Goal: Transaction & Acquisition: Purchase product/service

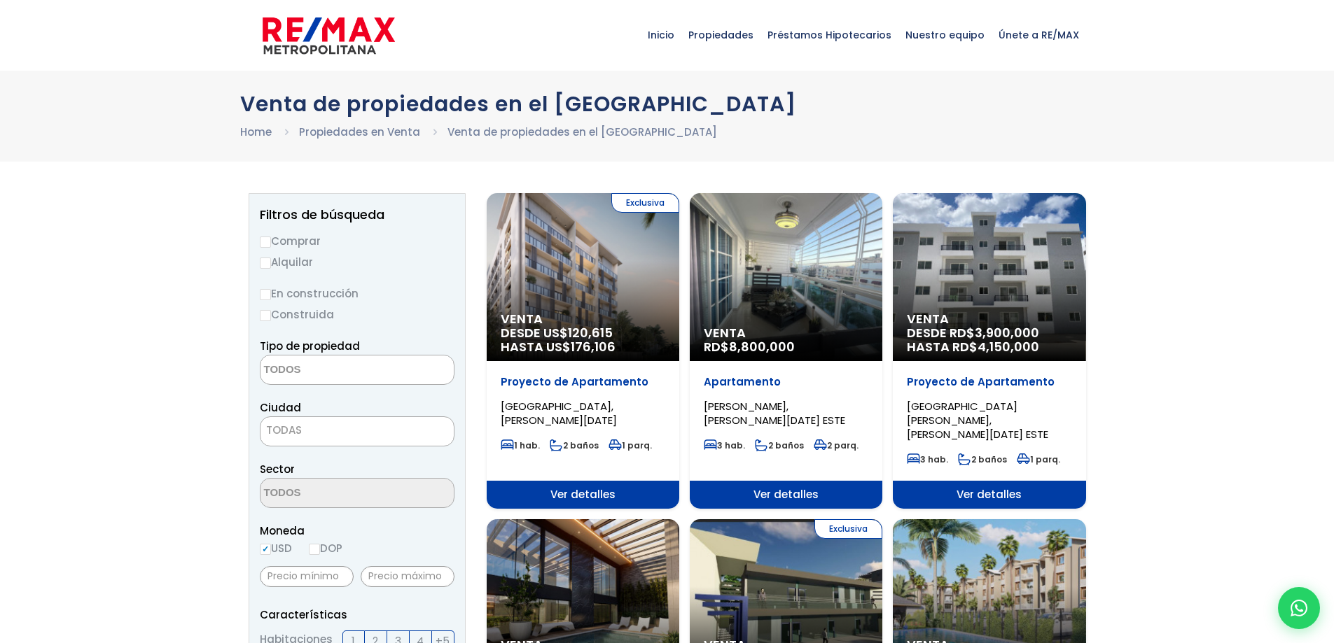
select select
click at [302, 238] on label "Comprar" at bounding box center [357, 241] width 195 height 18
click at [271, 238] on input "Comprar" at bounding box center [265, 242] width 11 height 11
radio input "true"
click at [302, 238] on label "Comprar" at bounding box center [357, 241] width 195 height 18
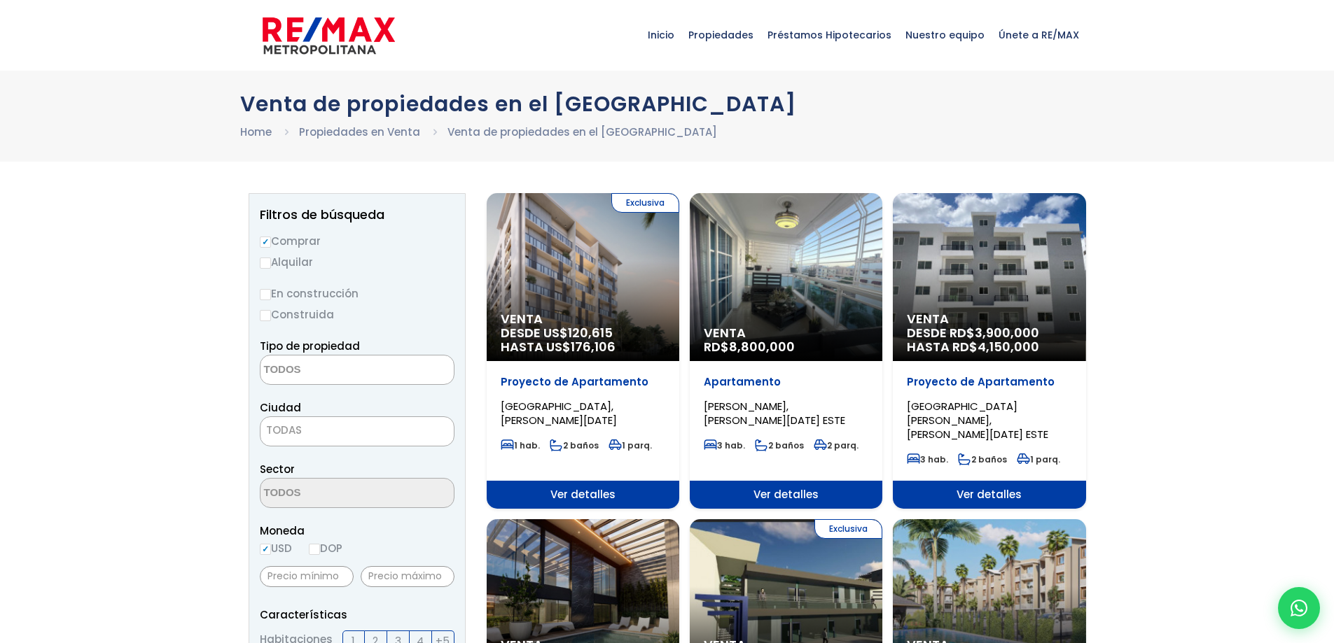
click at [271, 238] on input "Comprar" at bounding box center [265, 242] width 11 height 11
click at [344, 290] on label "En construcción" at bounding box center [357, 294] width 195 height 18
click at [0, 0] on input "En construcción" at bounding box center [0, 0] width 0 height 0
click at [344, 290] on label "En construcción" at bounding box center [357, 294] width 195 height 18
click at [0, 0] on input "En construcción" at bounding box center [0, 0] width 0 height 0
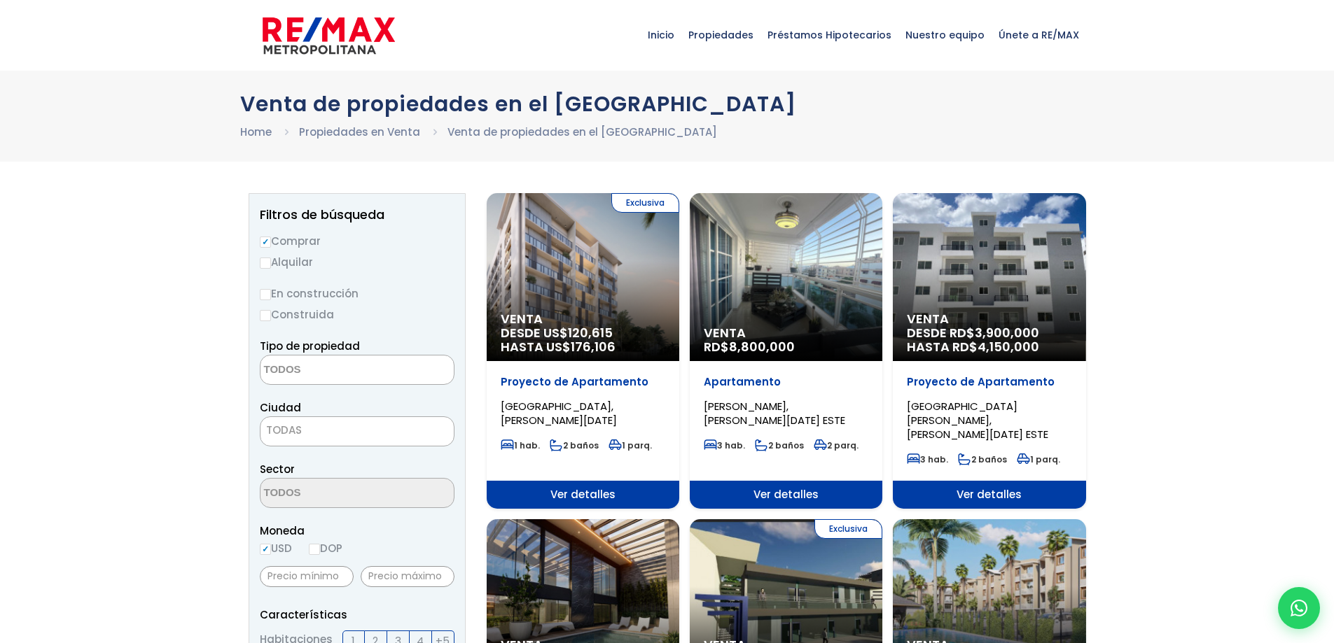
click at [369, 380] on textarea "Search" at bounding box center [328, 371] width 136 height 30
drag, startPoint x: 369, startPoint y: 380, endPoint x: 353, endPoint y: 382, distance: 16.3
click at [369, 380] on textarea "Search" at bounding box center [328, 371] width 136 height 30
click at [363, 366] on textarea "Search" at bounding box center [328, 371] width 136 height 30
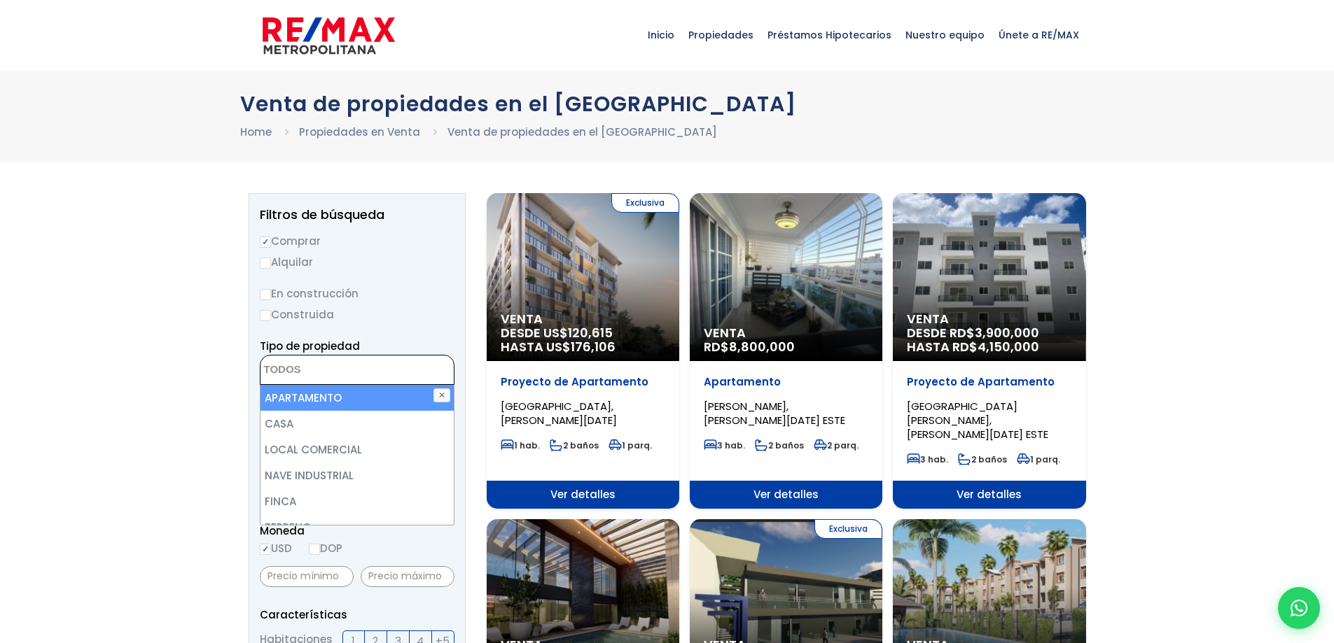
click at [359, 407] on li "APARTAMENTO" at bounding box center [356, 398] width 193 height 26
select select "apartment"
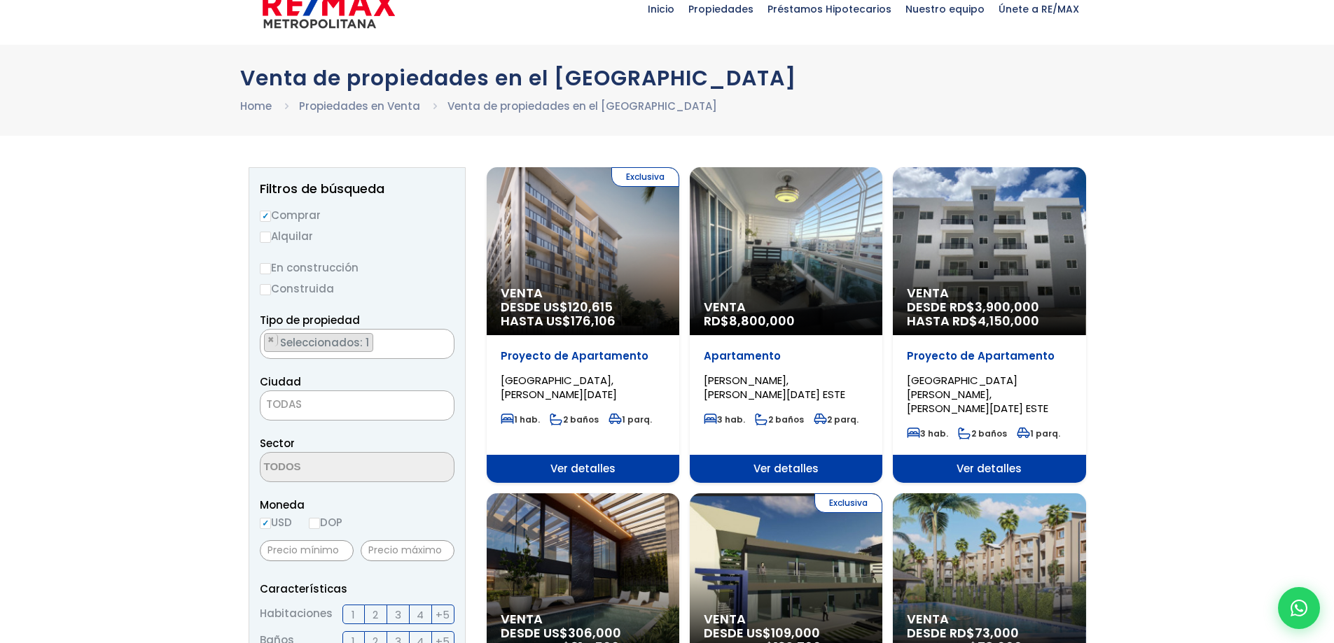
scroll to position [70, 0]
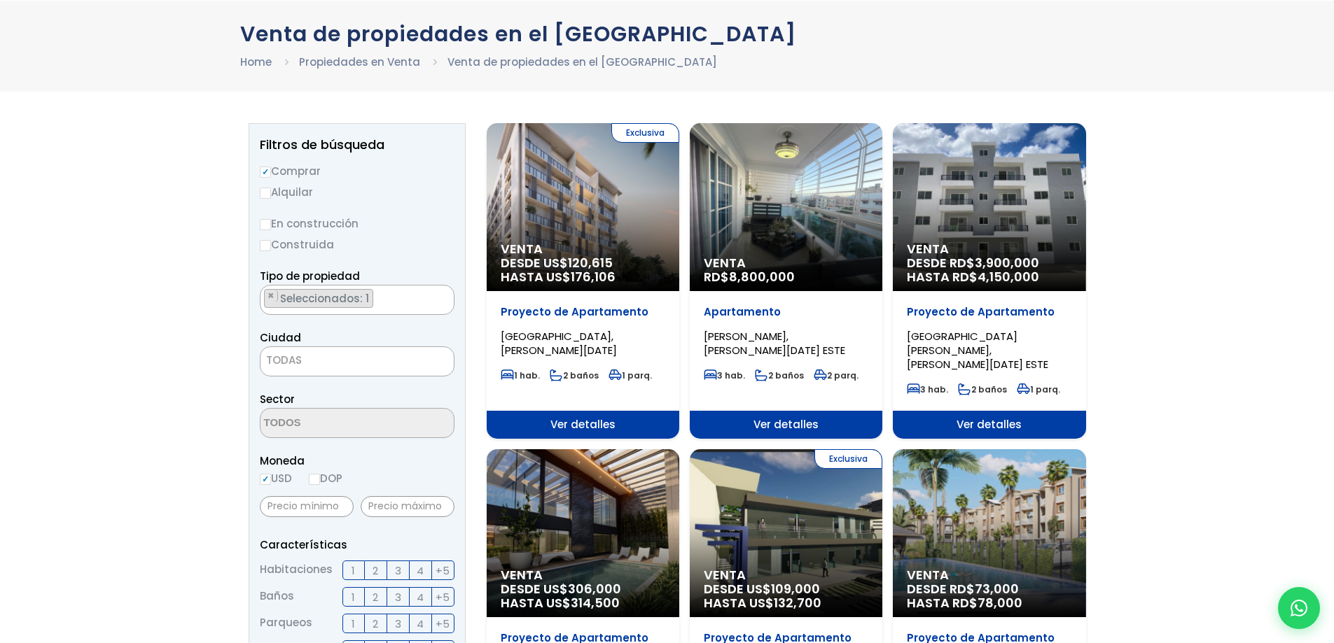
click at [361, 358] on span "TODAS" at bounding box center [356, 361] width 193 height 20
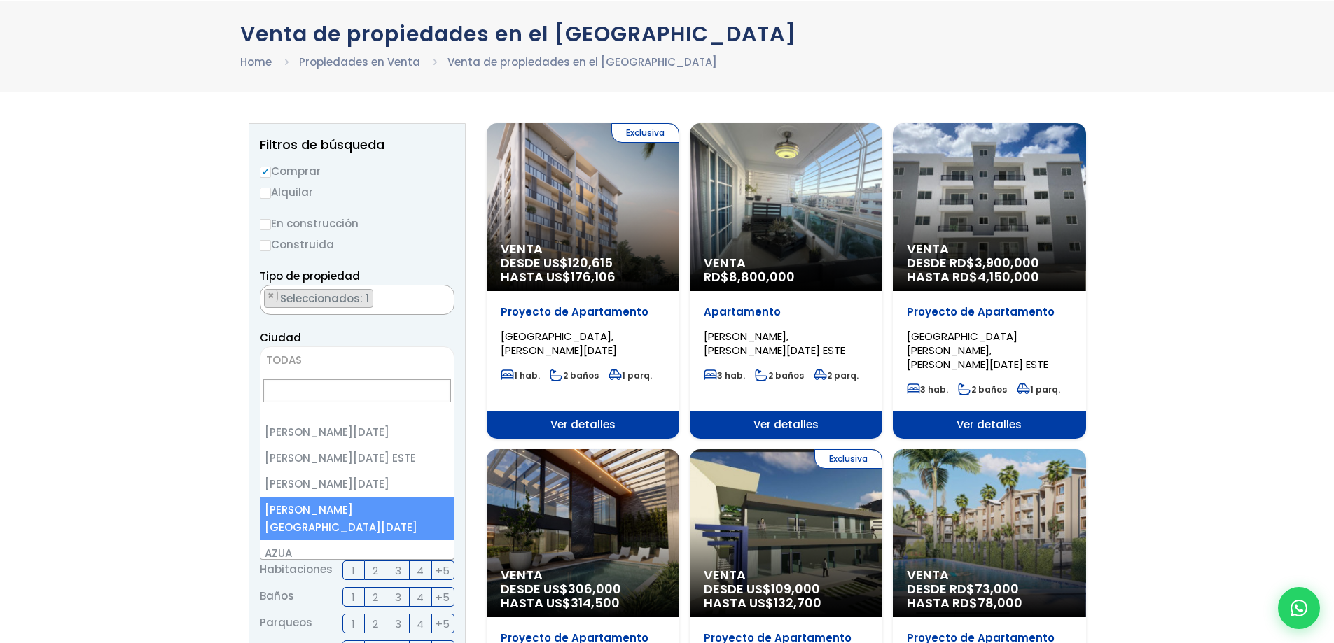
select select "150"
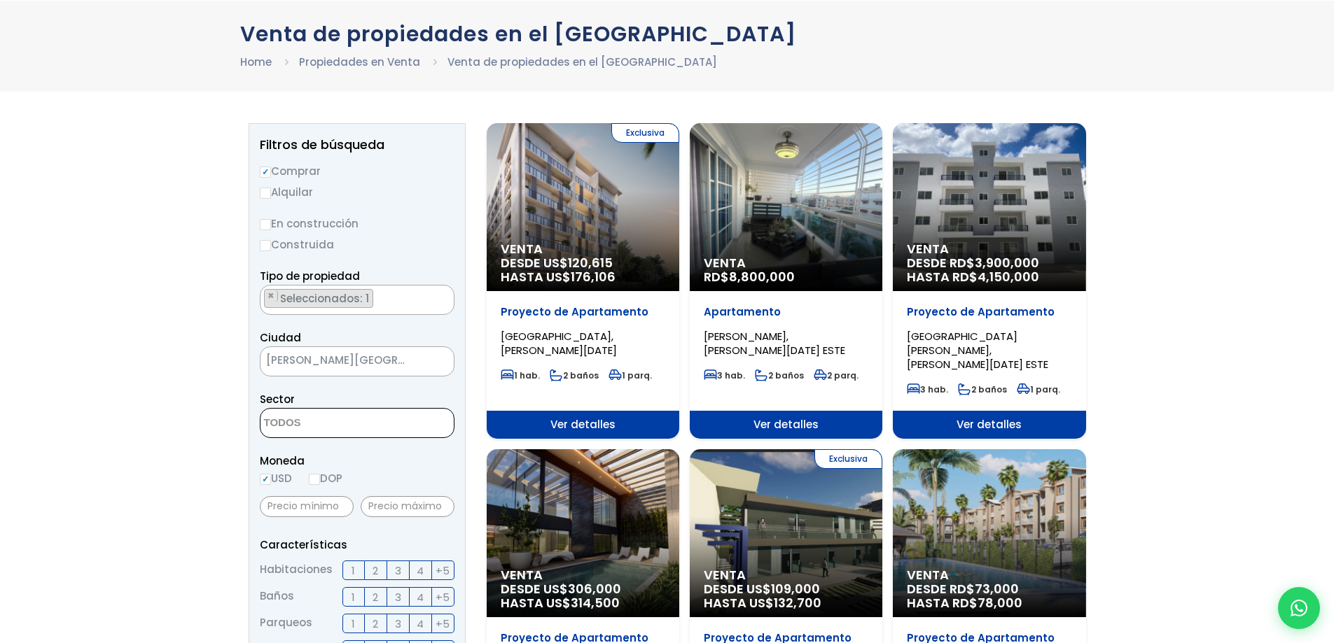
click at [381, 424] on textarea "Search" at bounding box center [328, 424] width 136 height 30
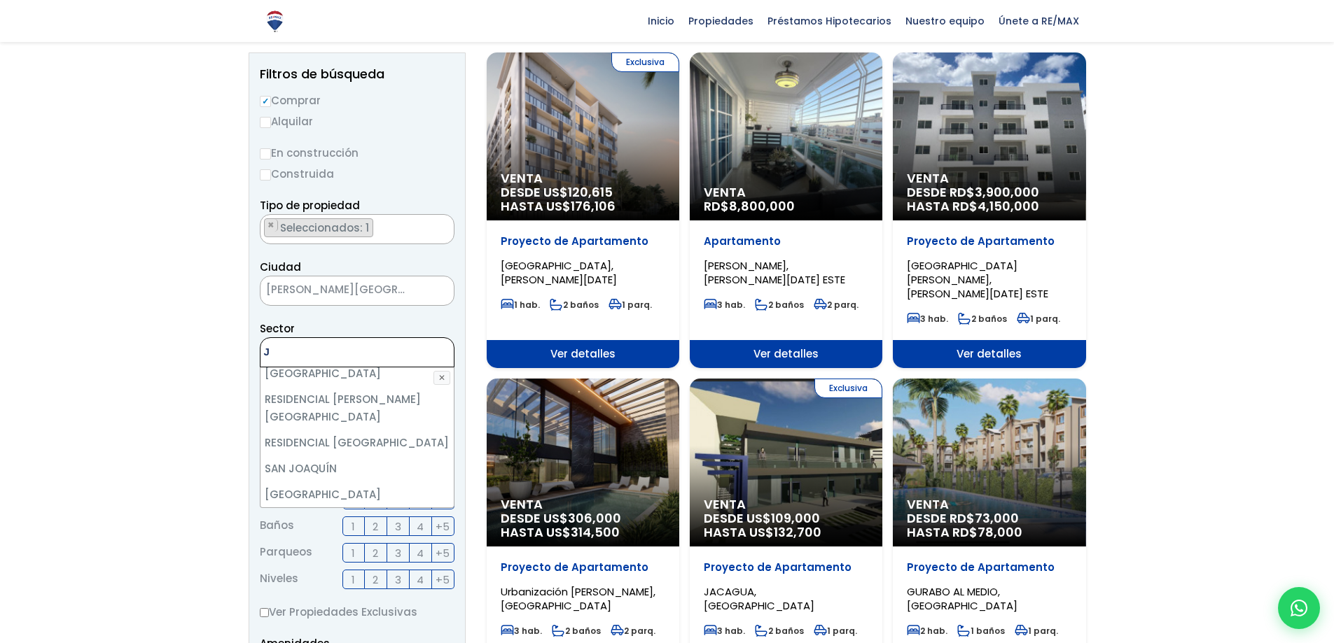
scroll to position [0, 0]
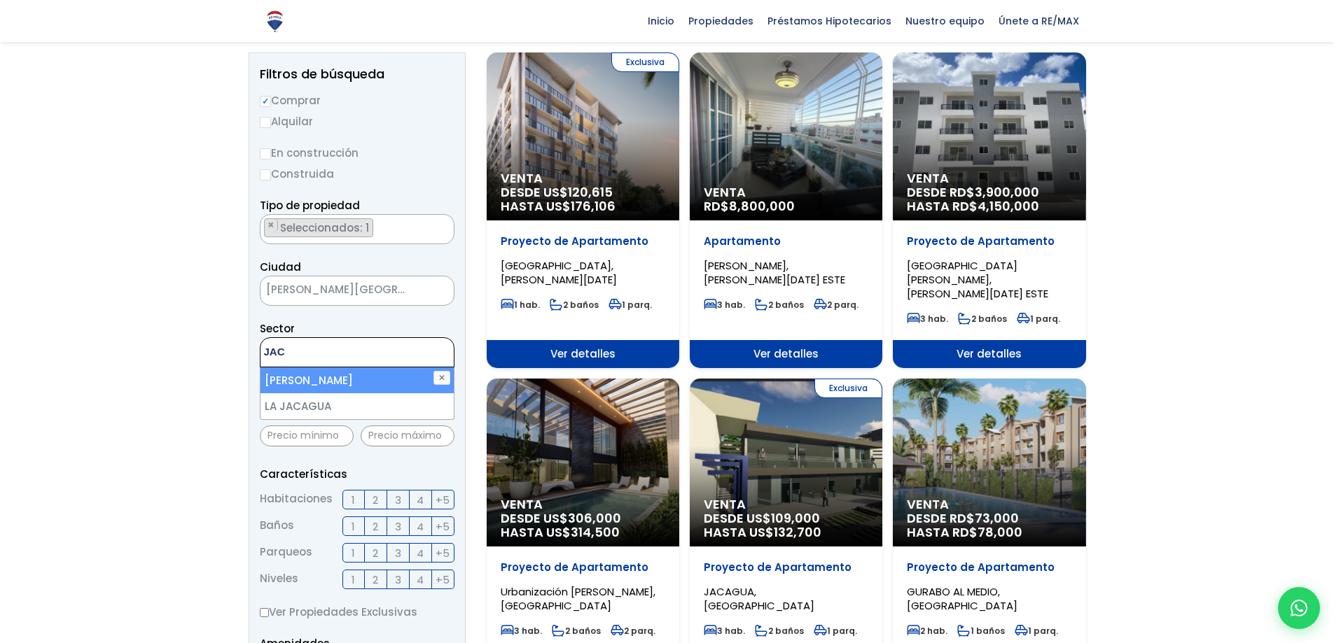
type textarea "JAC"
click at [343, 375] on li "JACOBO MAJLUTA" at bounding box center [356, 381] width 193 height 26
select select "16380"
click at [343, 375] on li "JACOBO MAJLUTA" at bounding box center [356, 381] width 193 height 26
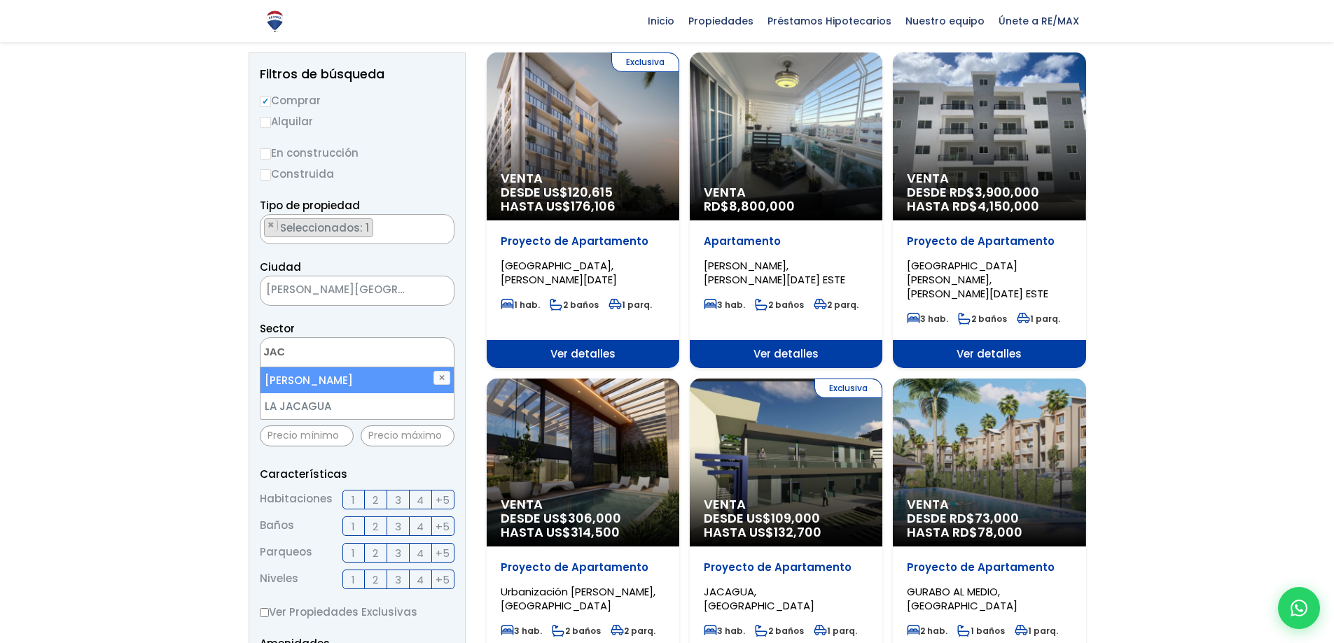
click at [328, 372] on li "JACOBO MAJLUTA" at bounding box center [356, 381] width 193 height 26
select select "16380"
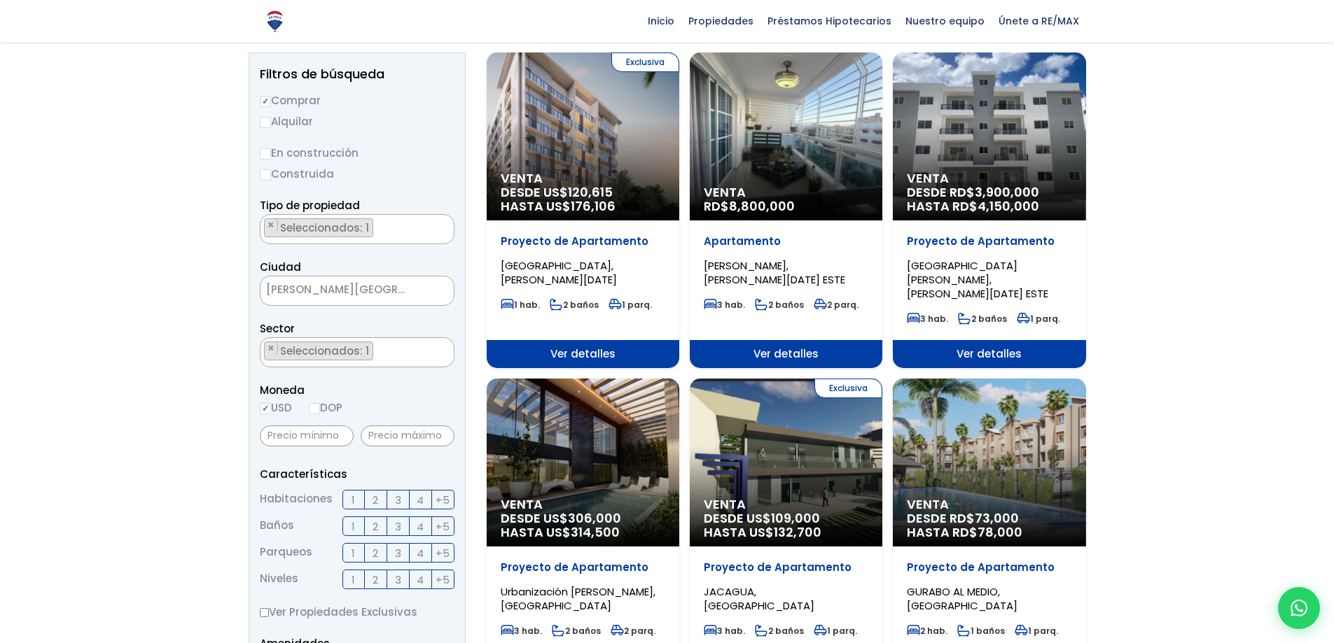
click at [337, 405] on label "DOP" at bounding box center [326, 408] width 34 height 18
click at [0, 0] on input "DOP" at bounding box center [0, 0] width 0 height 0
click at [316, 411] on input "DOP" at bounding box center [314, 408] width 11 height 11
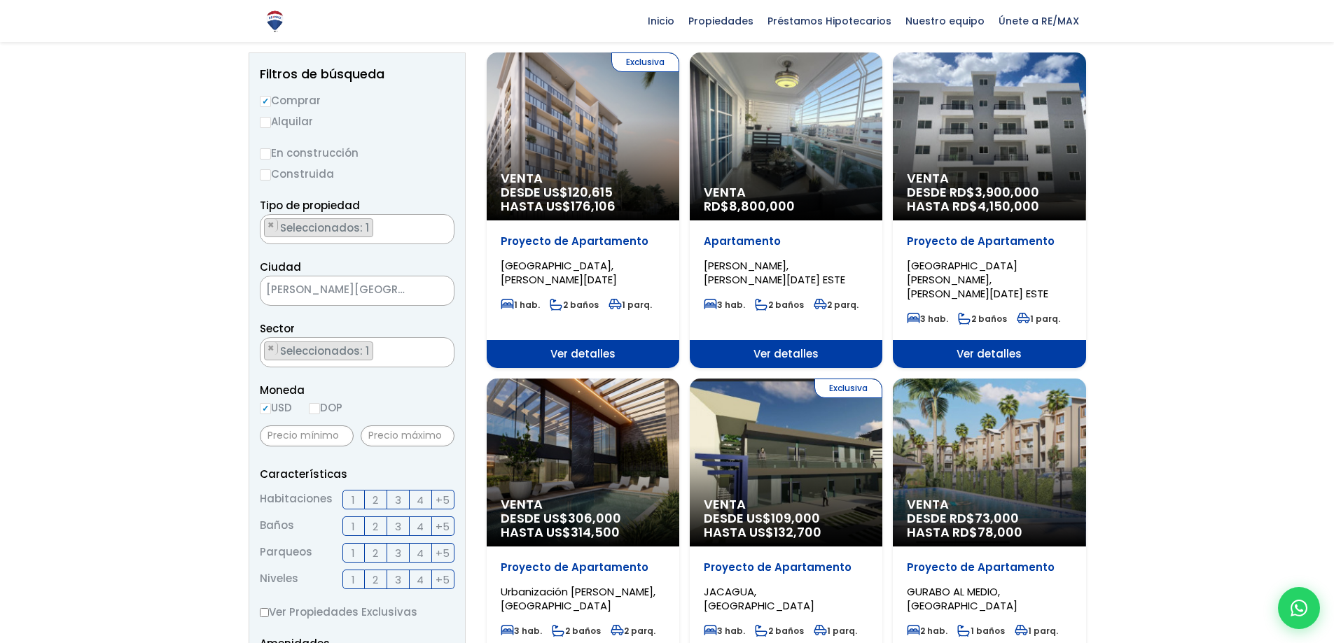
radio input "true"
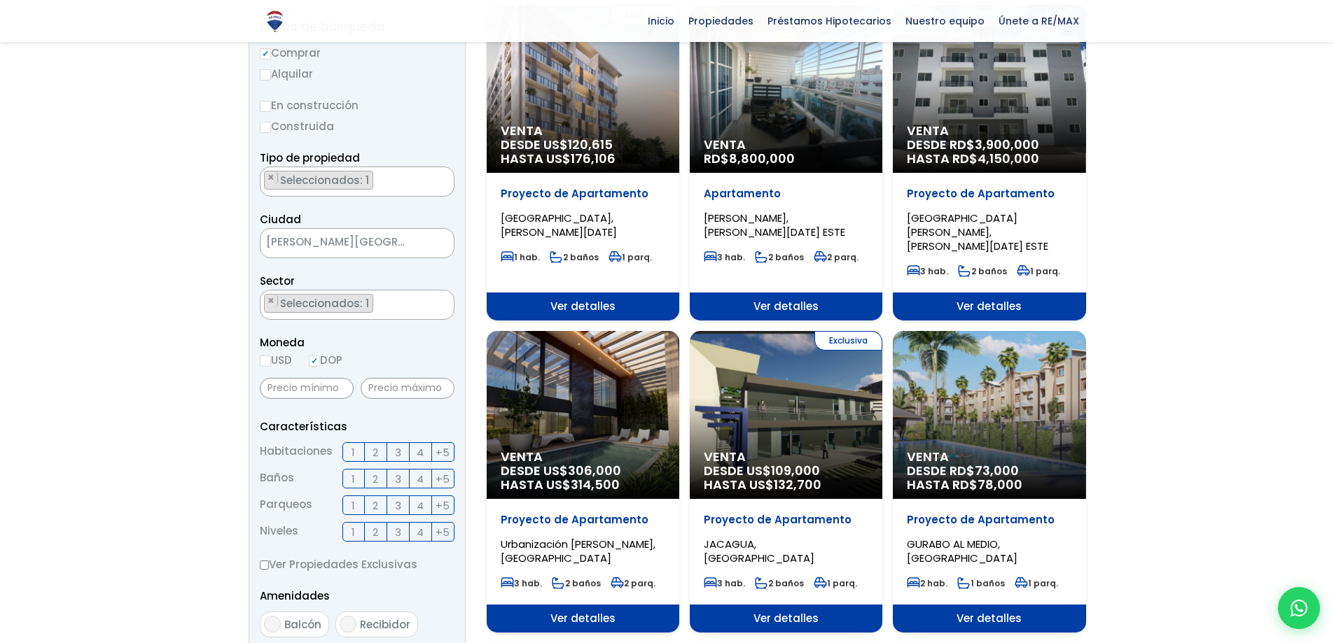
scroll to position [280, 0]
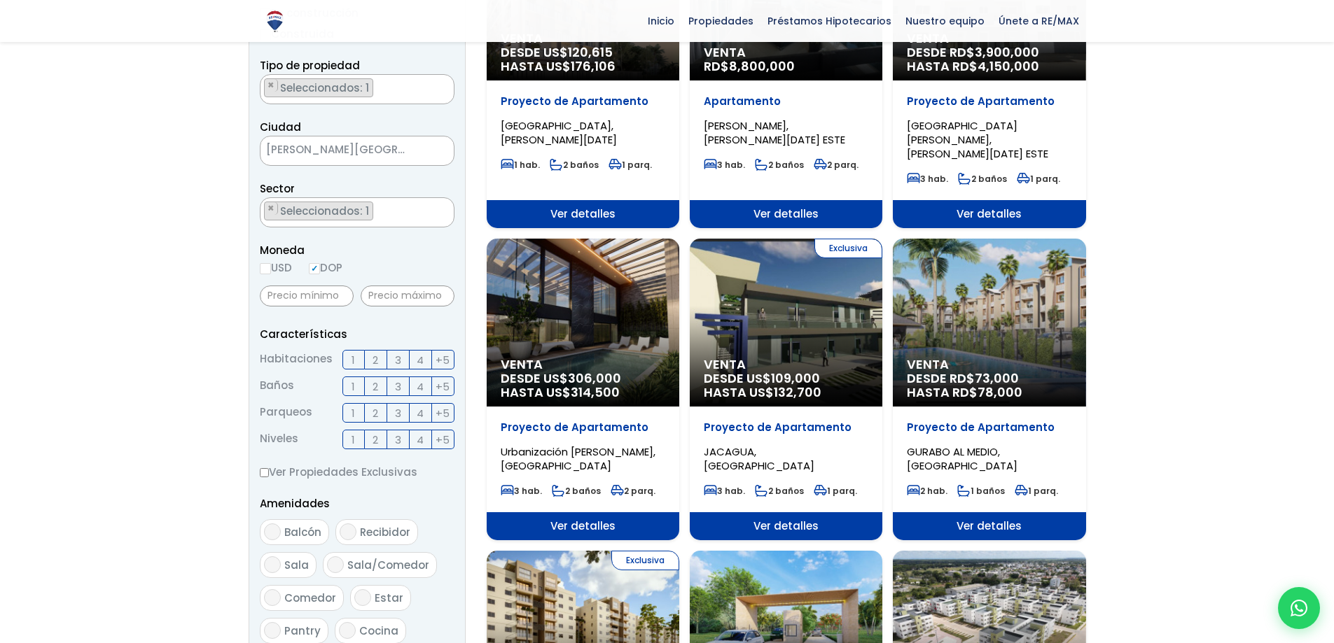
click at [399, 363] on span "3" at bounding box center [398, 361] width 6 height 18
click at [0, 0] on input "3" at bounding box center [0, 0] width 0 height 0
click at [375, 387] on span "2" at bounding box center [376, 387] width 6 height 18
click at [0, 0] on input "2" at bounding box center [0, 0] width 0 height 0
click at [375, 387] on span "2" at bounding box center [376, 387] width 6 height 18
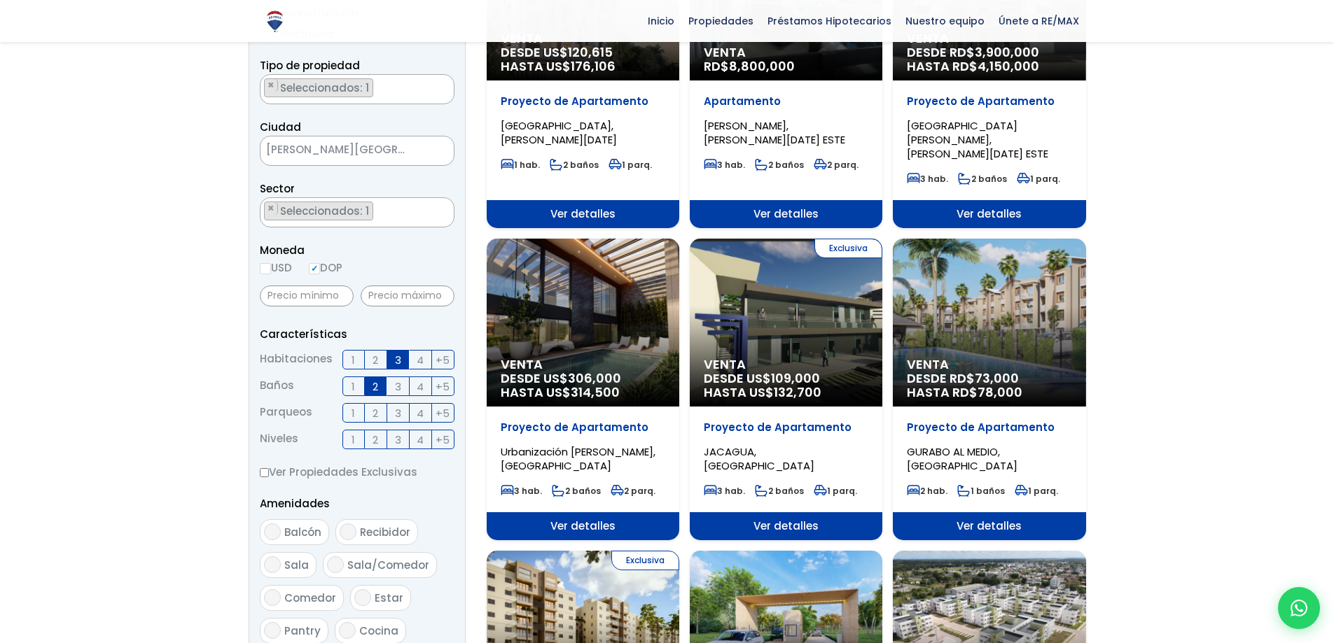
click at [0, 0] on input "2" at bounding box center [0, 0] width 0 height 0
click at [377, 414] on span "2" at bounding box center [376, 414] width 6 height 18
click at [0, 0] on input "2" at bounding box center [0, 0] width 0 height 0
click at [377, 414] on span "2" at bounding box center [376, 414] width 6 height 18
click at [0, 0] on input "2" at bounding box center [0, 0] width 0 height 0
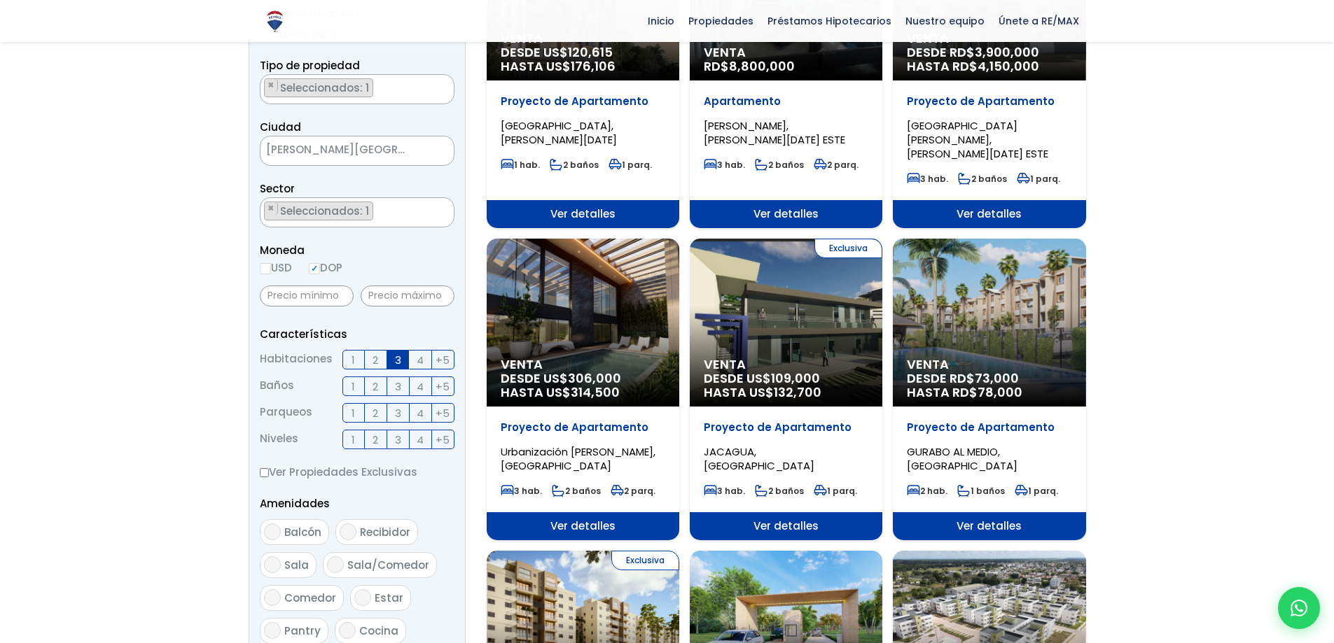
click at [353, 439] on span "1" at bounding box center [354, 440] width 4 height 18
click at [0, 0] on input "1" at bounding box center [0, 0] width 0 height 0
click at [353, 439] on span "1" at bounding box center [354, 440] width 4 height 18
click at [0, 0] on input "1" at bounding box center [0, 0] width 0 height 0
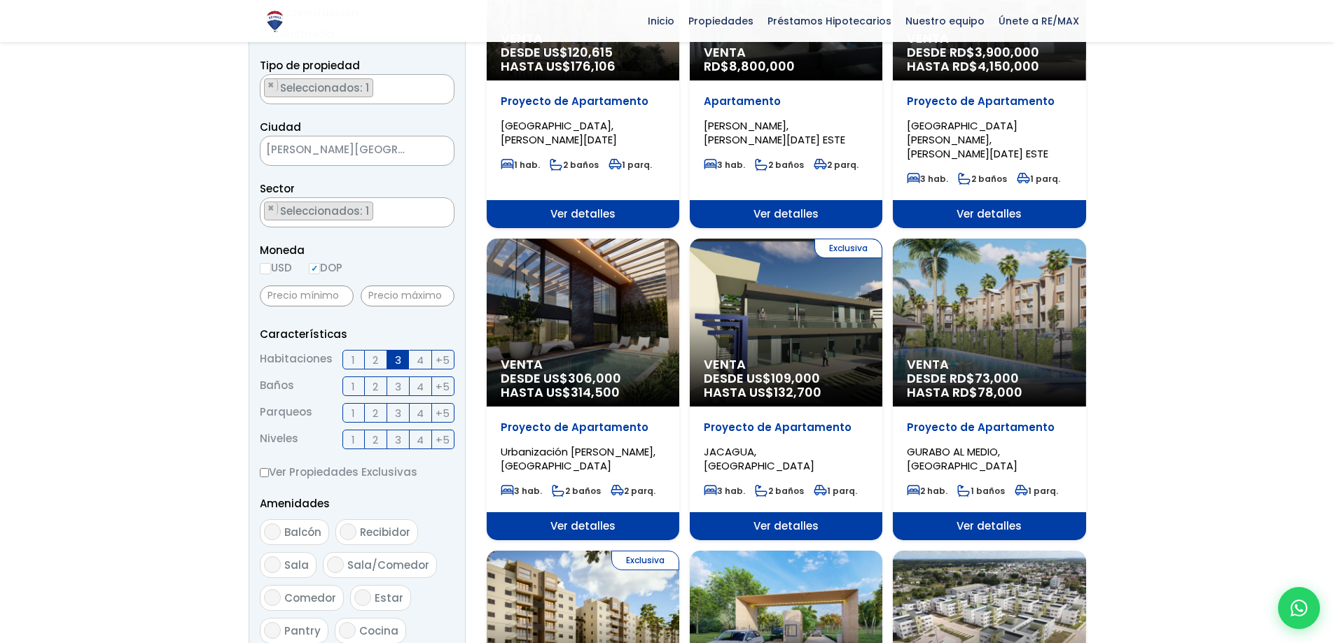
click at [382, 384] on label "2" at bounding box center [376, 387] width 22 height 20
click at [0, 0] on input "2" at bounding box center [0, 0] width 0 height 0
click at [382, 384] on label "2" at bounding box center [376, 387] width 22 height 20
click at [0, 0] on input "2" at bounding box center [0, 0] width 0 height 0
click at [369, 385] on label "2" at bounding box center [376, 387] width 22 height 20
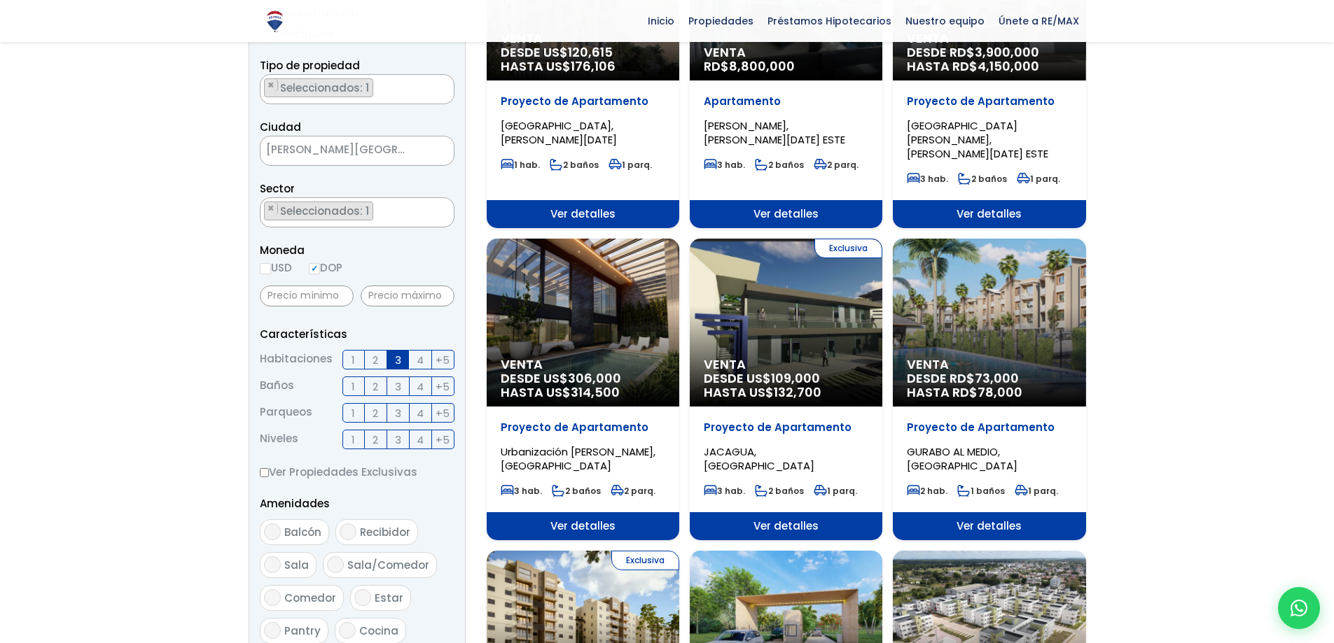
click at [0, 0] on input "2" at bounding box center [0, 0] width 0 height 0
click at [369, 385] on label "2" at bounding box center [376, 387] width 22 height 20
click at [0, 0] on input "2" at bounding box center [0, 0] width 0 height 0
click at [380, 389] on label "2" at bounding box center [376, 387] width 22 height 20
click at [0, 0] on input "2" at bounding box center [0, 0] width 0 height 0
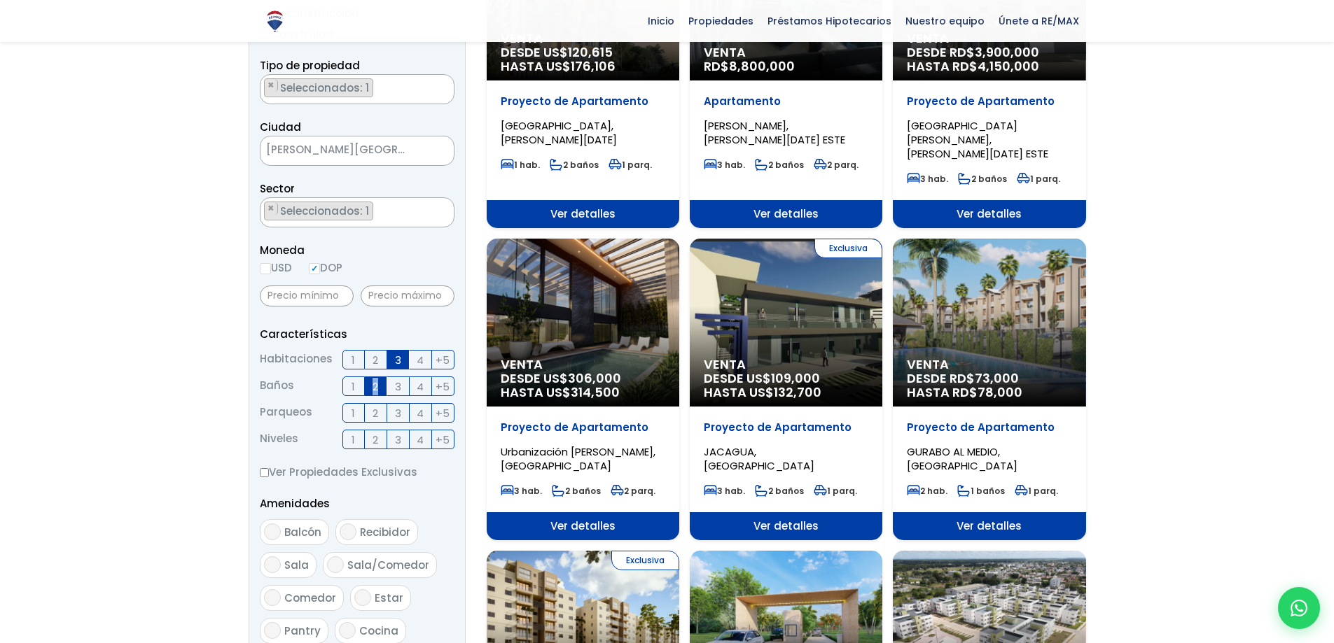
click at [380, 389] on label "2" at bounding box center [376, 387] width 22 height 20
click at [0, 0] on input "2" at bounding box center [0, 0] width 0 height 0
click at [380, 389] on label "2" at bounding box center [376, 387] width 22 height 20
click at [0, 0] on input "2" at bounding box center [0, 0] width 0 height 0
click at [380, 389] on label "2" at bounding box center [376, 387] width 22 height 20
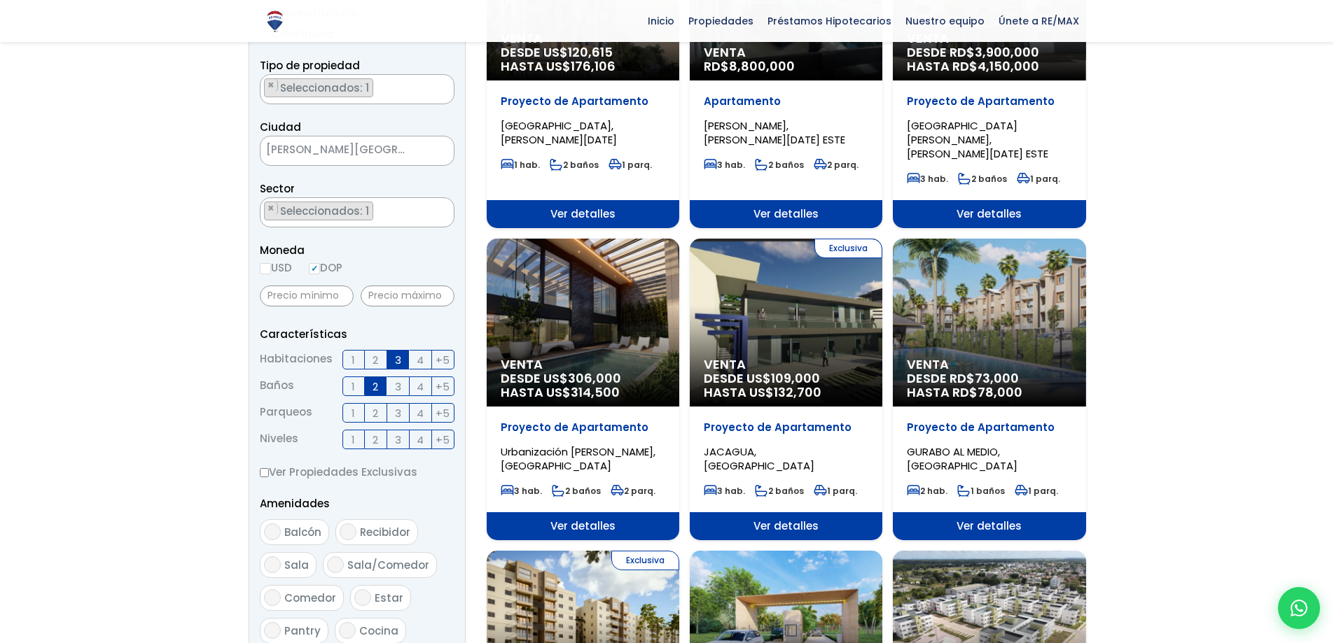
click at [0, 0] on input "2" at bounding box center [0, 0] width 0 height 0
click at [379, 389] on label "2" at bounding box center [376, 387] width 22 height 20
click at [0, 0] on input "2" at bounding box center [0, 0] width 0 height 0
click at [379, 389] on label "2" at bounding box center [376, 387] width 22 height 20
click at [0, 0] on input "2" at bounding box center [0, 0] width 0 height 0
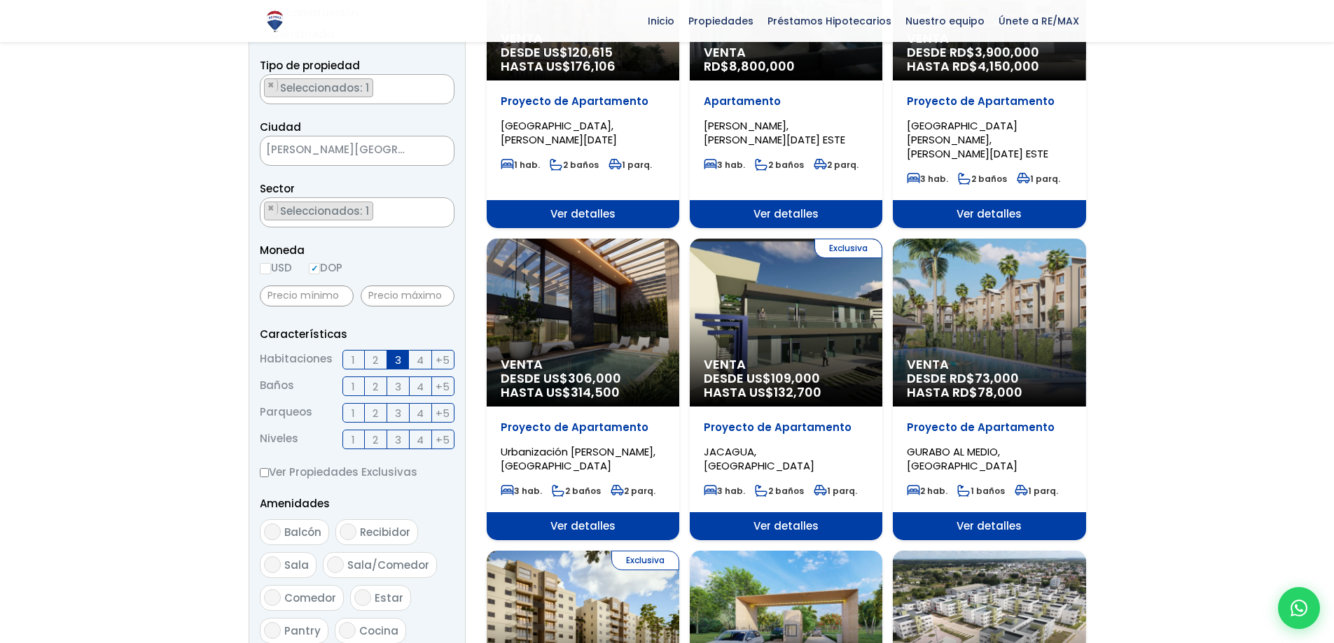
click at [363, 417] on label "1" at bounding box center [353, 413] width 22 height 20
click at [0, 0] on input "1" at bounding box center [0, 0] width 0 height 0
click at [363, 417] on label "1" at bounding box center [353, 413] width 22 height 20
click at [0, 0] on input "1" at bounding box center [0, 0] width 0 height 0
click at [377, 443] on span "2" at bounding box center [376, 440] width 6 height 18
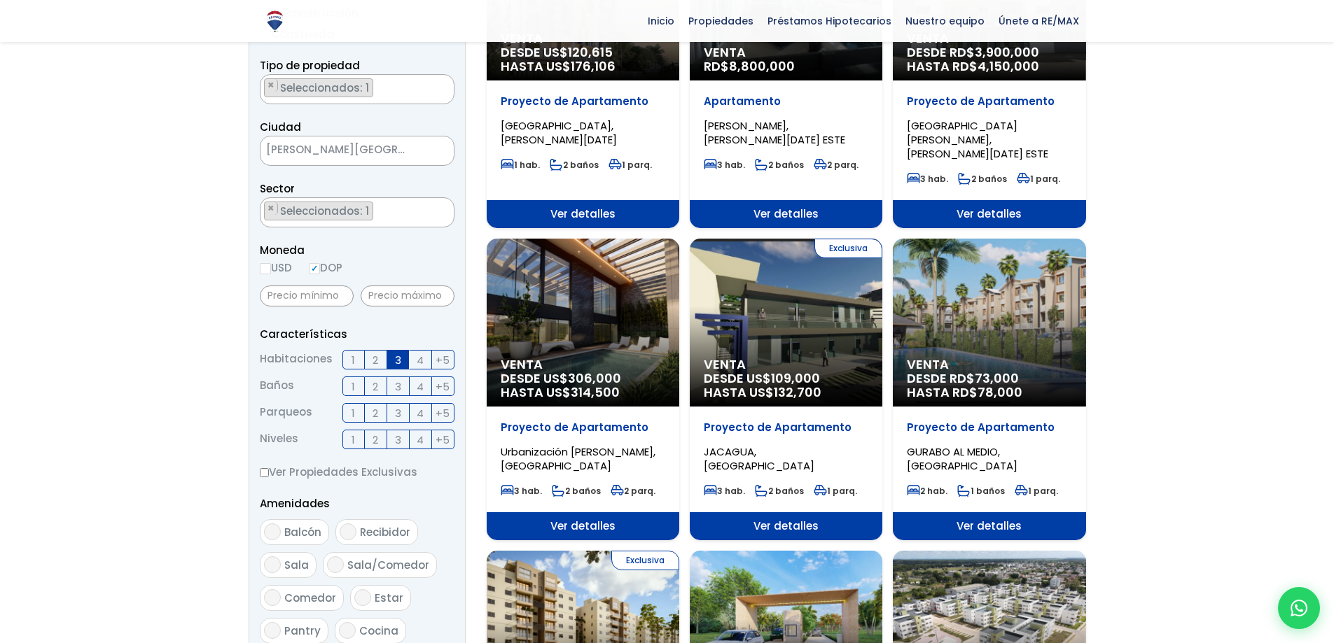
click at [0, 0] on input "2" at bounding box center [0, 0] width 0 height 0
click at [377, 443] on span "2" at bounding box center [376, 440] width 6 height 18
click at [0, 0] on input "2" at bounding box center [0, 0] width 0 height 0
click at [402, 438] on label "3" at bounding box center [398, 440] width 22 height 20
click at [0, 0] on input "3" at bounding box center [0, 0] width 0 height 0
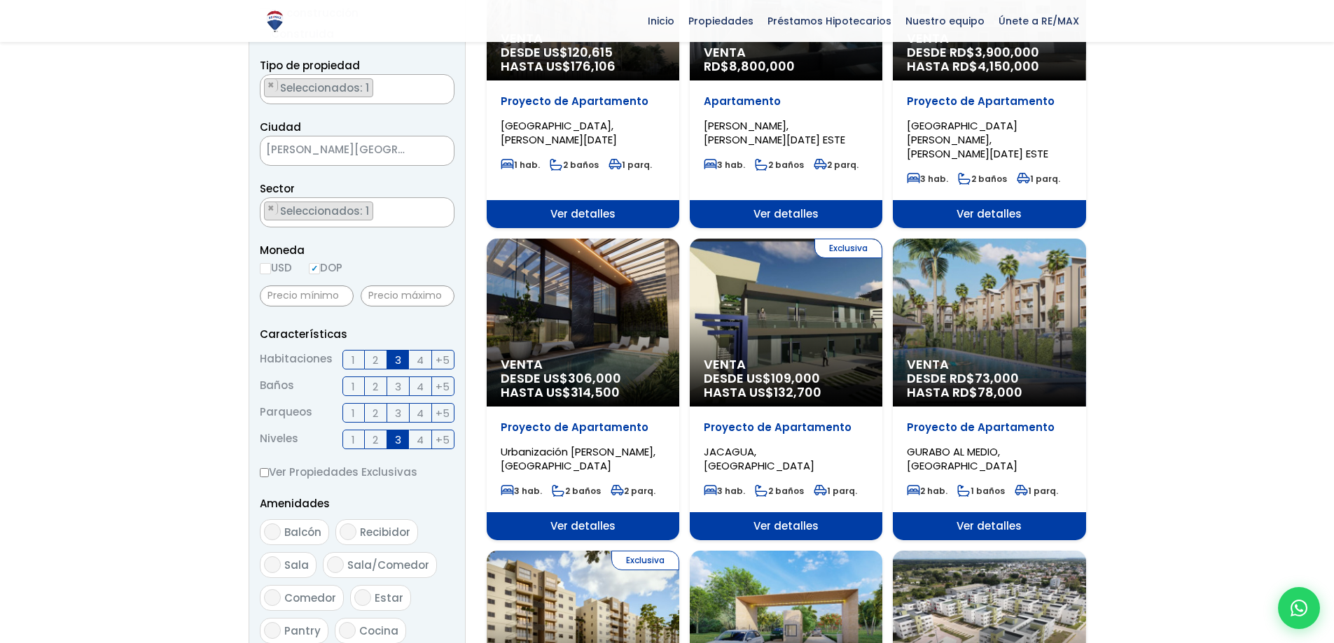
click at [402, 438] on label "3" at bounding box center [398, 440] width 22 height 20
click at [0, 0] on input "3" at bounding box center [0, 0] width 0 height 0
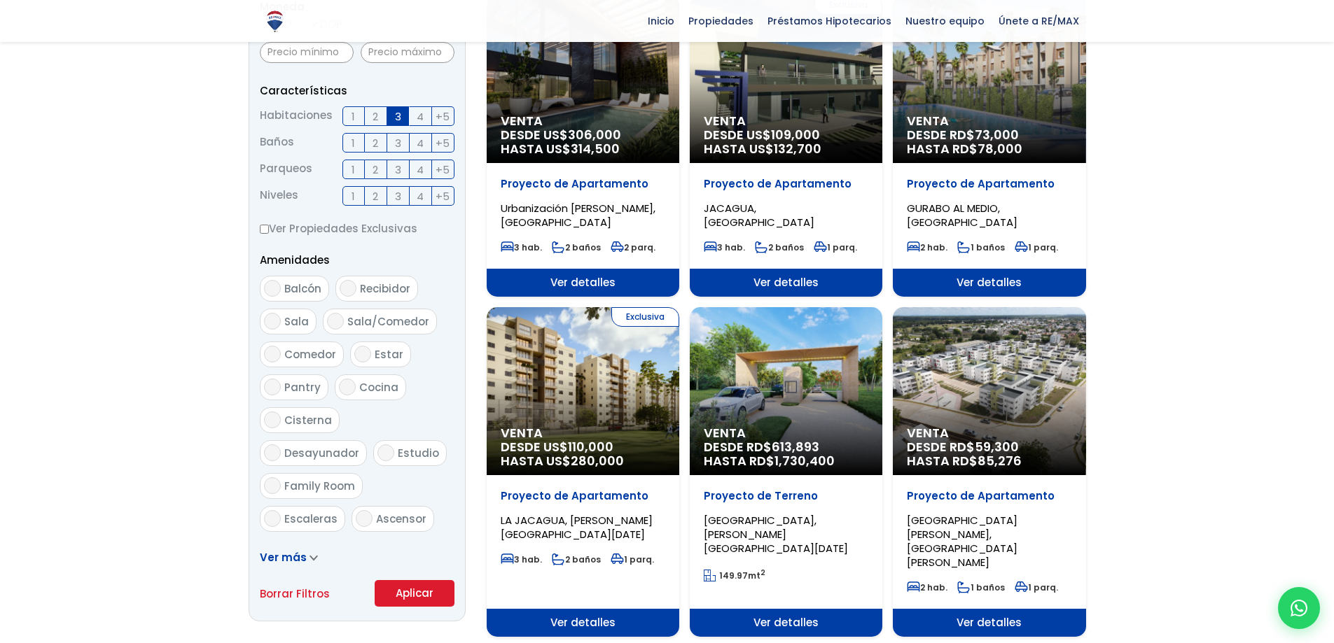
scroll to position [560, 0]
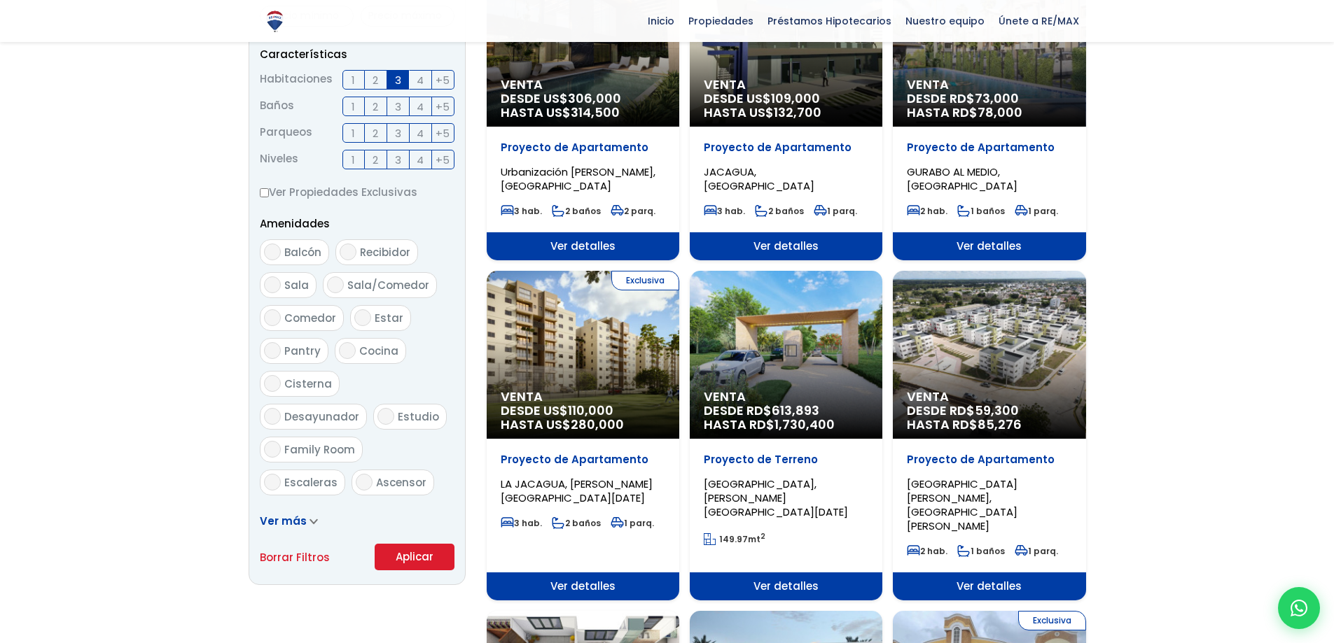
click at [437, 569] on button "Aplicar" at bounding box center [415, 557] width 80 height 27
click at [438, 559] on button "Aplicar" at bounding box center [415, 557] width 80 height 27
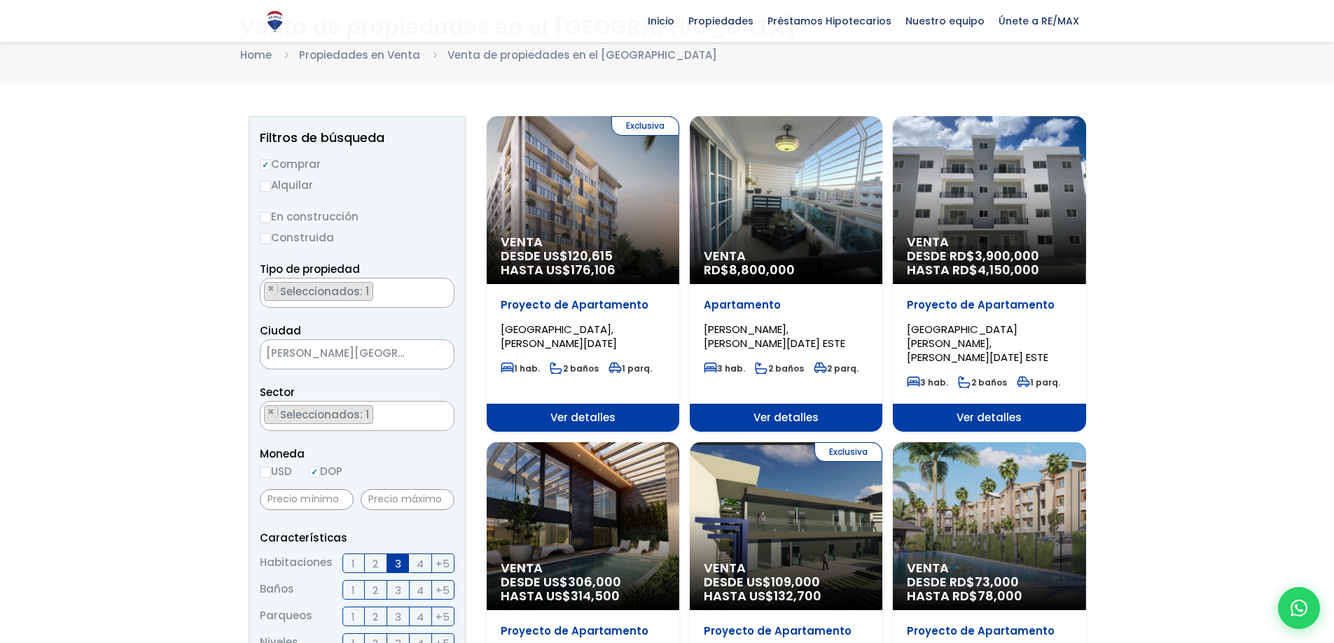
scroll to position [70, 0]
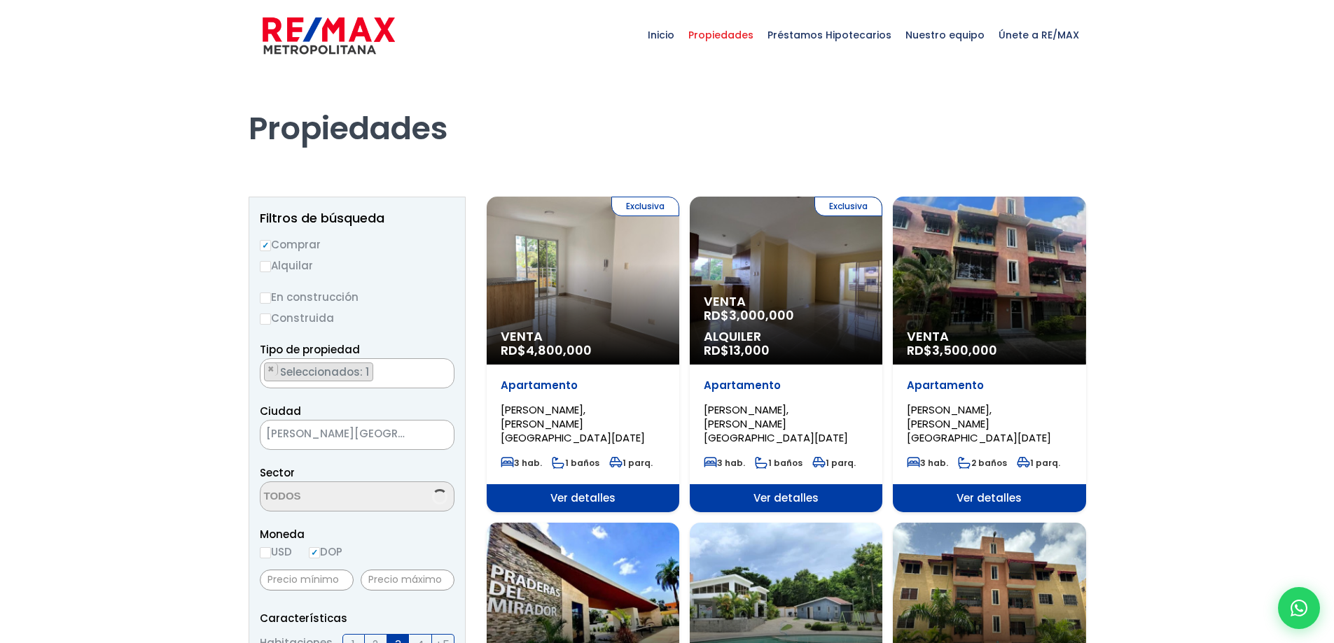
select select "16380"
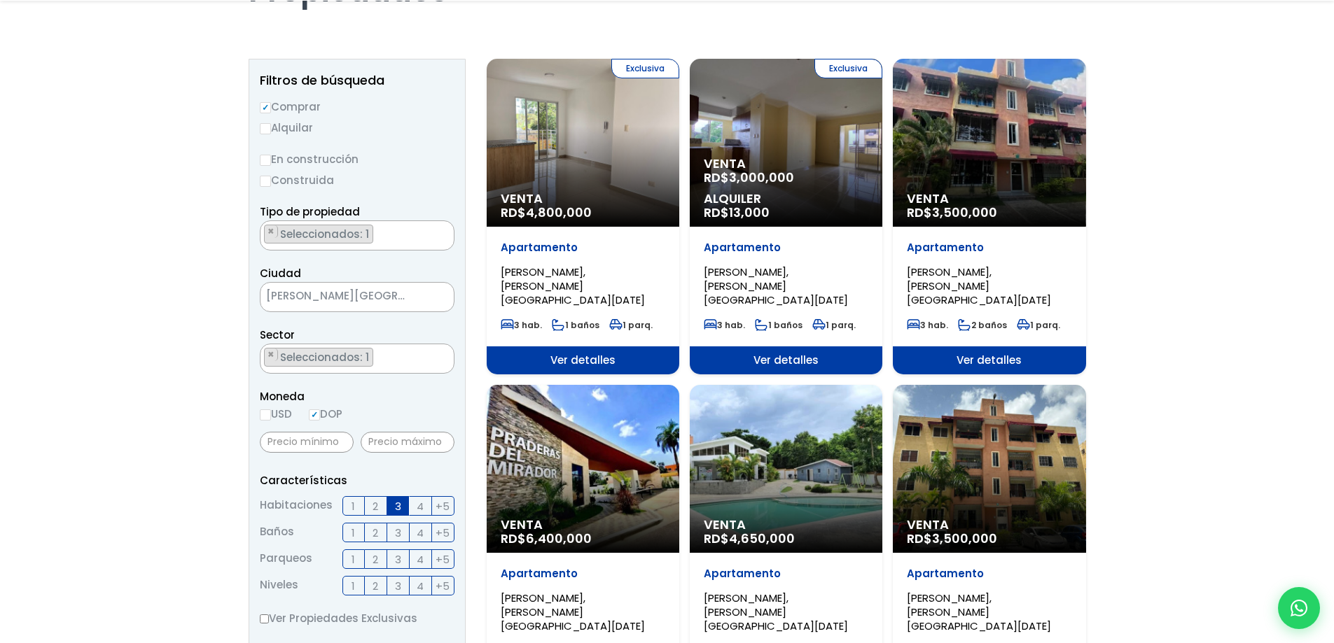
scroll to position [140, 0]
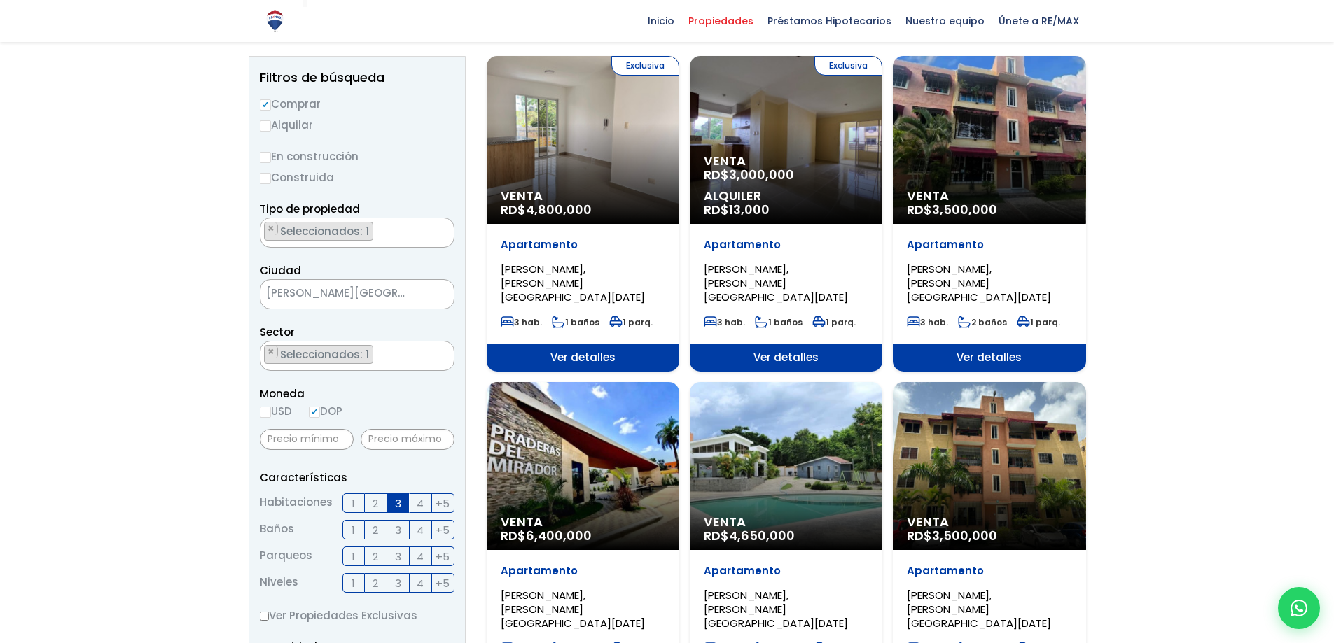
click at [377, 531] on span "2" at bounding box center [376, 531] width 6 height 18
click at [0, 0] on input "2" at bounding box center [0, 0] width 0 height 0
click at [377, 531] on span "2" at bounding box center [376, 531] width 6 height 18
click at [0, 0] on input "2" at bounding box center [0, 0] width 0 height 0
click at [377, 531] on span "2" at bounding box center [376, 531] width 6 height 18
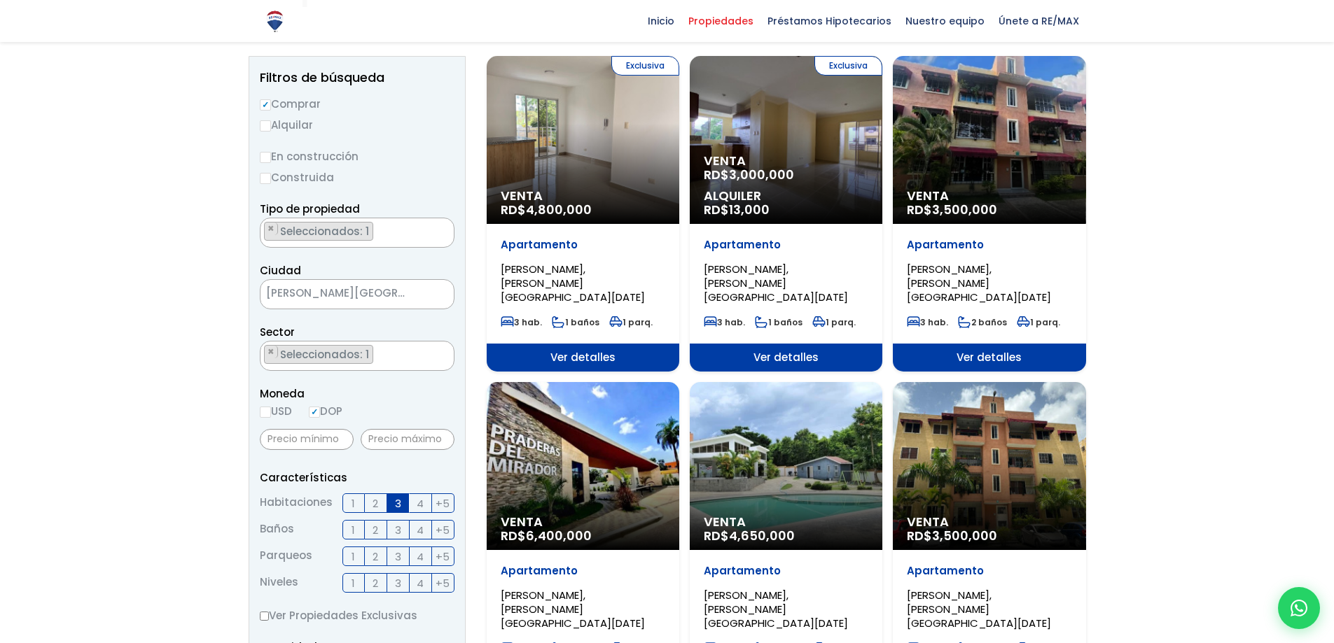
click at [0, 0] on input "2" at bounding box center [0, 0] width 0 height 0
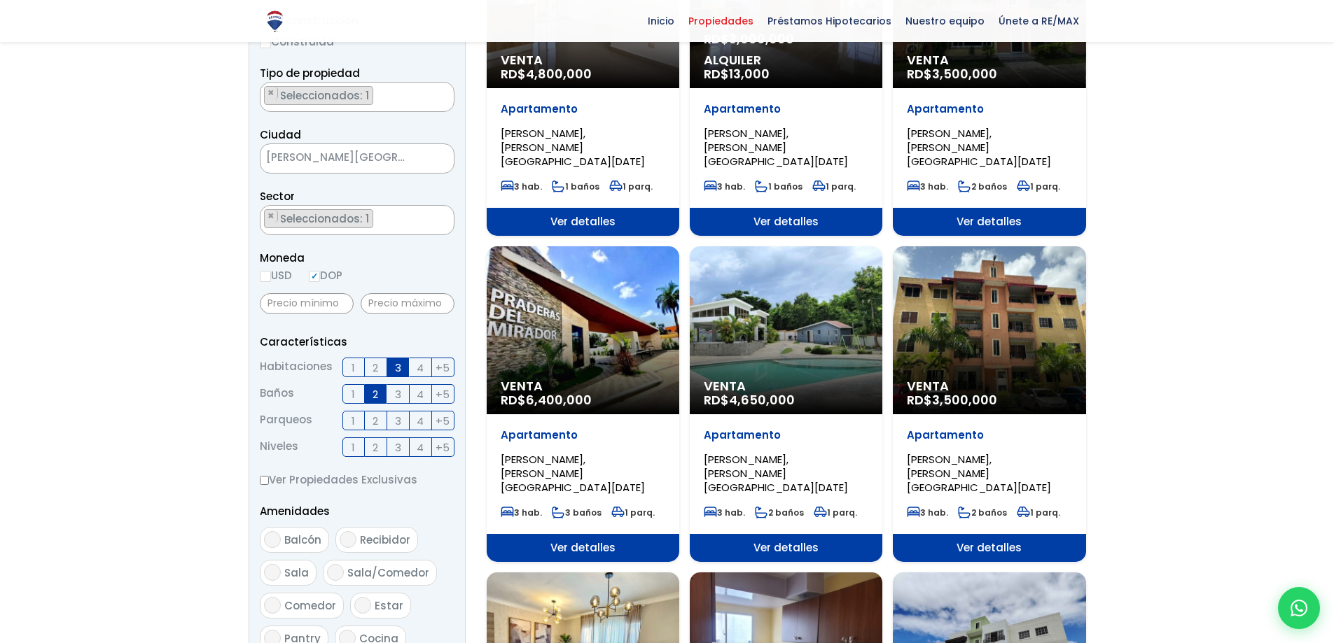
scroll to position [280, 0]
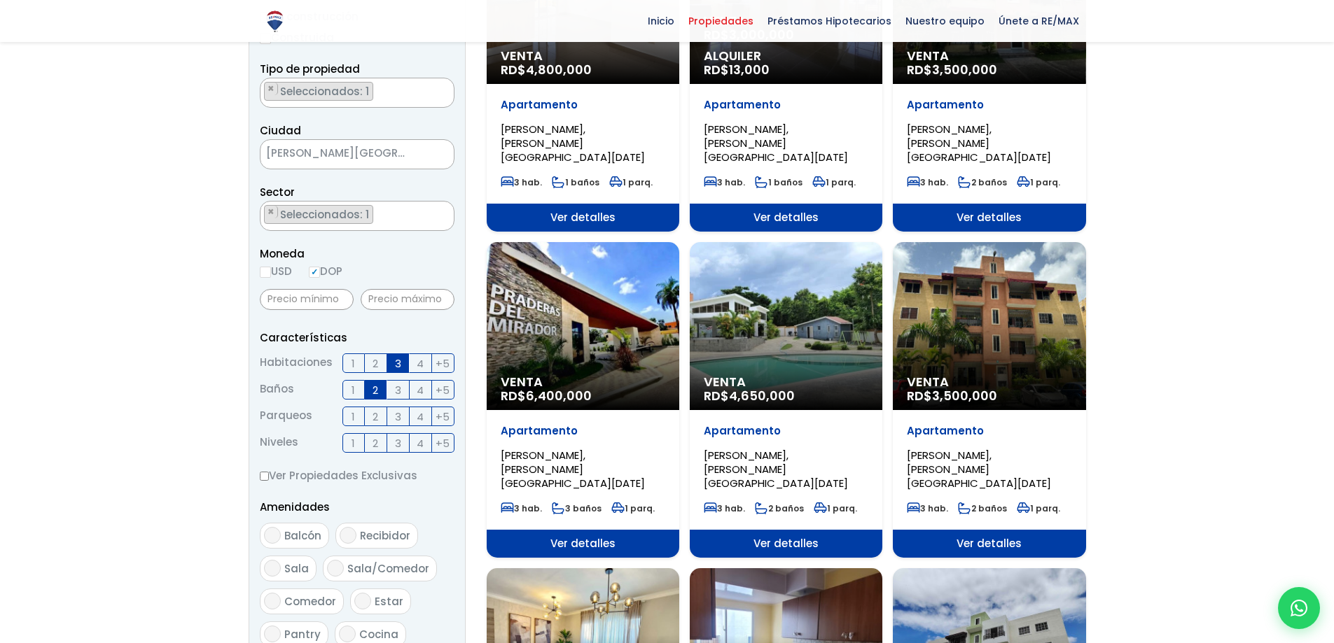
drag, startPoint x: 372, startPoint y: 415, endPoint x: 362, endPoint y: 410, distance: 11.0
click at [362, 410] on span "1 2 3 4 +5" at bounding box center [398, 417] width 112 height 20
click at [379, 422] on label "2" at bounding box center [376, 417] width 22 height 20
click at [0, 0] on input "2" at bounding box center [0, 0] width 0 height 0
click at [379, 422] on label "2" at bounding box center [376, 417] width 22 height 20
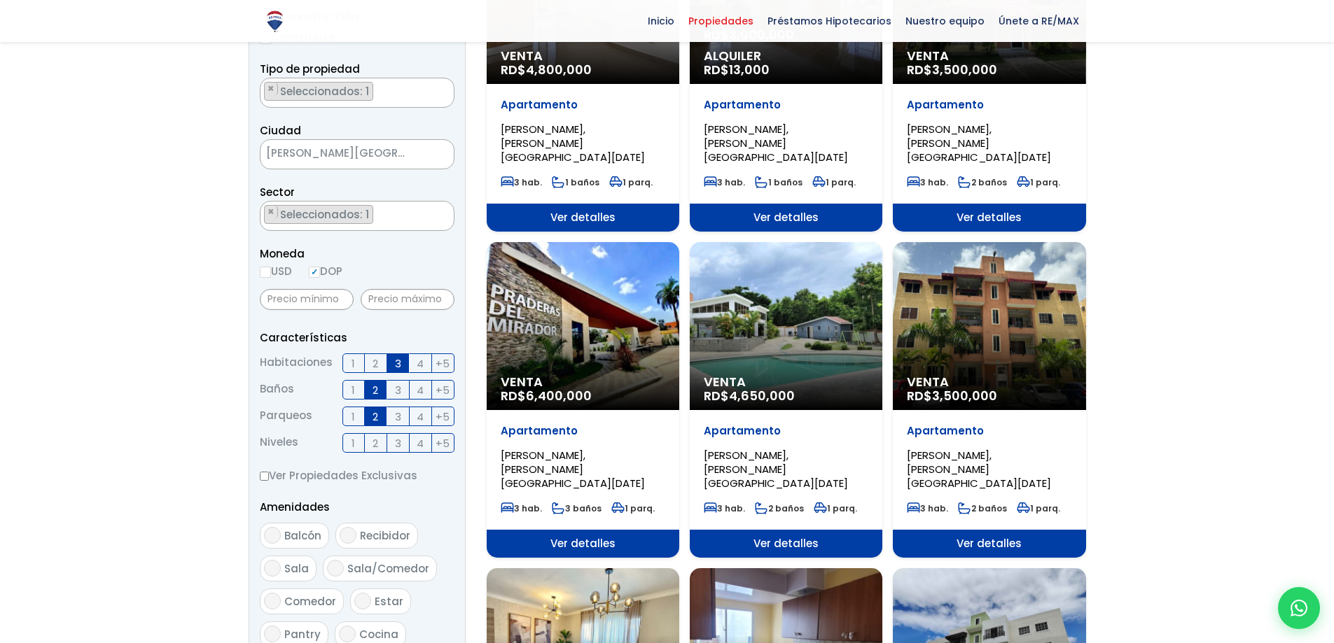
click at [0, 0] on input "2" at bounding box center [0, 0] width 0 height 0
click at [380, 419] on label "2" at bounding box center [376, 417] width 22 height 20
click at [0, 0] on input "2" at bounding box center [0, 0] width 0 height 0
click at [380, 419] on label "2" at bounding box center [376, 417] width 22 height 20
click at [0, 0] on input "2" at bounding box center [0, 0] width 0 height 0
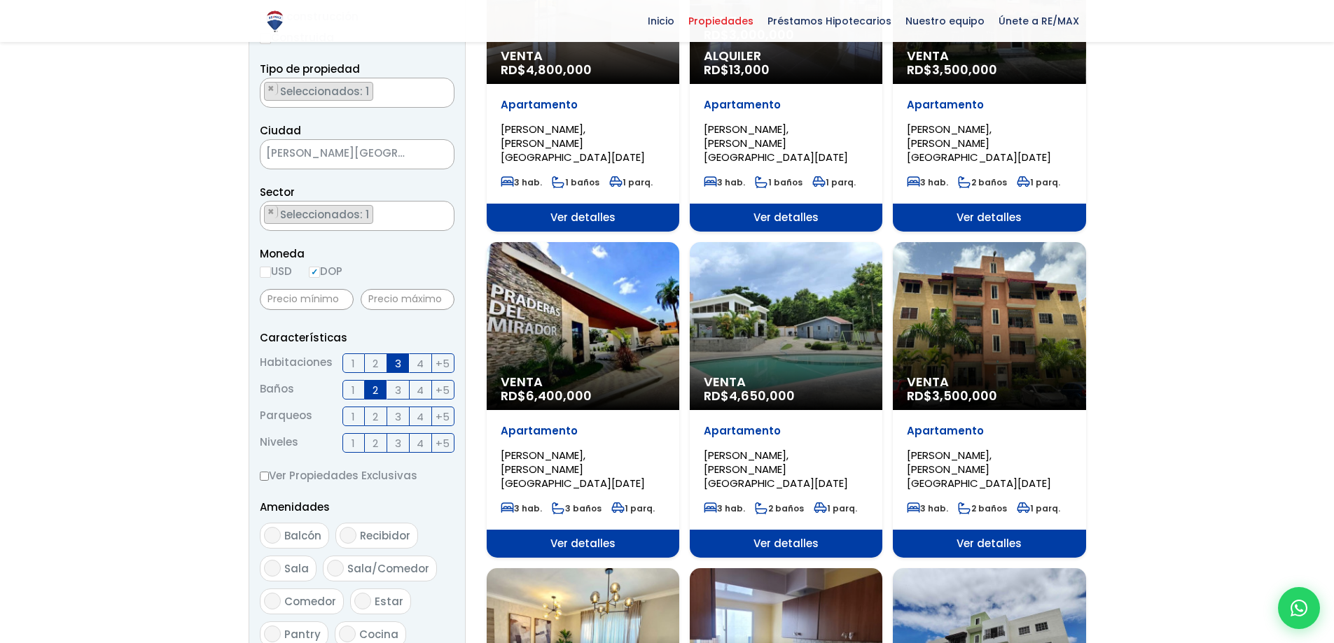
click at [380, 419] on label "2" at bounding box center [376, 417] width 22 height 20
click at [0, 0] on input "2" at bounding box center [0, 0] width 0 height 0
click at [363, 447] on label "1" at bounding box center [353, 443] width 22 height 20
click at [0, 0] on input "1" at bounding box center [0, 0] width 0 height 0
click at [363, 447] on label "1" at bounding box center [353, 443] width 22 height 20
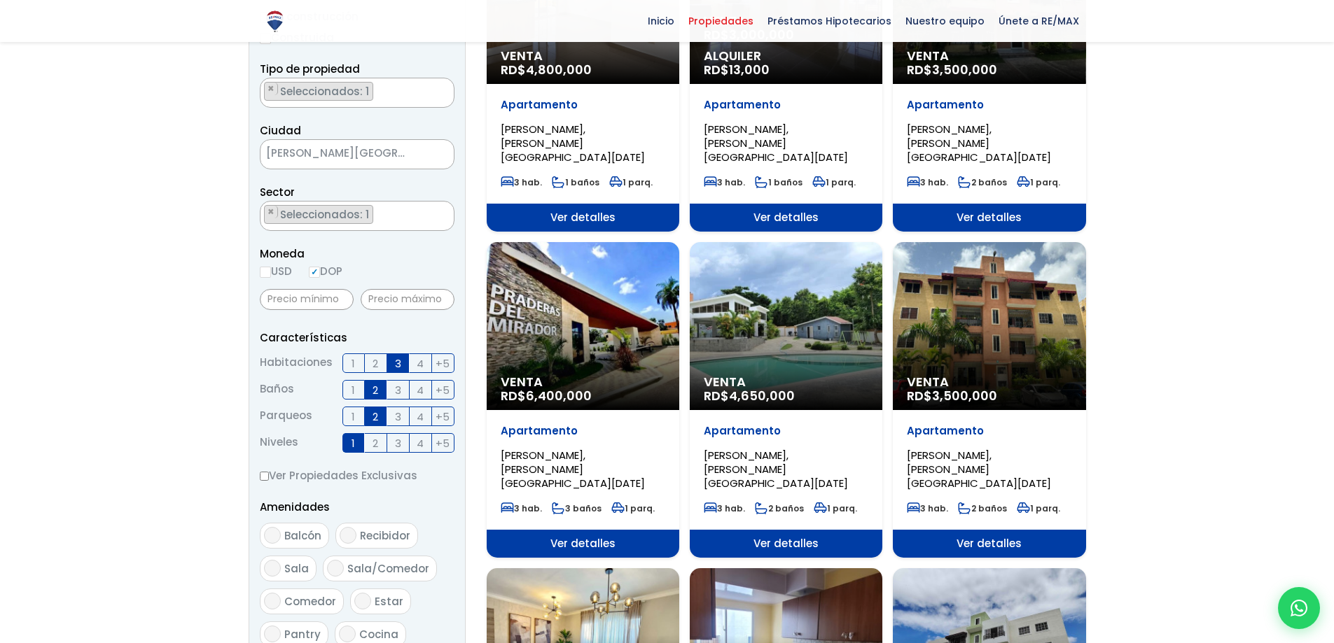
click at [0, 0] on input "1" at bounding box center [0, 0] width 0 height 0
click at [356, 446] on label "1" at bounding box center [353, 443] width 22 height 20
click at [0, 0] on input "1" at bounding box center [0, 0] width 0 height 0
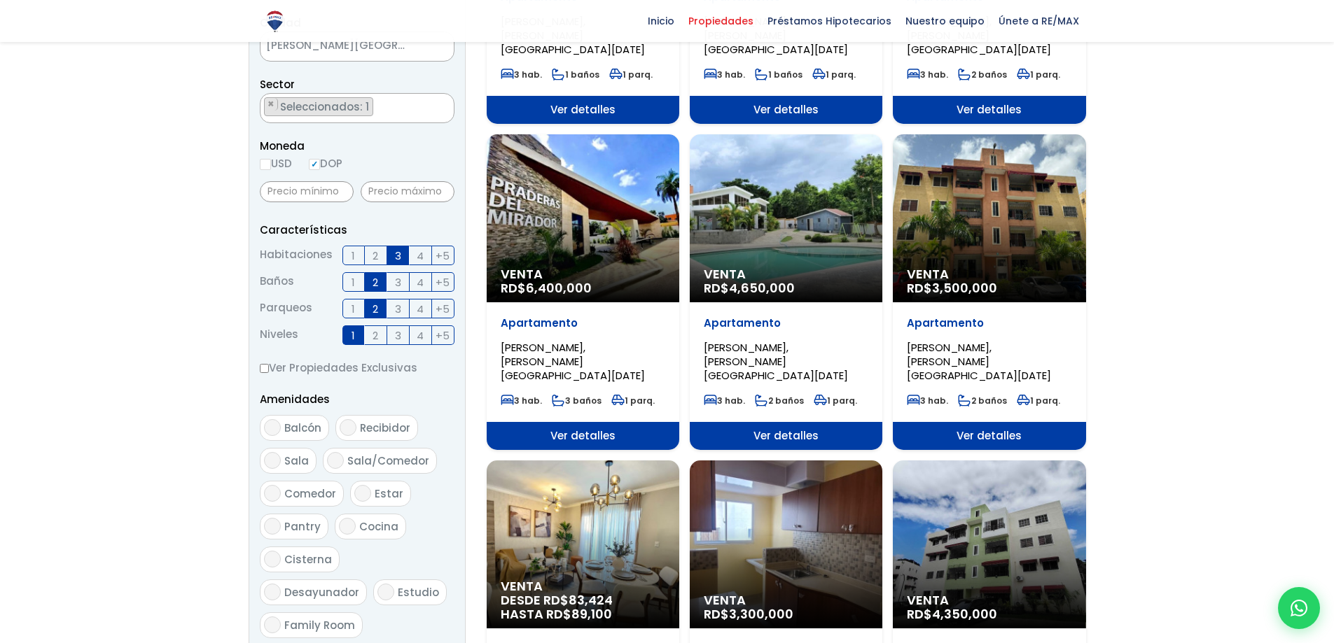
scroll to position [560, 0]
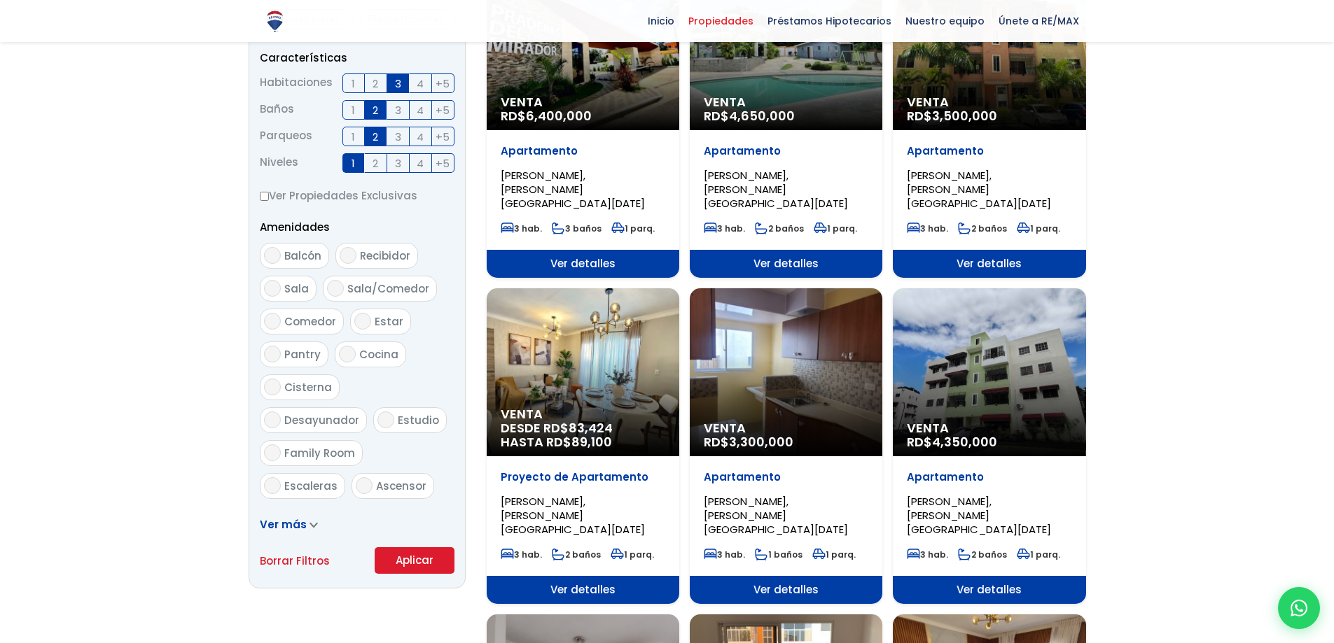
click at [402, 555] on button "Aplicar" at bounding box center [415, 561] width 80 height 27
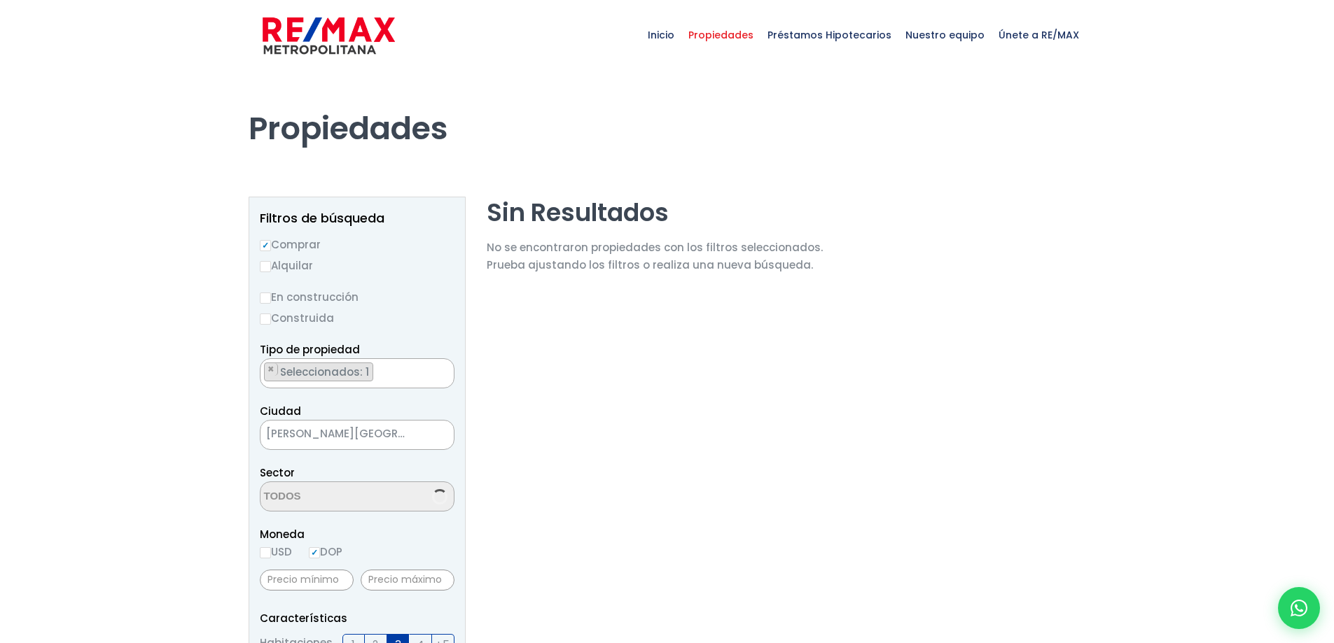
select select "16380"
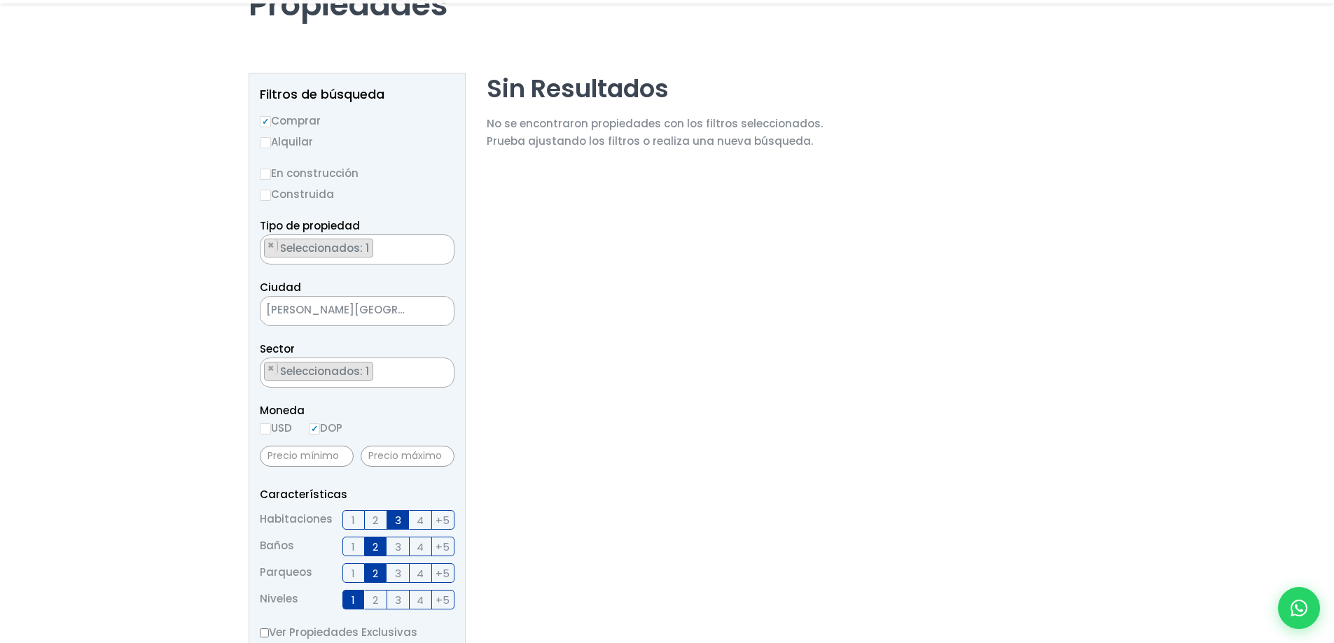
scroll to position [280, 0]
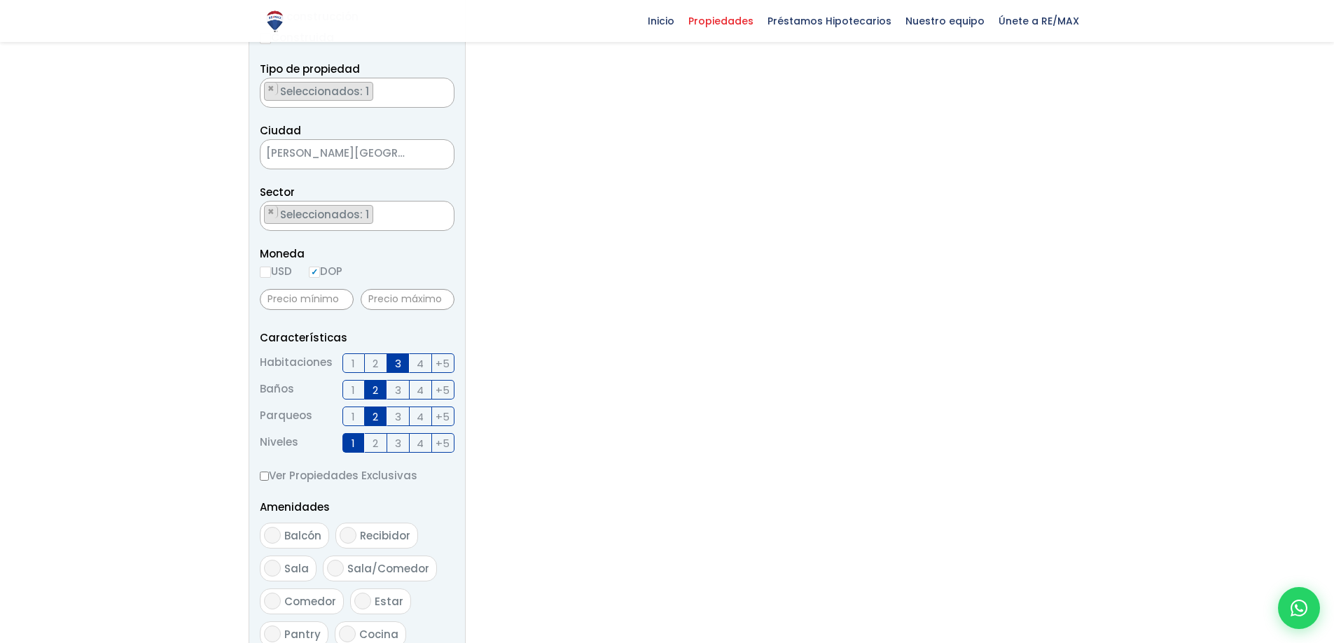
click at [354, 444] on span "1" at bounding box center [354, 444] width 4 height 18
click at [0, 0] on input "1" at bounding box center [0, 0] width 0 height 0
click at [354, 444] on span "1" at bounding box center [354, 444] width 4 height 18
click at [0, 0] on input "1" at bounding box center [0, 0] width 0 height 0
click at [346, 438] on label "1" at bounding box center [353, 443] width 22 height 20
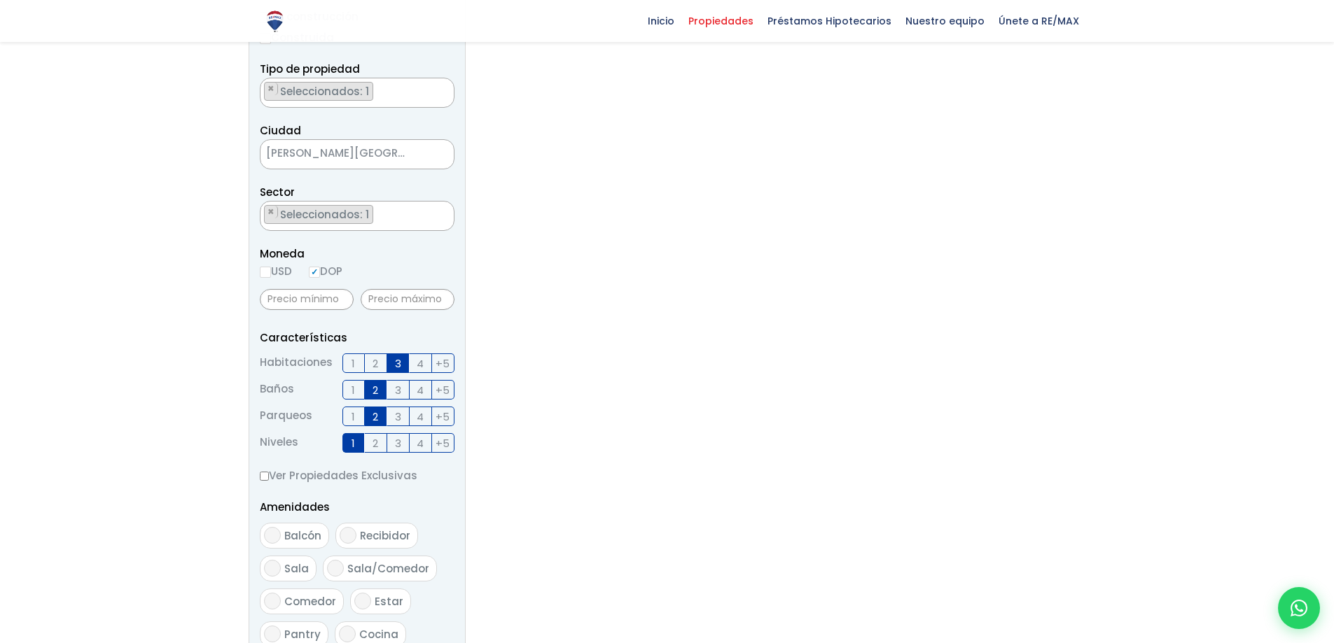
click at [0, 0] on input "1" at bounding box center [0, 0] width 0 height 0
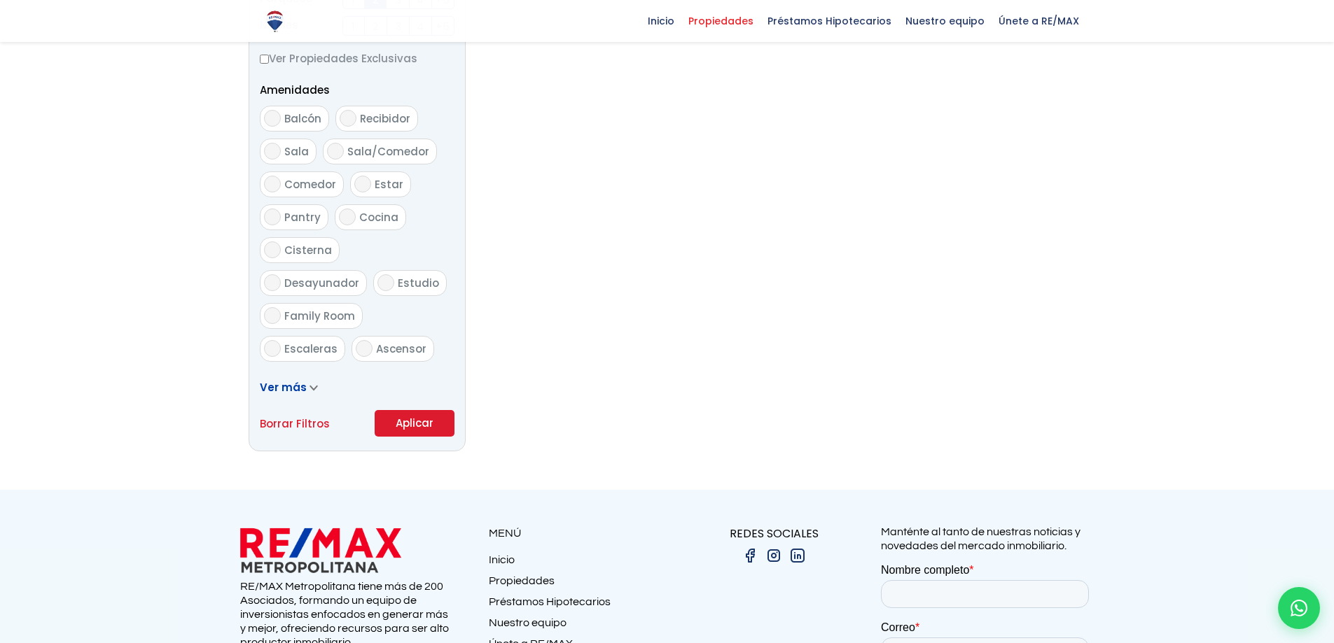
scroll to position [700, 0]
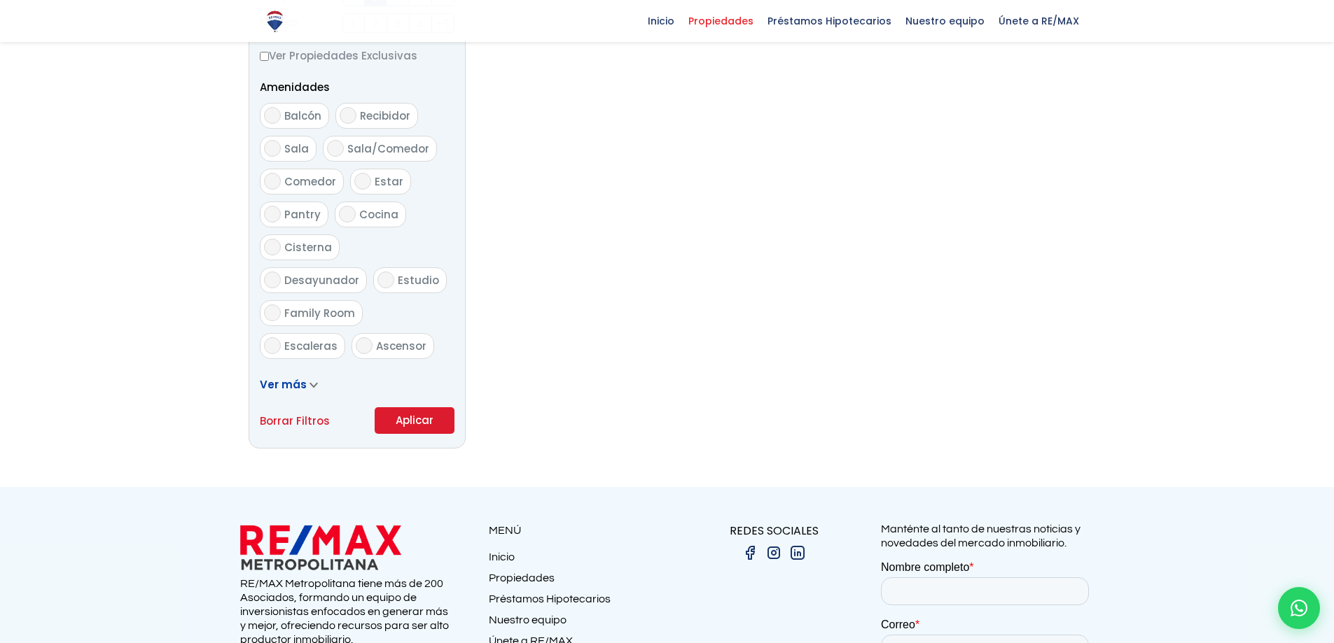
click at [437, 427] on button "Aplicar" at bounding box center [415, 421] width 80 height 27
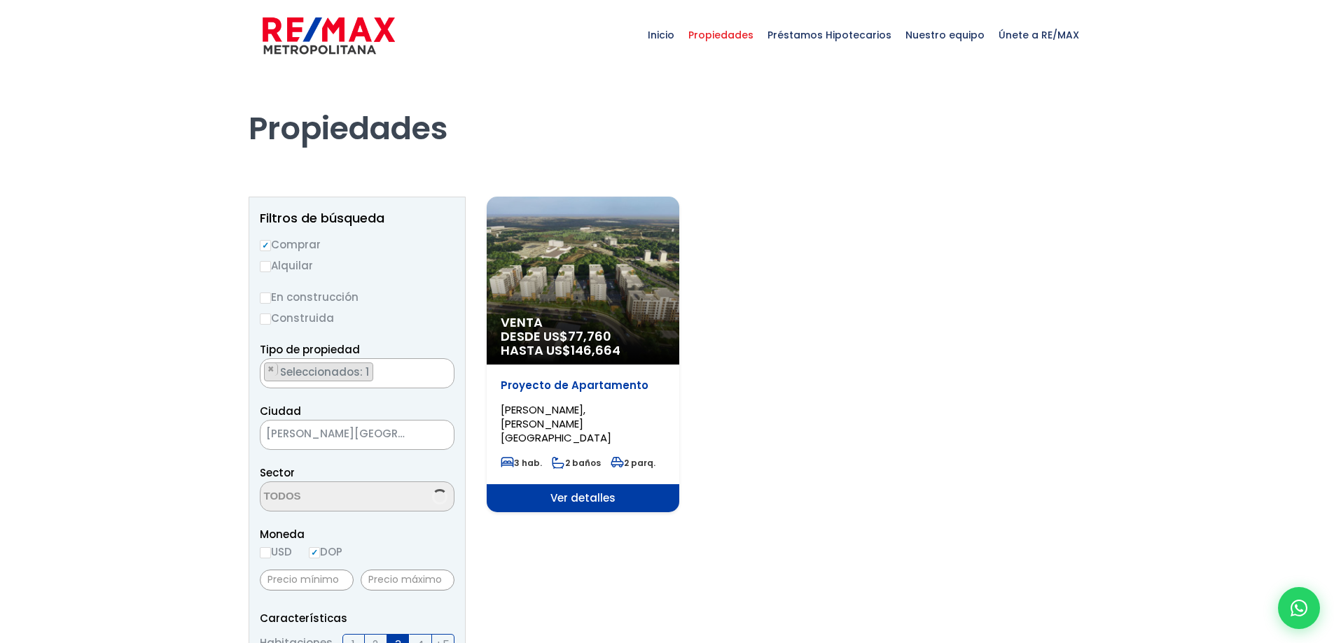
select select "16380"
click at [548, 301] on div "Venta DESDE US$ 77,760 HASTA US$ 146,664" at bounding box center [583, 281] width 193 height 168
click at [580, 485] on span "Ver detalles" at bounding box center [583, 499] width 193 height 28
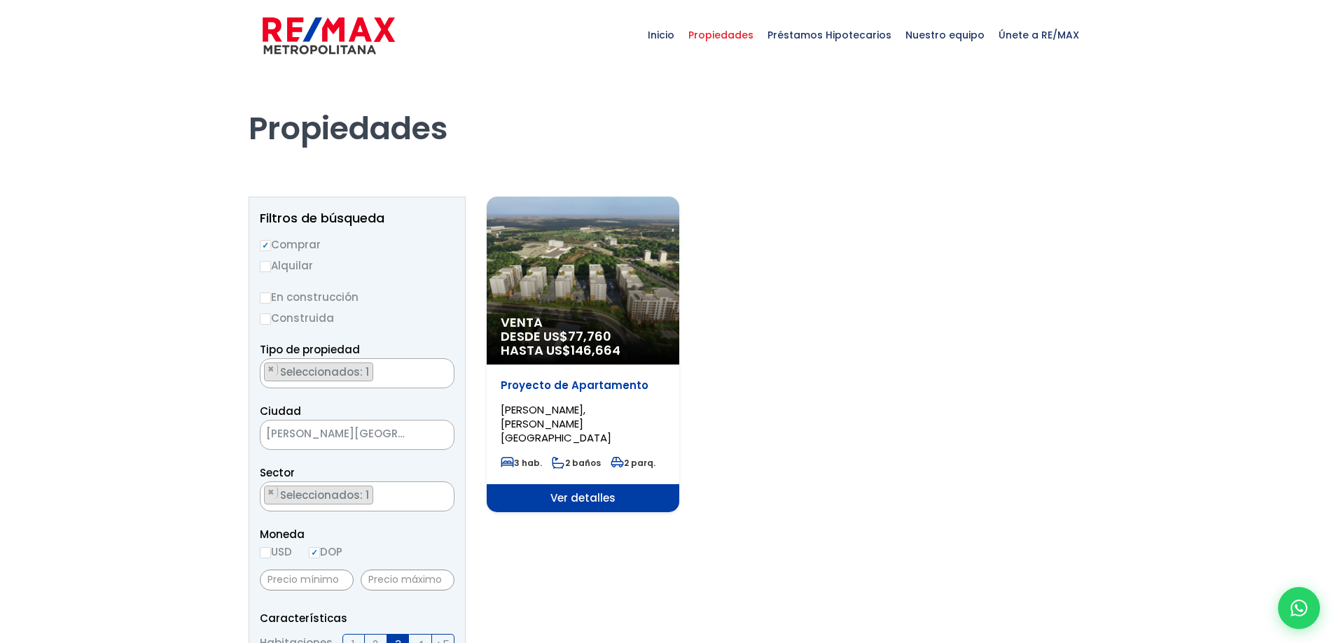
click at [580, 485] on span "Ver detalles" at bounding box center [583, 499] width 193 height 28
click at [585, 485] on span "Ver detalles" at bounding box center [583, 499] width 193 height 28
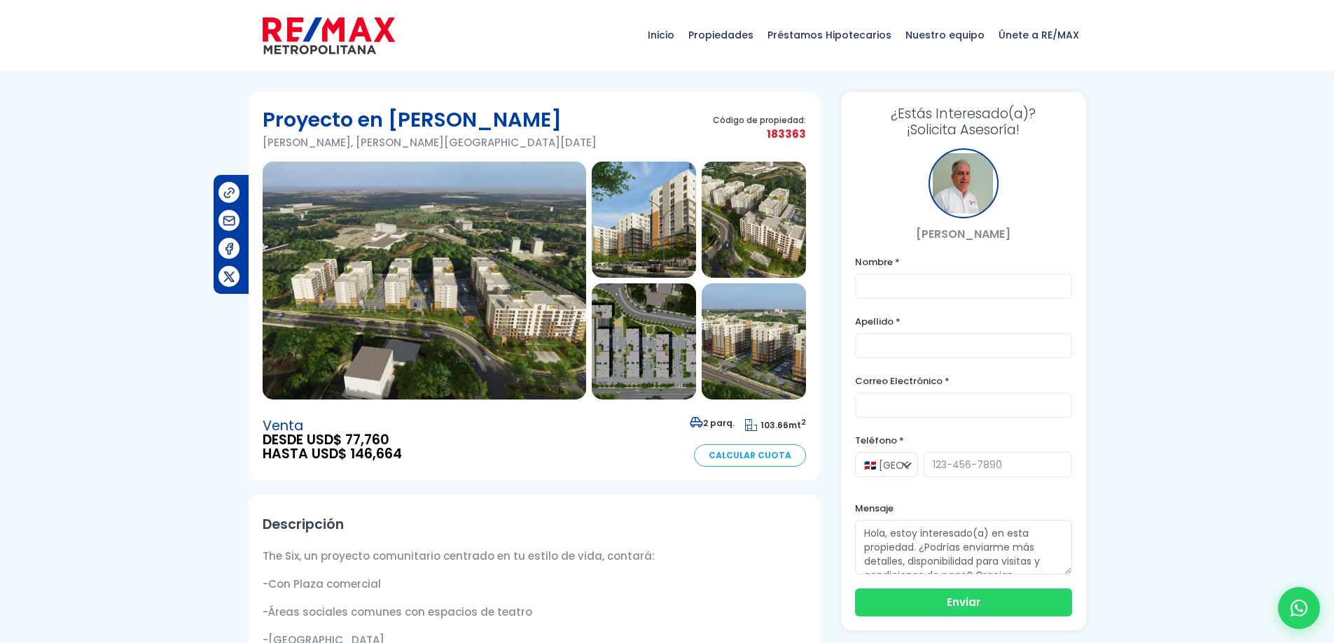
click at [291, 265] on img at bounding box center [424, 281] width 323 height 238
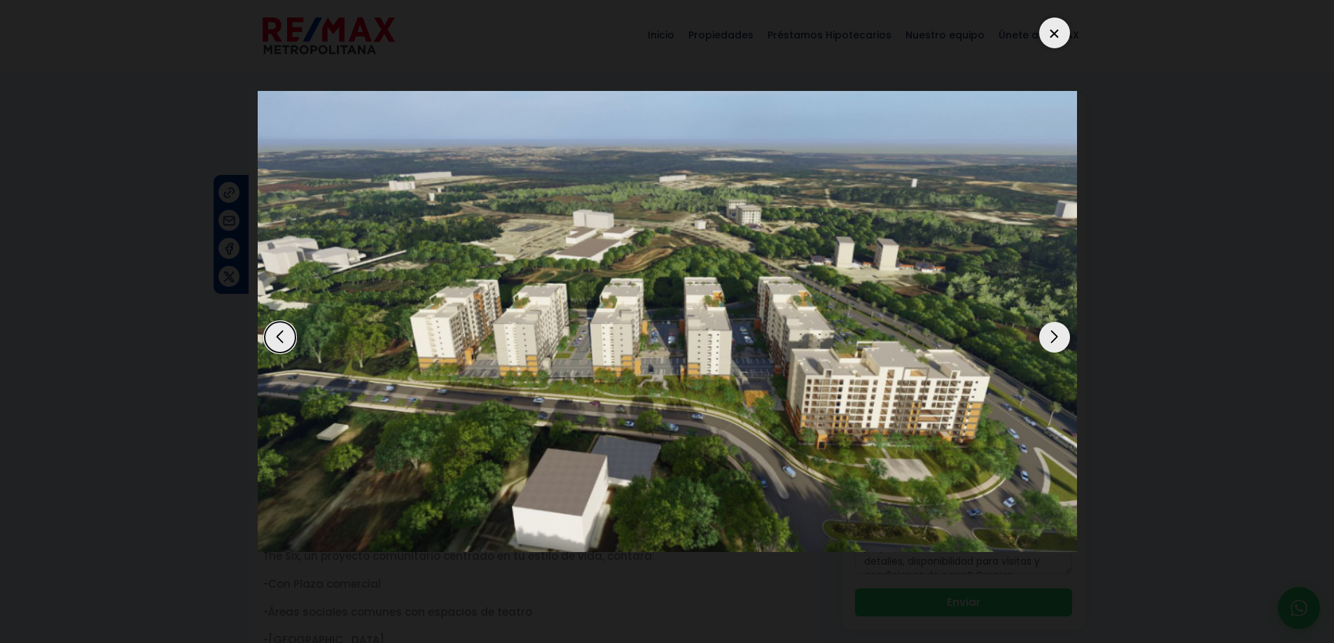
click at [1059, 335] on div "Next slide" at bounding box center [1054, 337] width 31 height 31
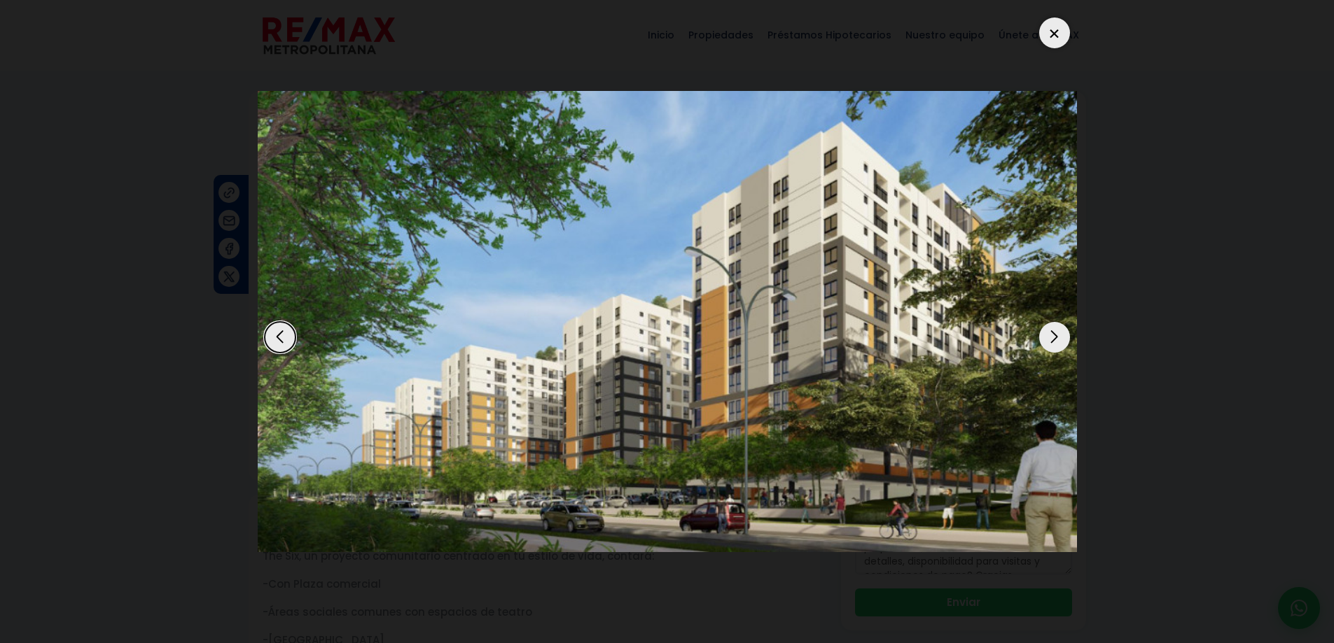
click at [1059, 335] on div "Next slide" at bounding box center [1054, 337] width 31 height 31
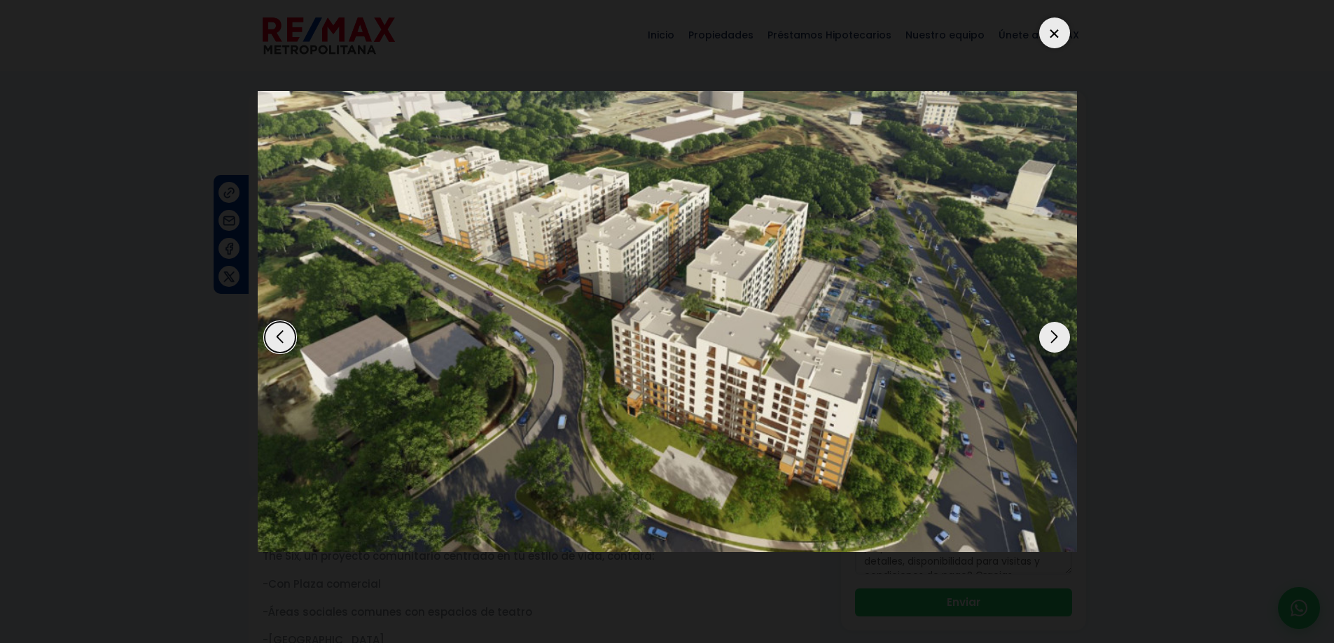
click at [1059, 335] on div "Next slide" at bounding box center [1054, 337] width 31 height 31
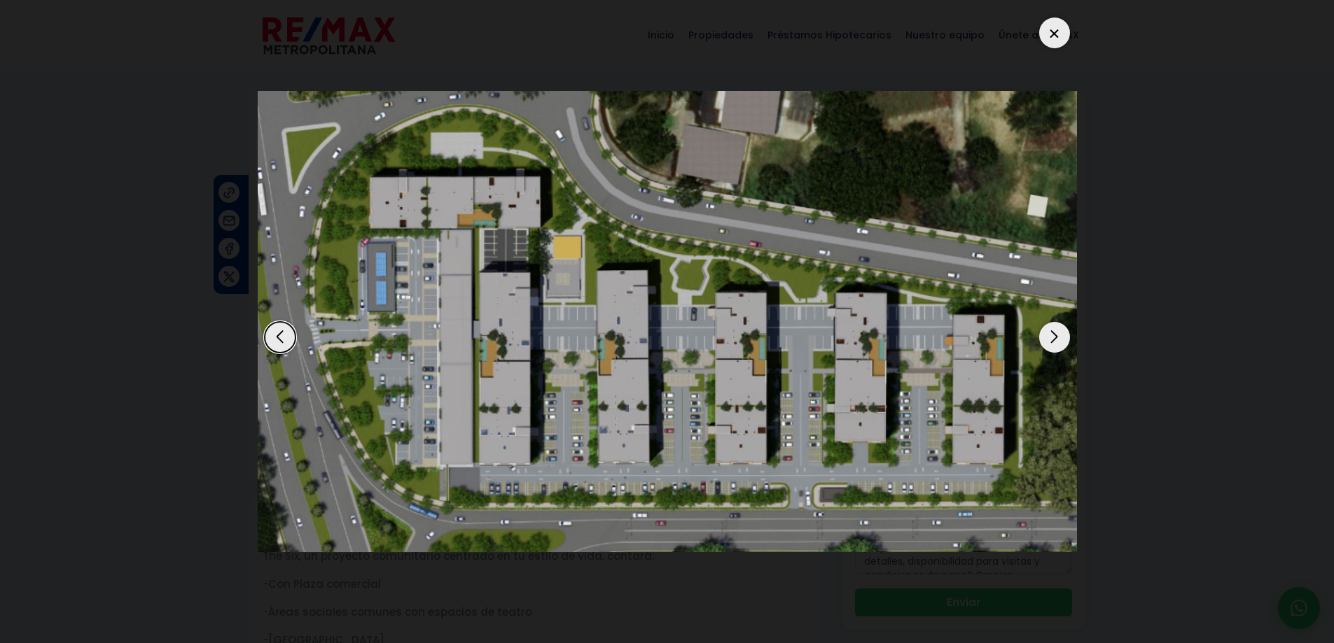
click at [1059, 335] on div "Next slide" at bounding box center [1054, 337] width 31 height 31
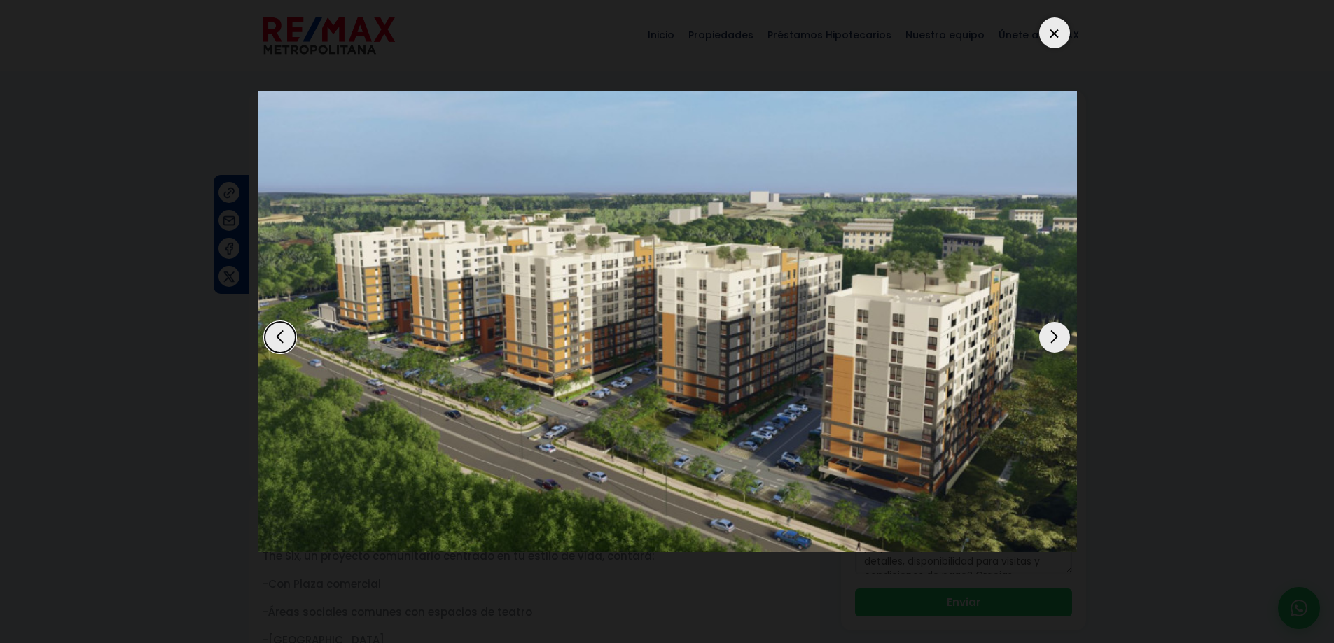
click at [1059, 335] on div "Next slide" at bounding box center [1054, 337] width 31 height 31
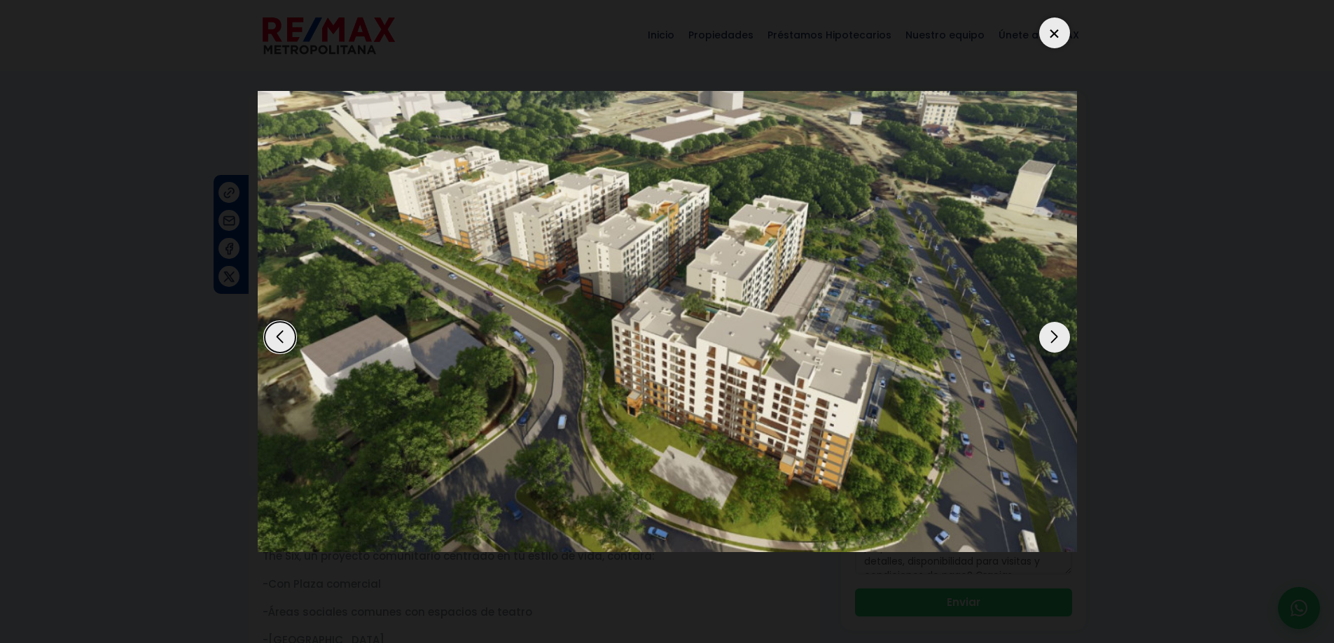
click at [1059, 335] on div "Next slide" at bounding box center [1054, 337] width 31 height 31
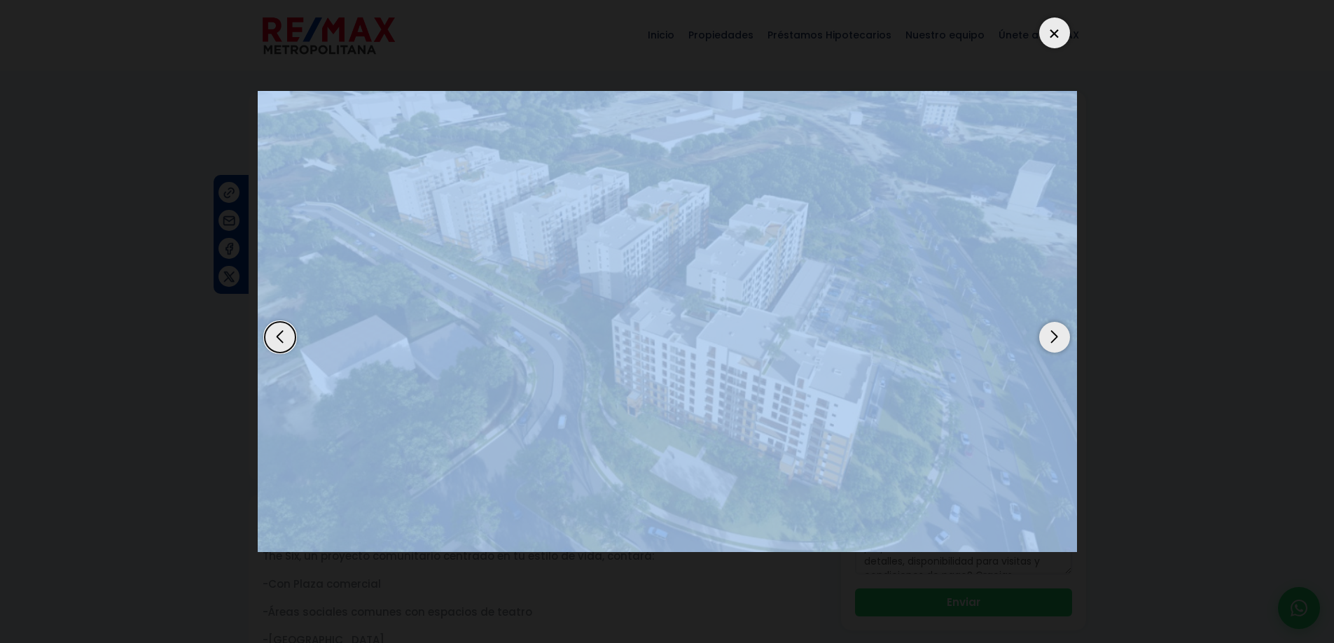
click at [1059, 335] on div "Next slide" at bounding box center [1054, 337] width 31 height 31
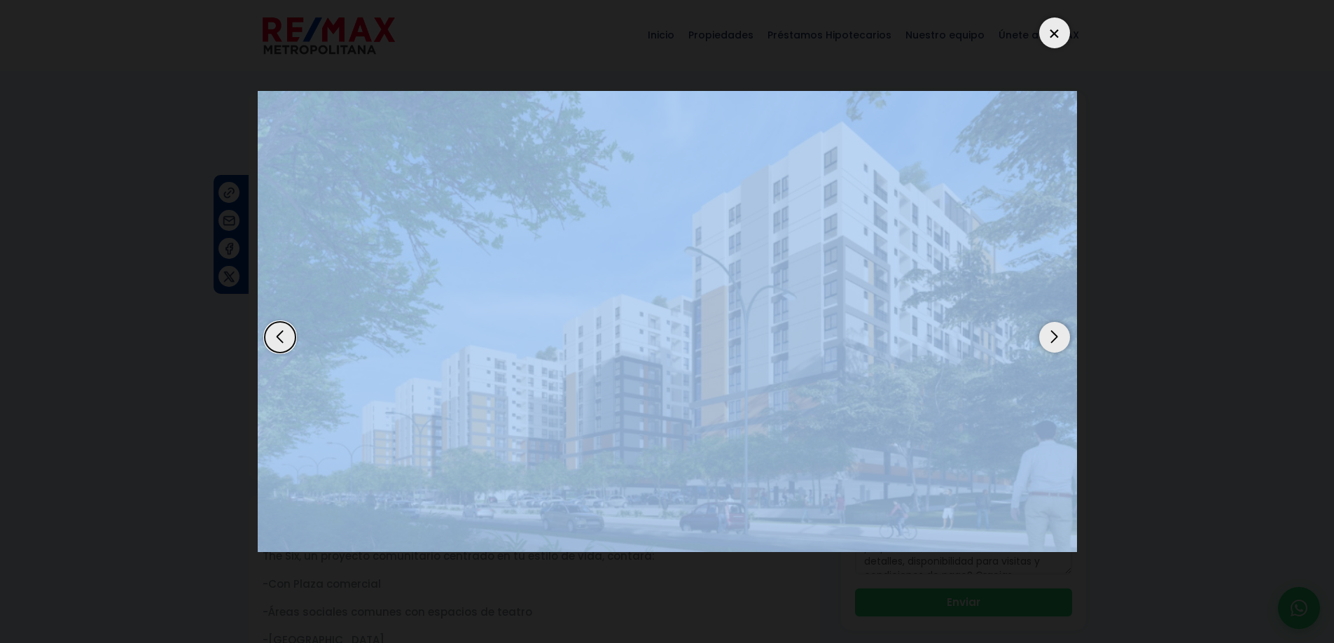
click at [1059, 335] on div "Next slide" at bounding box center [1054, 337] width 31 height 31
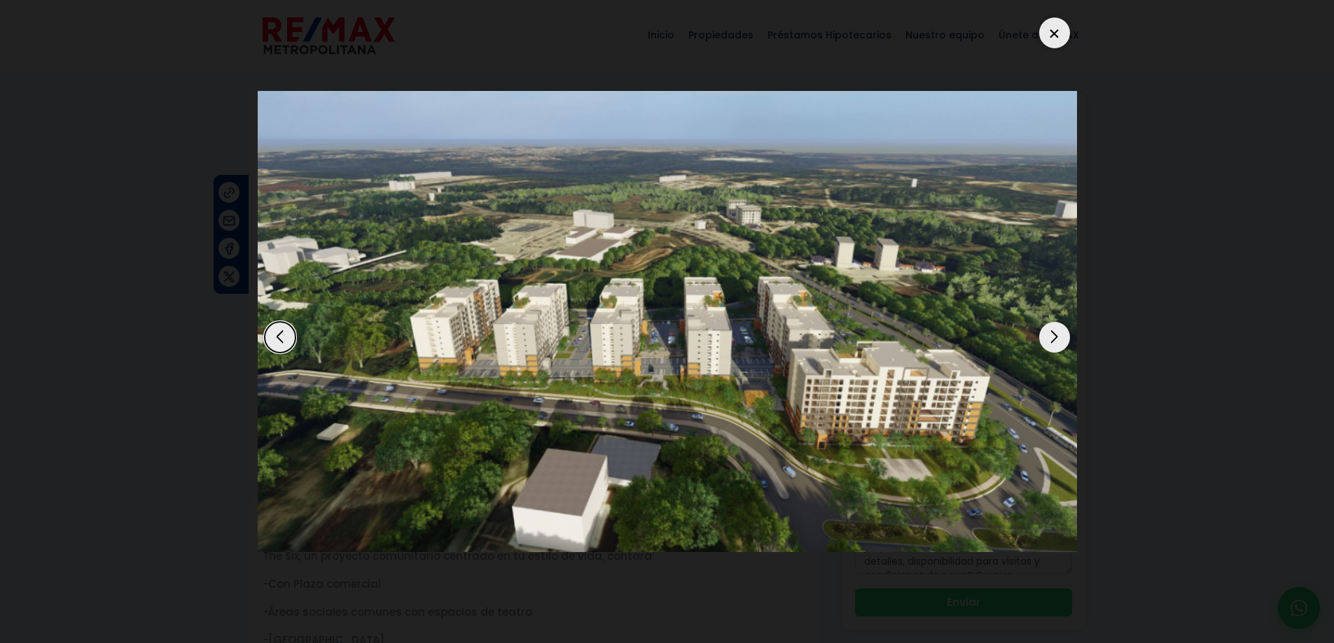
click at [1059, 335] on div "Next slide" at bounding box center [1054, 337] width 31 height 31
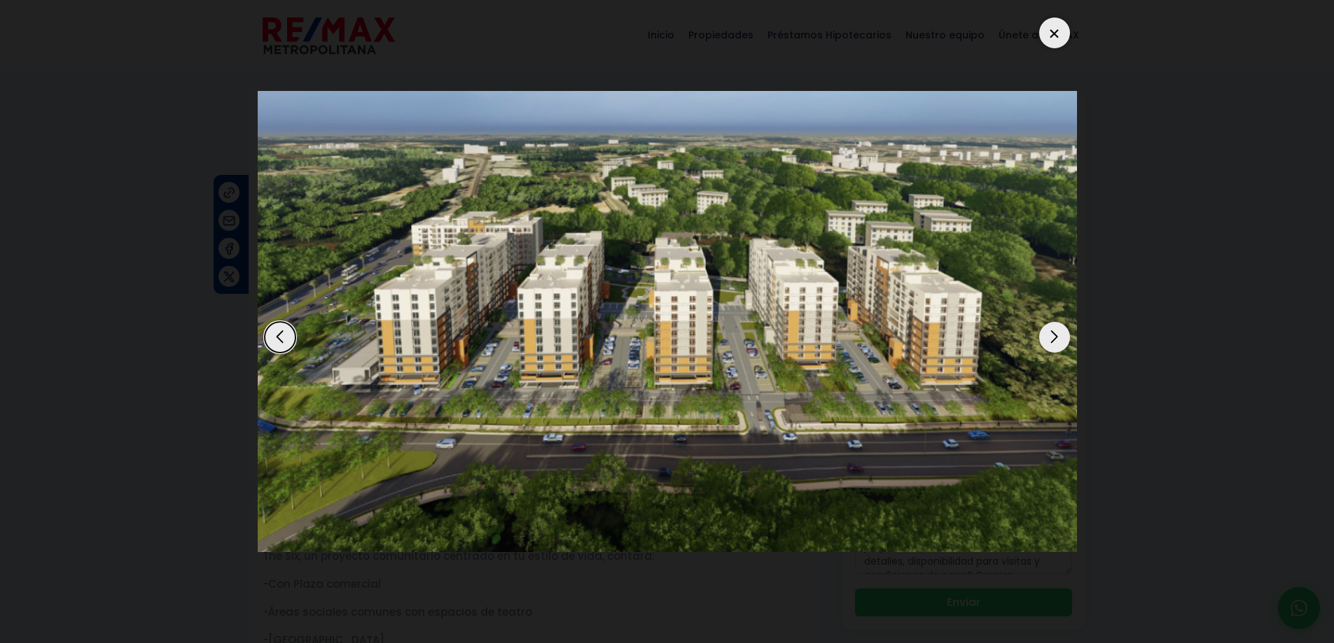
click at [1048, 36] on div at bounding box center [1054, 33] width 31 height 31
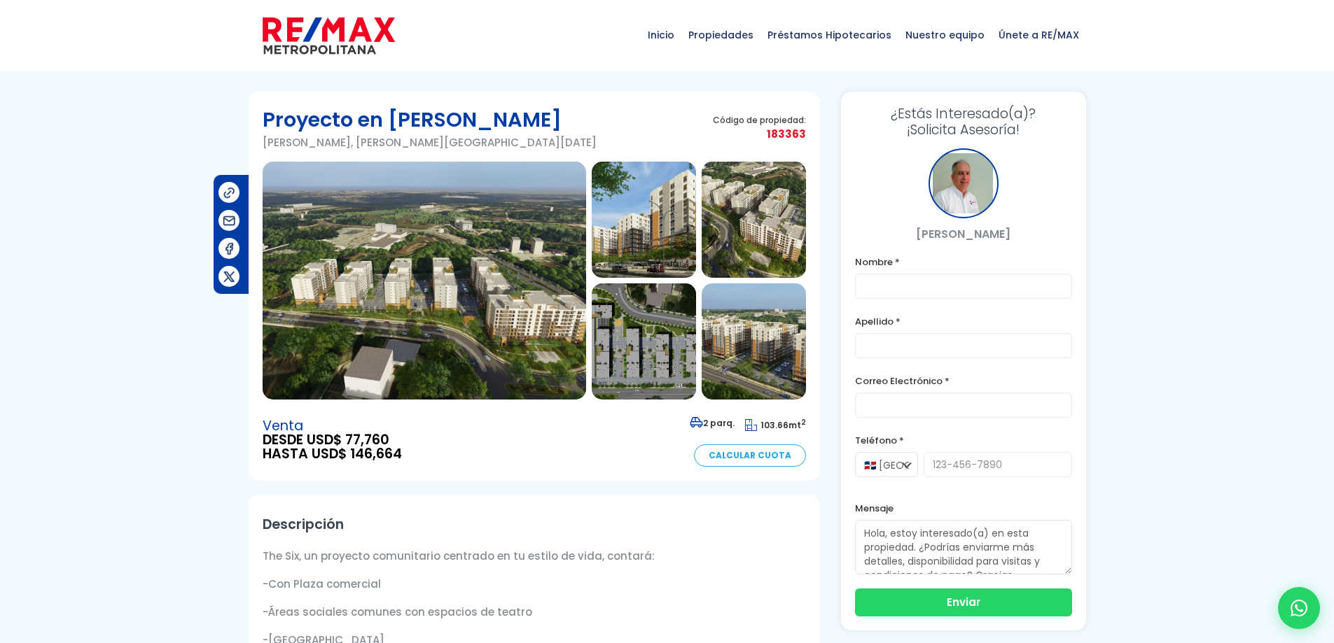
click at [797, 129] on span "183363" at bounding box center [759, 134] width 93 height 18
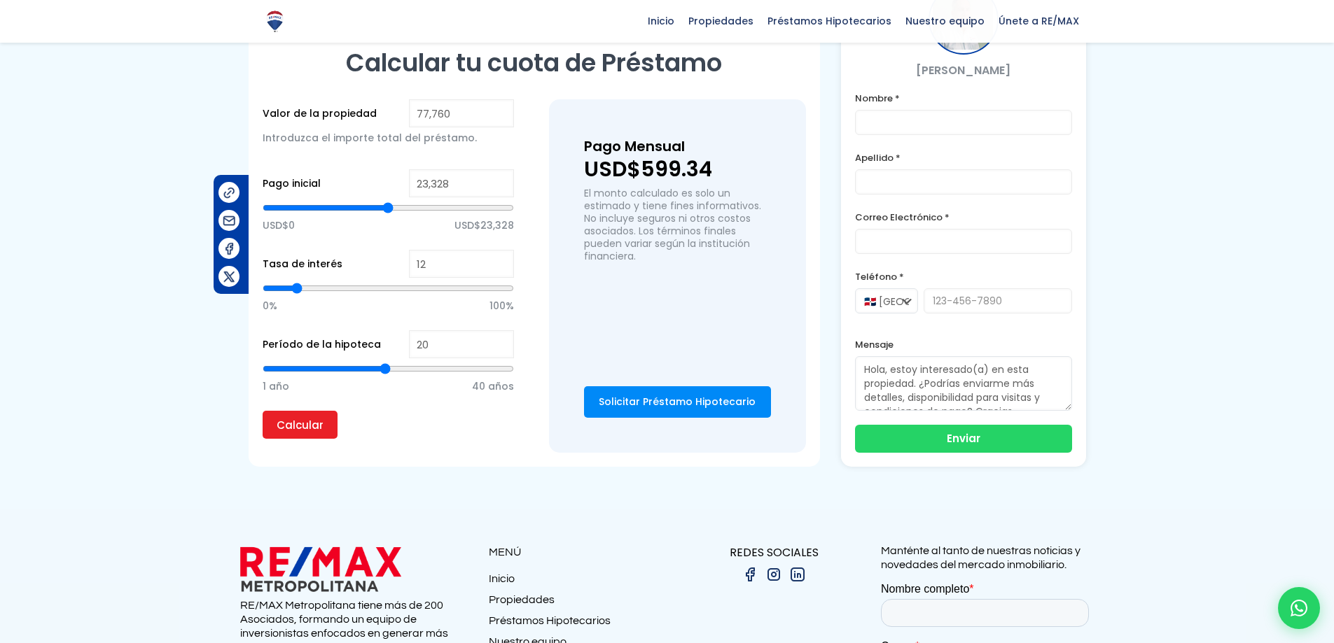
scroll to position [857, 0]
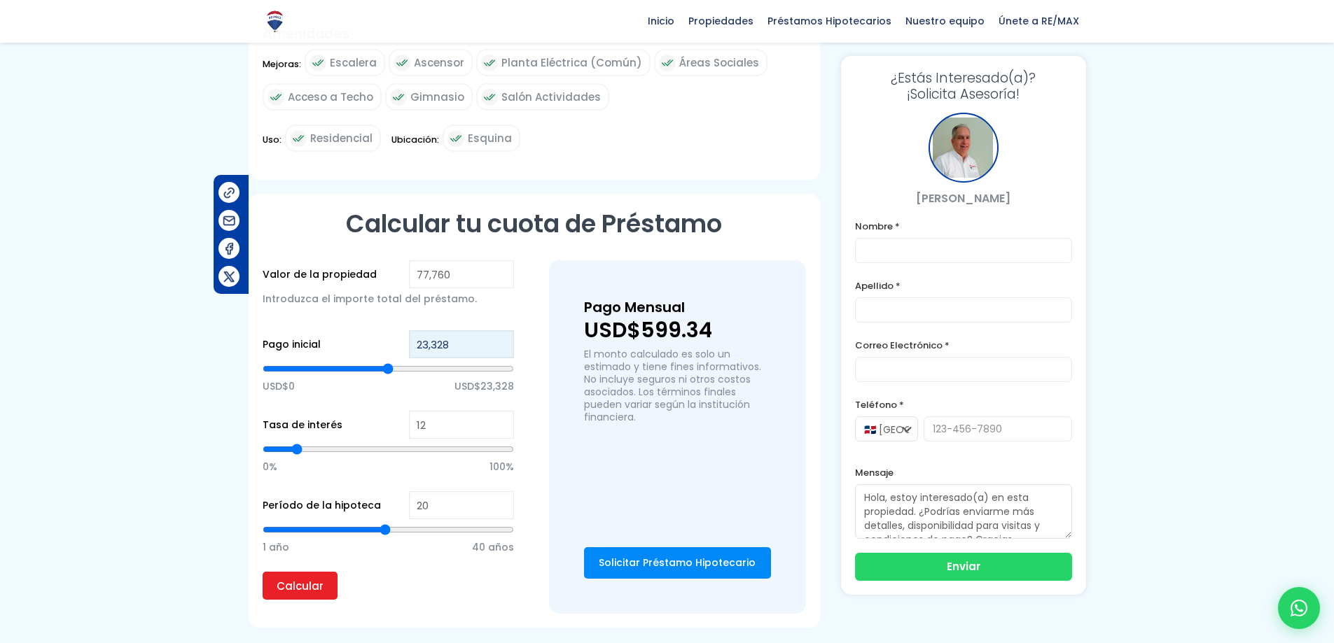
click at [486, 349] on input "23,328" at bounding box center [461, 344] width 105 height 28
type input "2,332"
type input "2332"
type input "233"
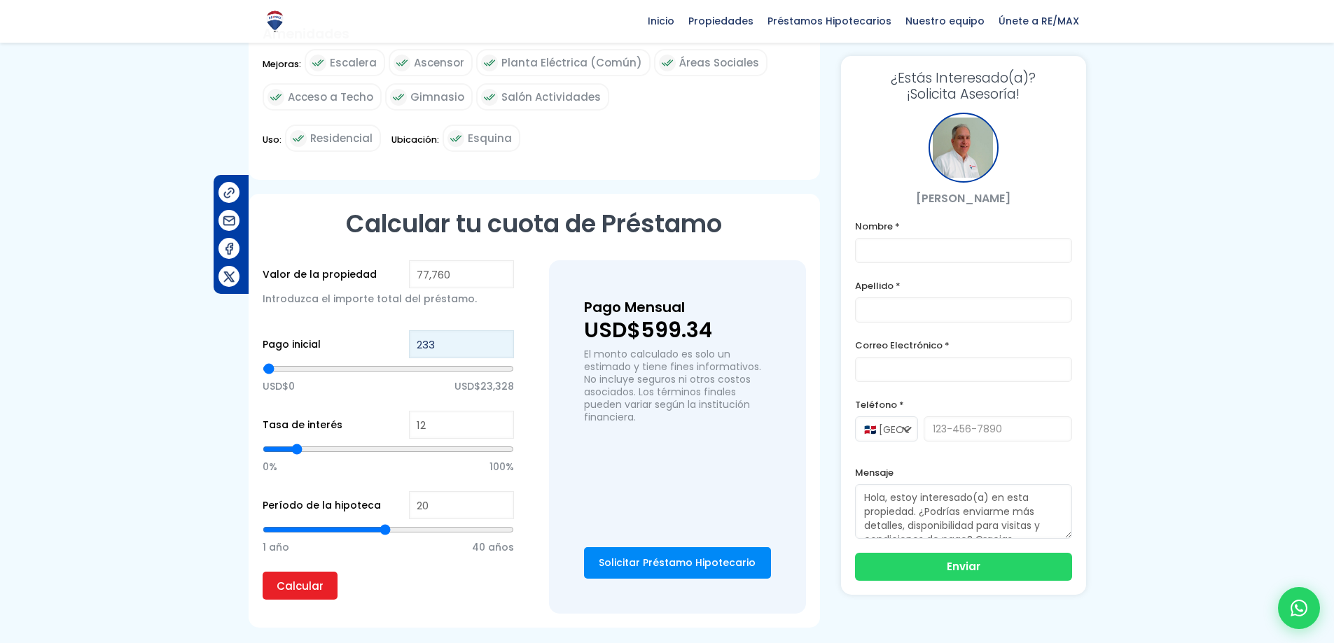
type input "23"
type input "2"
type input "0"
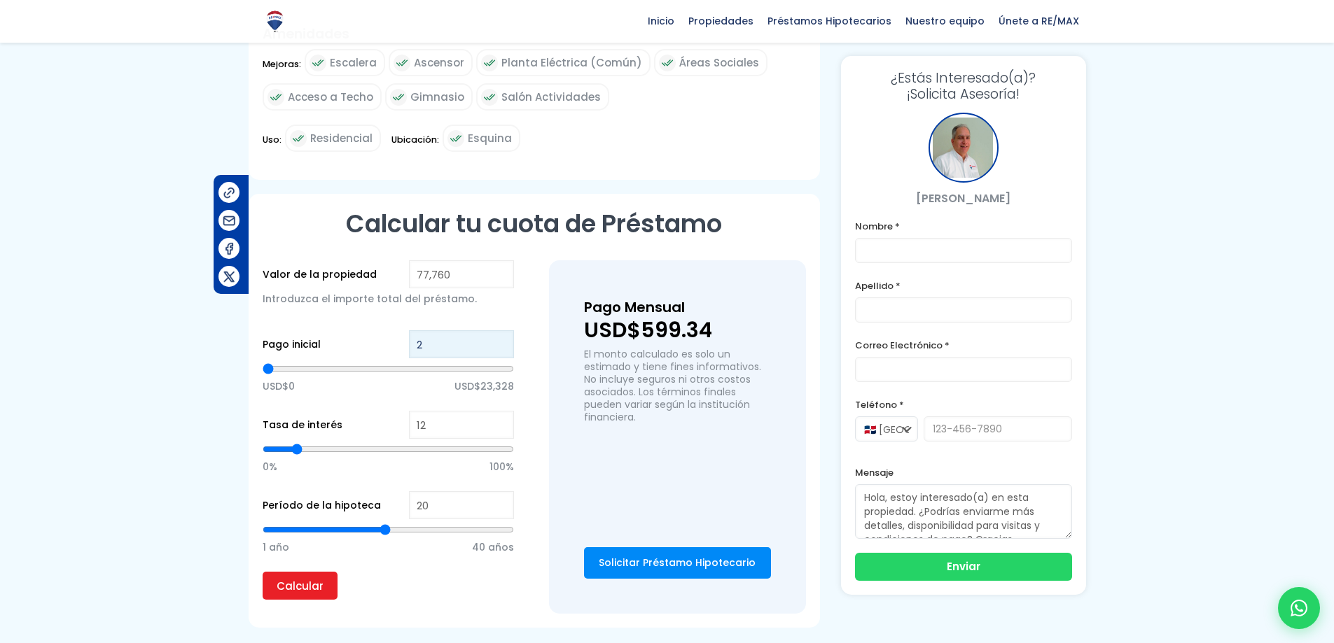
type input "0"
type input "1"
type input "16"
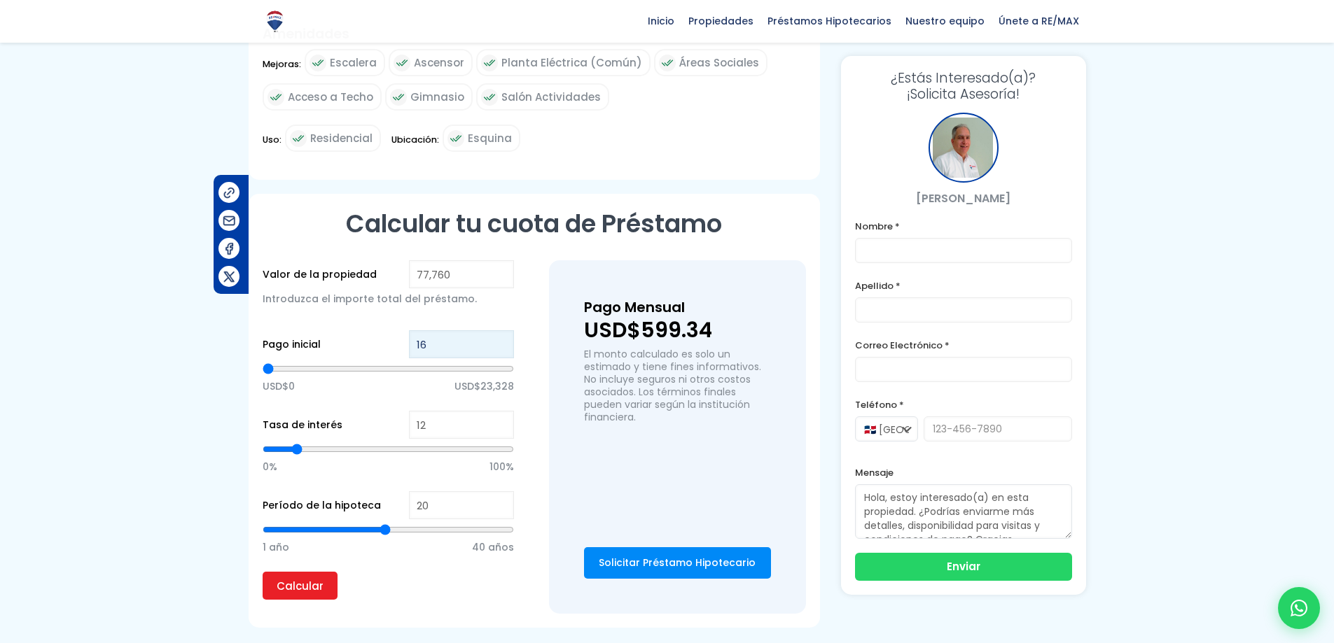
type input "160"
type input "1,608"
type input "1608"
type input "16,088"
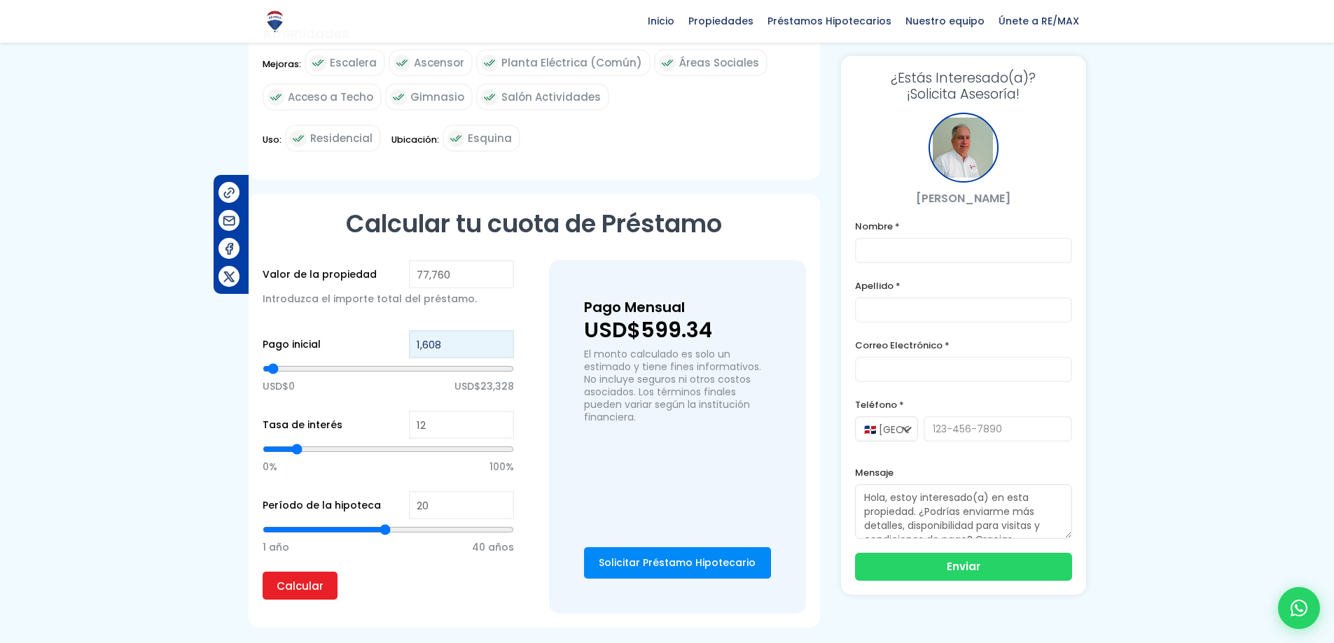
type input "16088"
type input "160,885"
type input "77760"
type input "1,608,853"
type input "77760"
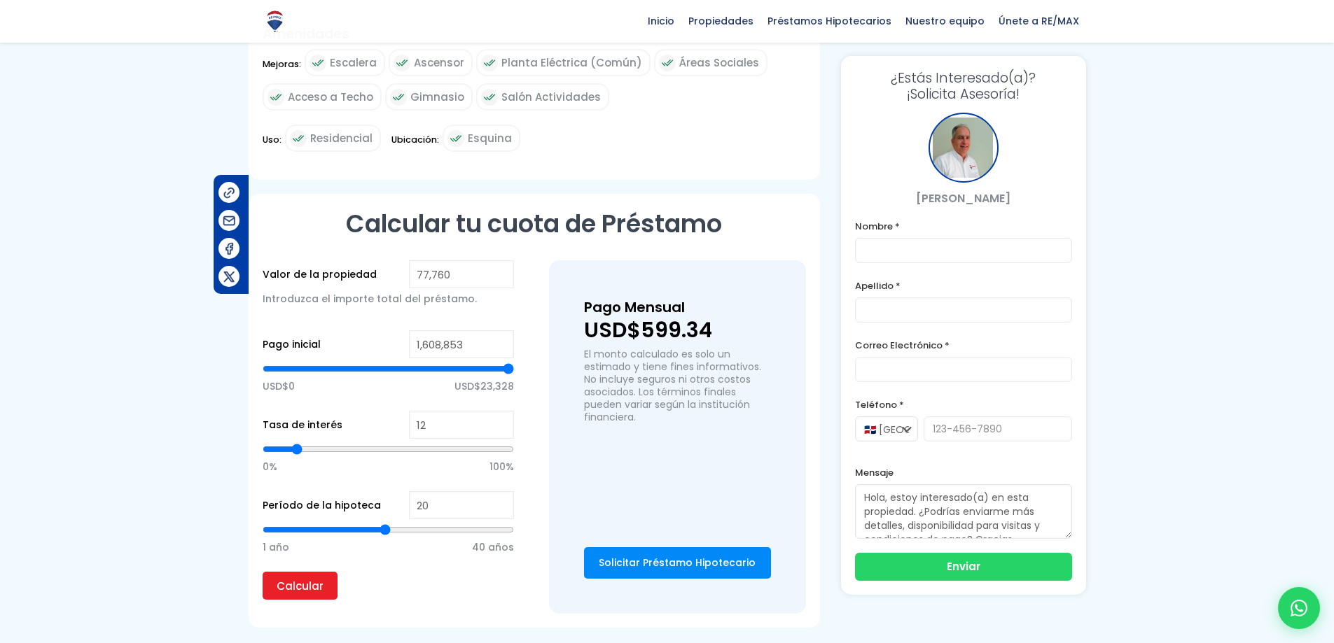
click at [448, 341] on input "1,608,853" at bounding box center [461, 344] width 105 height 28
click at [450, 341] on input "1,608,853" at bounding box center [461, 344] width 105 height 28
type input "0"
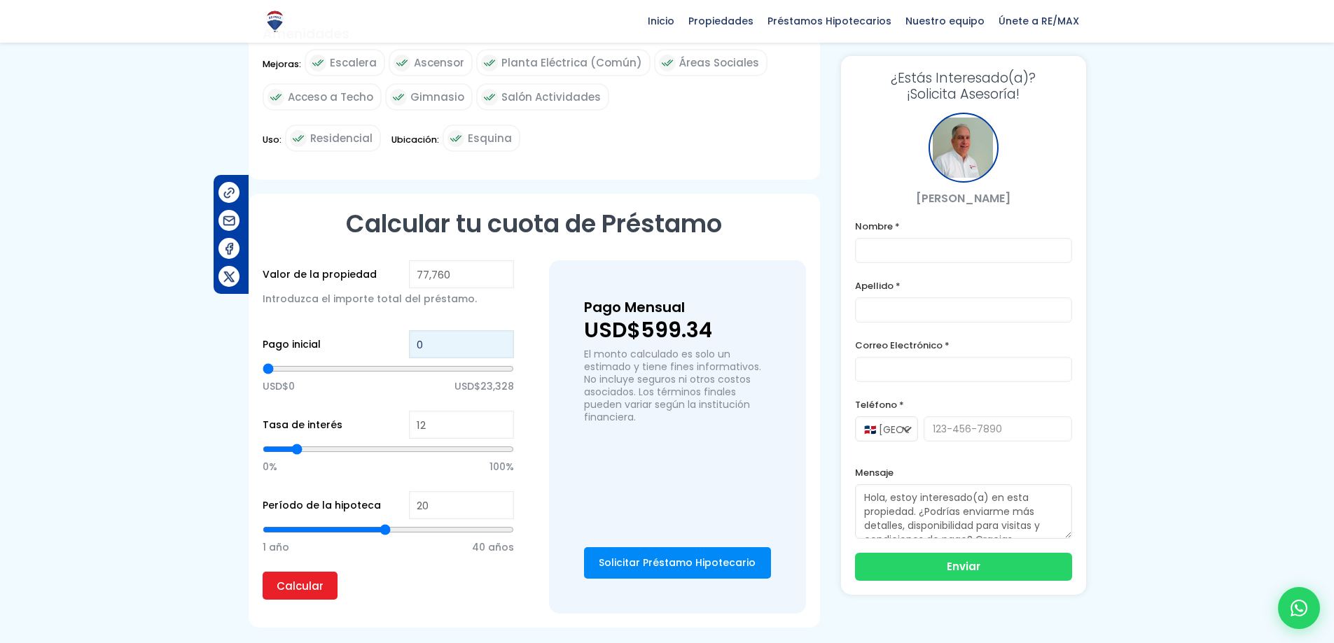
type input "1"
type input "10"
type input "100"
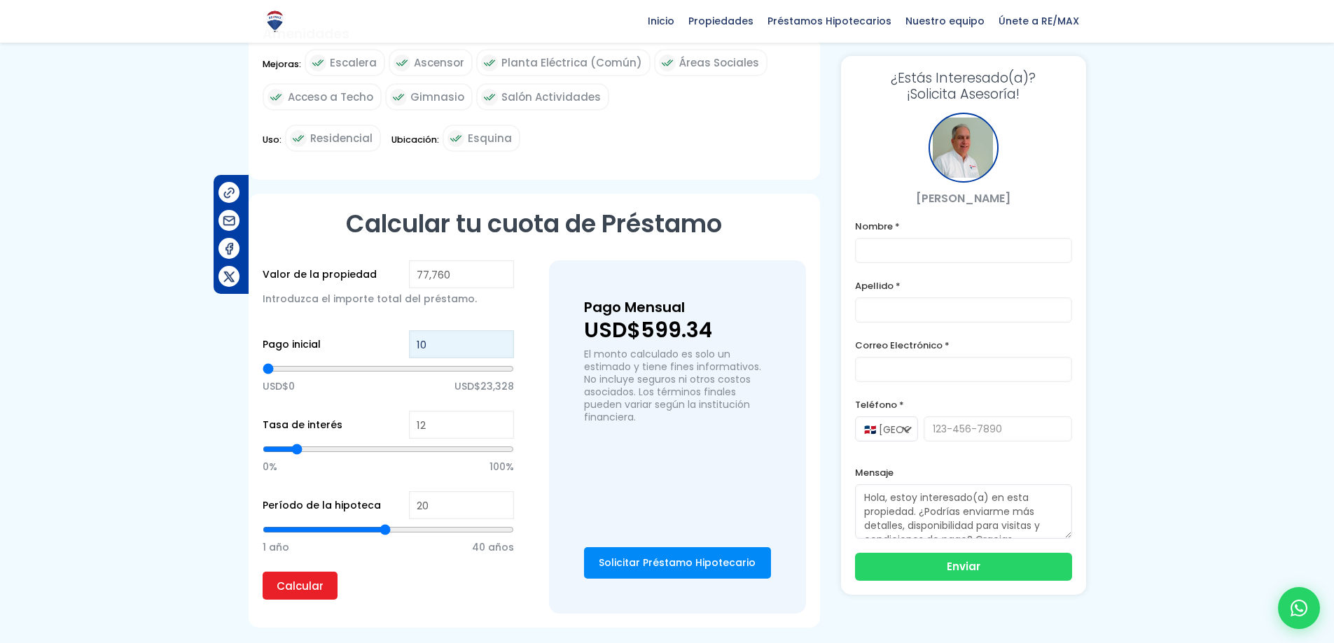
type input "100"
type input "1,000"
type input "1000"
type input "10,000"
type input "10000"
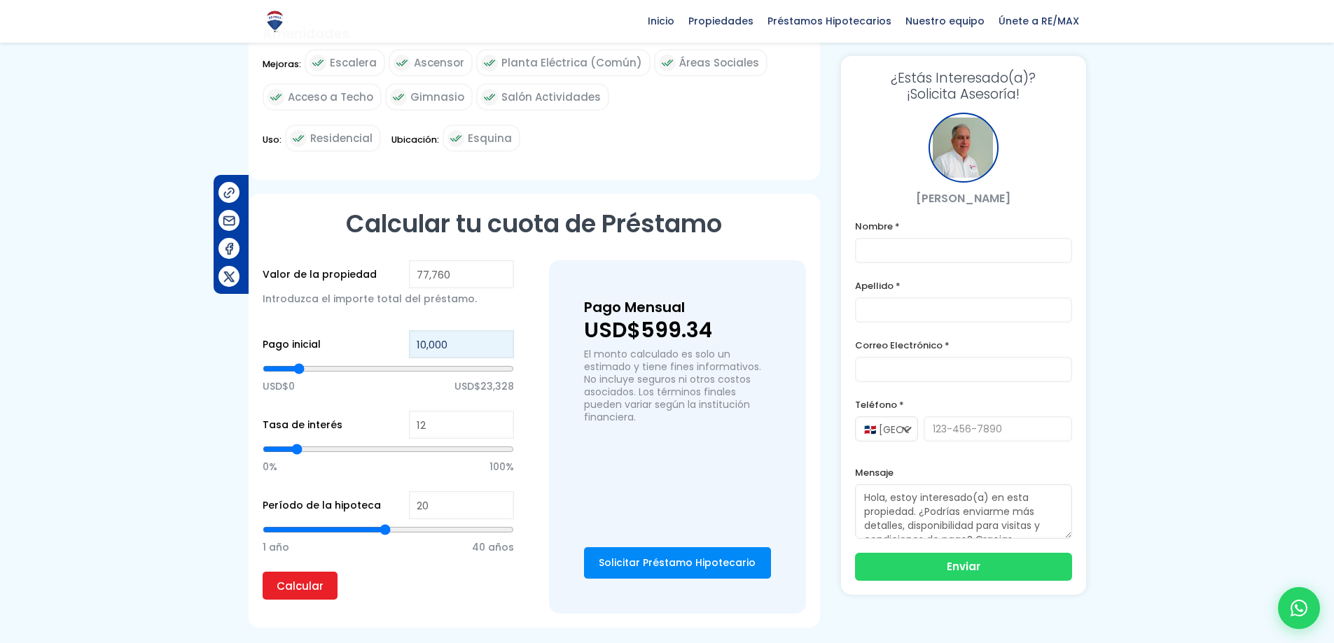
type input "100,000"
type input "77760"
type input "1,000,000"
type input "77760"
click at [263, 572] on input "Calcular" at bounding box center [300, 586] width 75 height 28
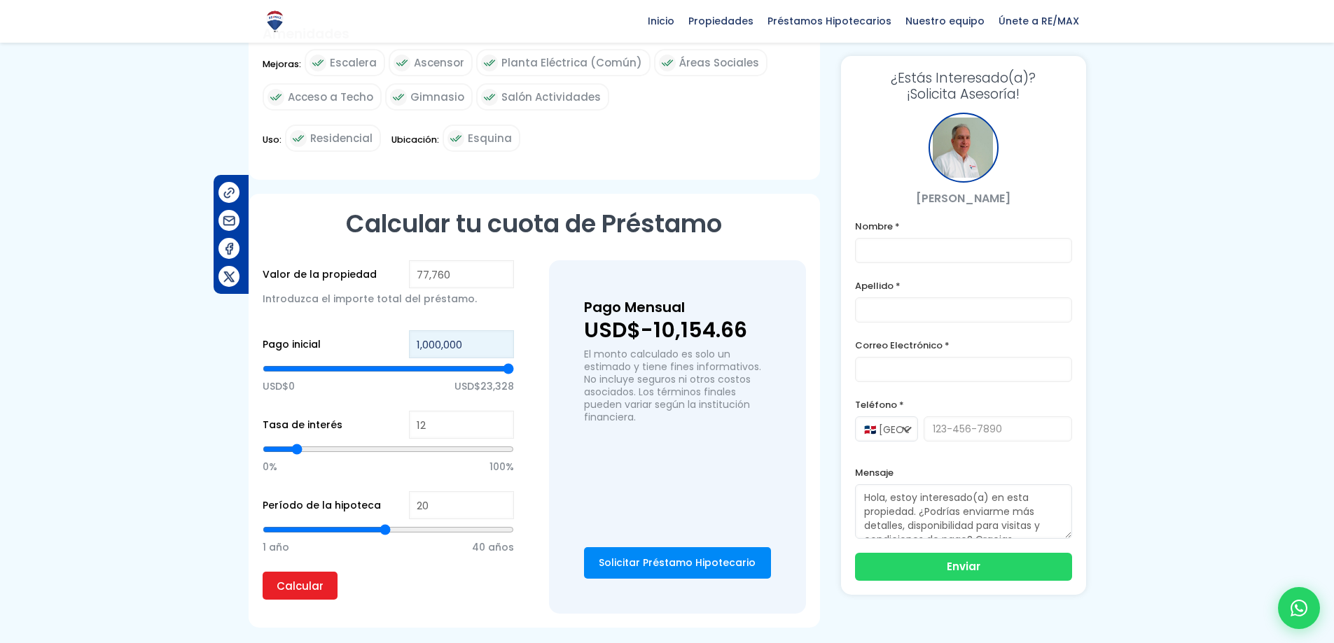
type input "10,000,000"
type input "77760"
type input "100,000,000"
type input "77760"
type input "1,000,000,000"
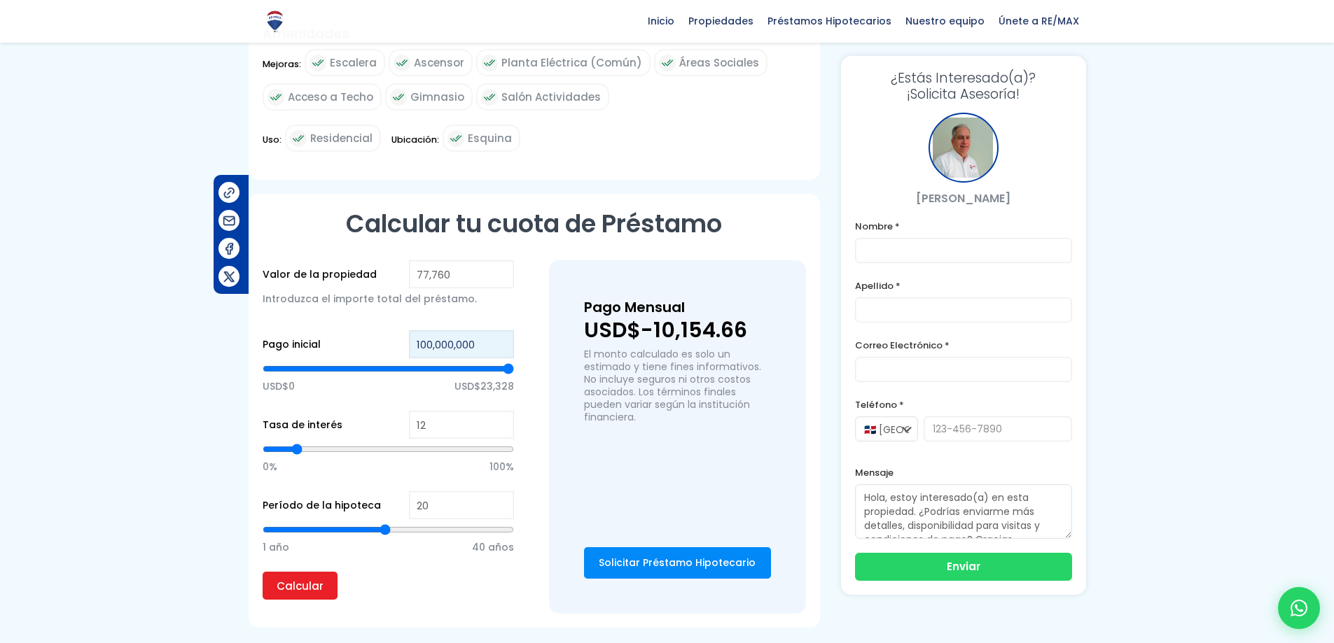
type input "77760"
click at [263, 572] on input "Calcular" at bounding box center [300, 586] width 75 height 28
type input "100,000,000"
type input "77760"
type input "10,000,000"
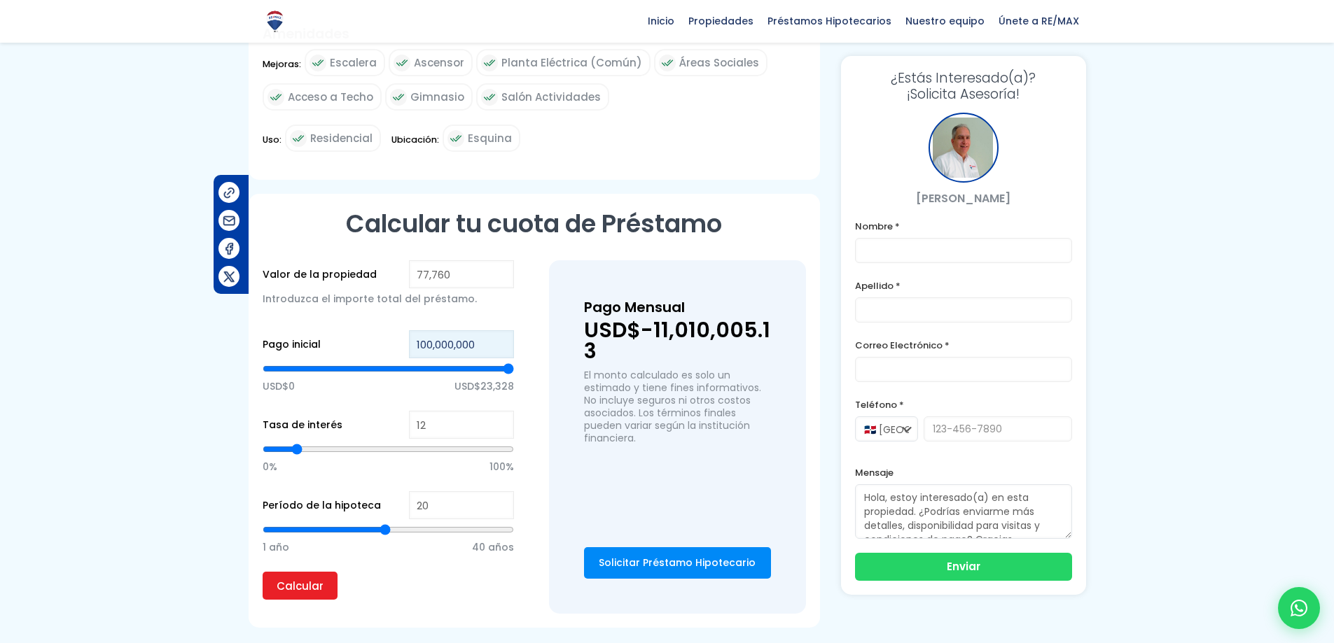
type input "77760"
type input "1,000,000"
type input "77760"
type input "100,000"
type input "77760"
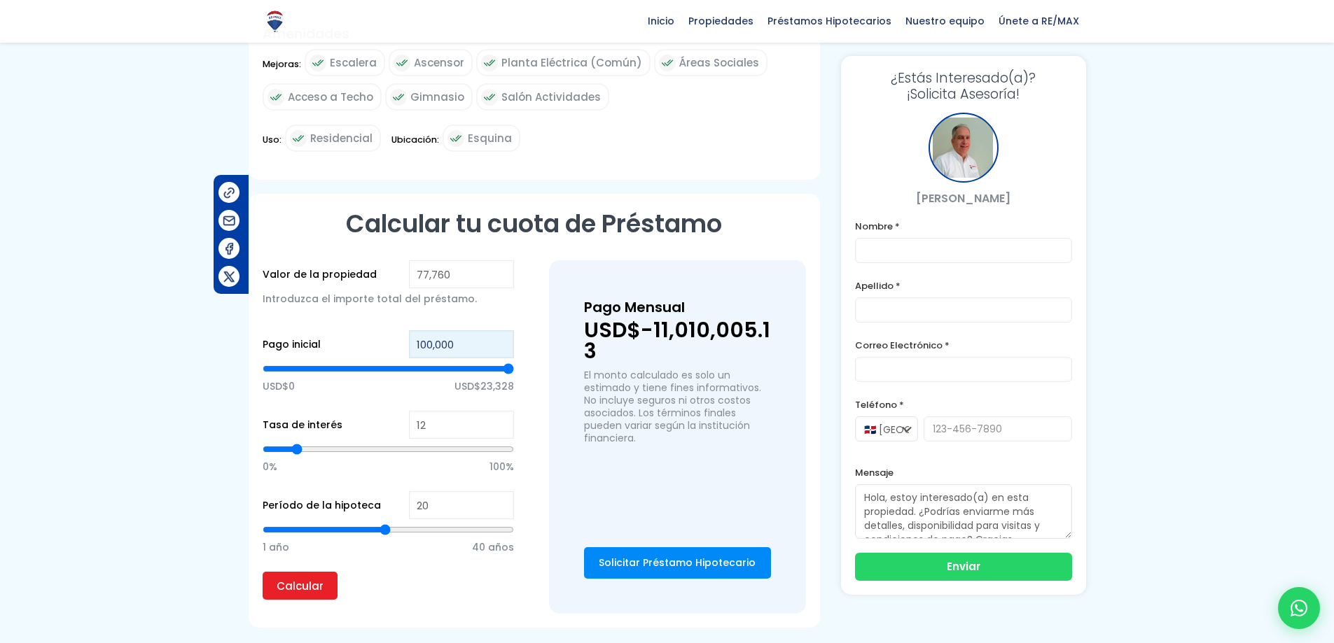
type input "10,000"
type input "10000"
type input "1,000"
type input "1000"
type input "100"
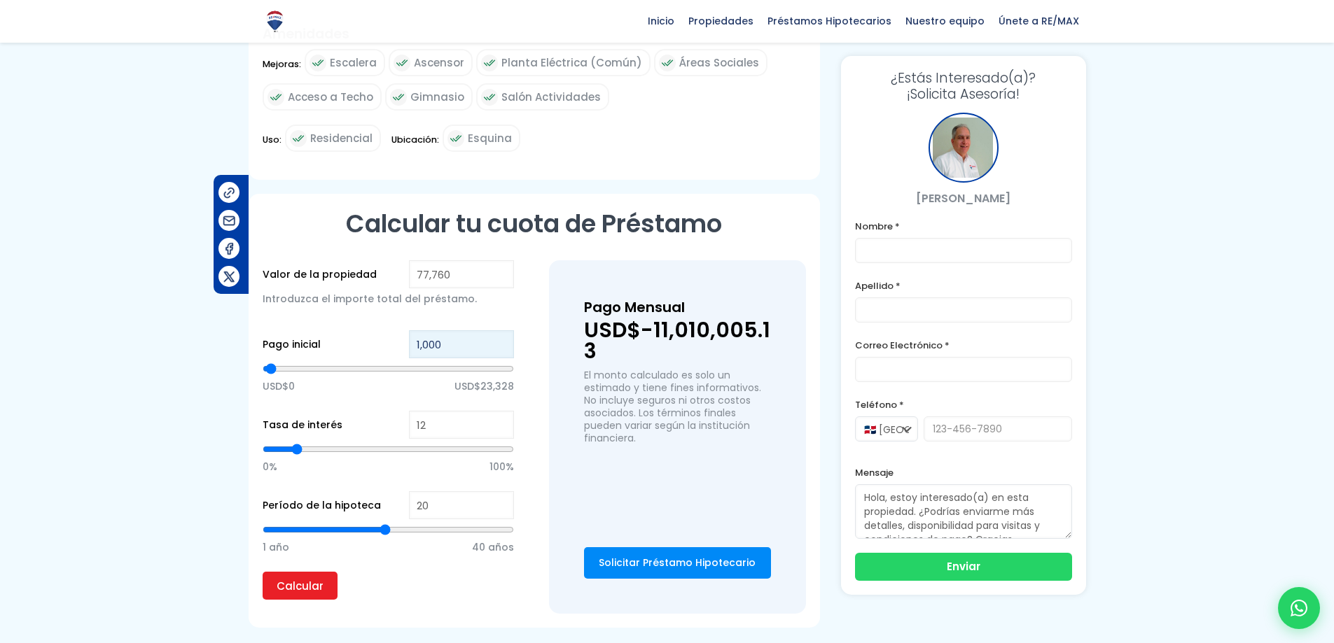
type input "100"
type input "10"
type input "1"
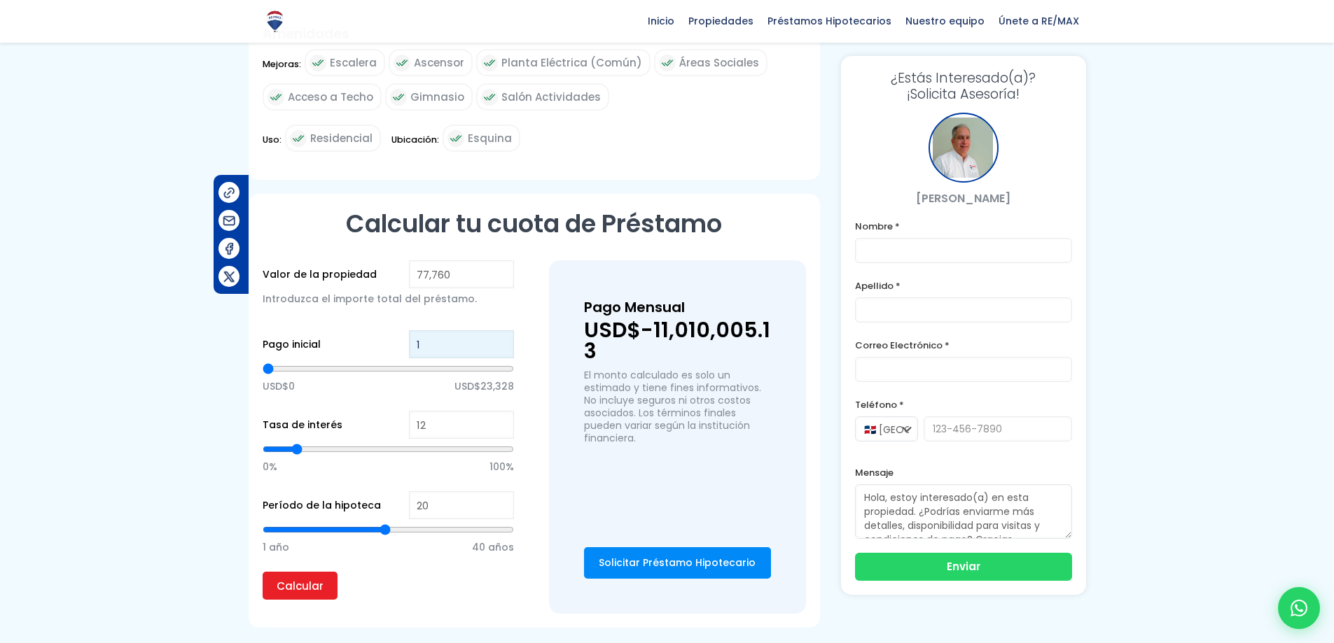
type input "0"
type input "1"
type input "16"
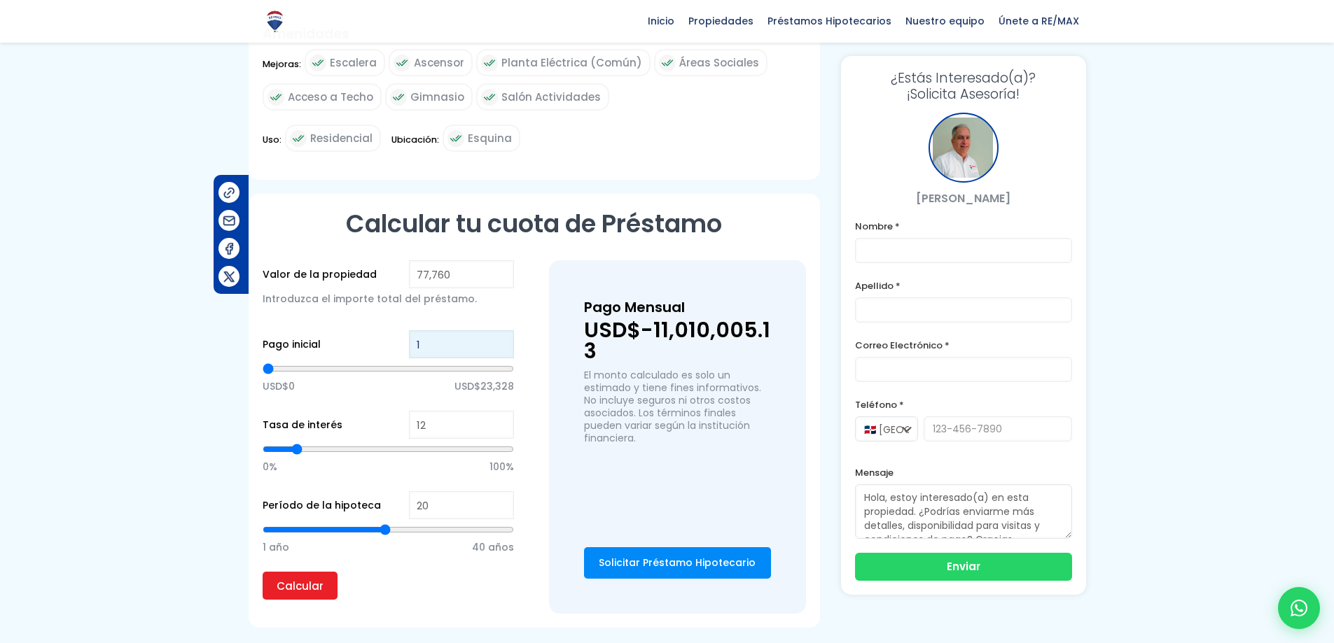
type input "16"
type input "160"
type input "1,608"
type input "1608"
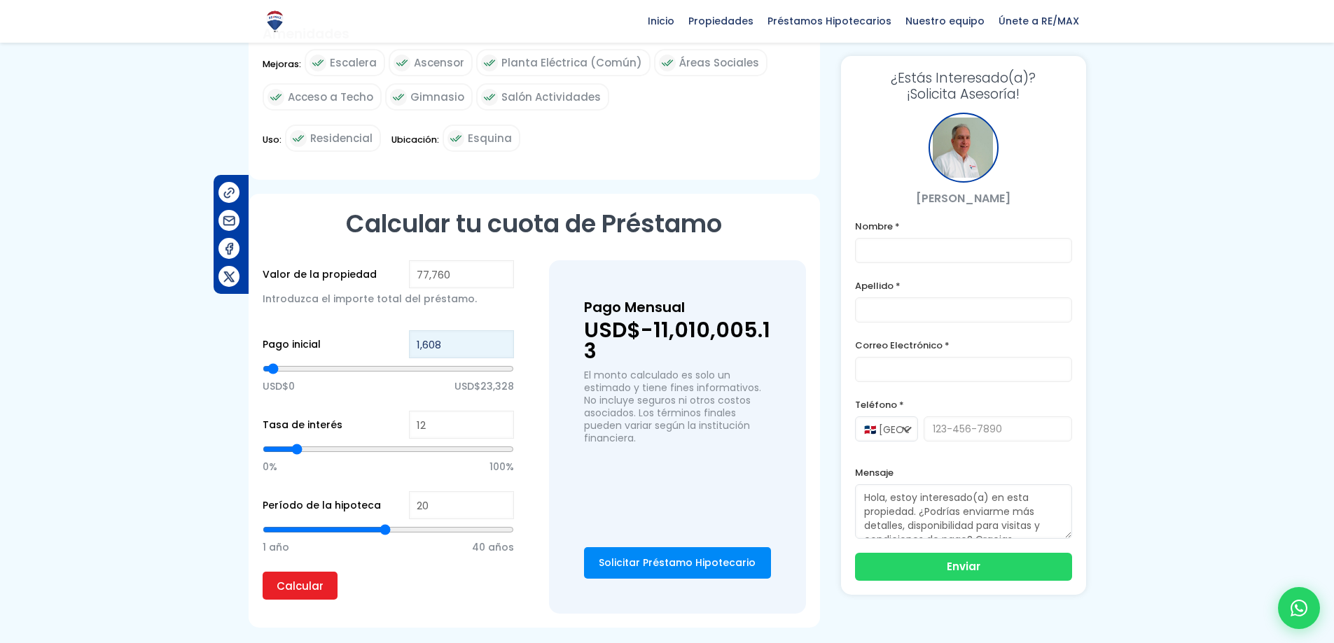
type input "16,088"
type input "16088"
type input "160,885"
type input "77760"
type input "1,608,853"
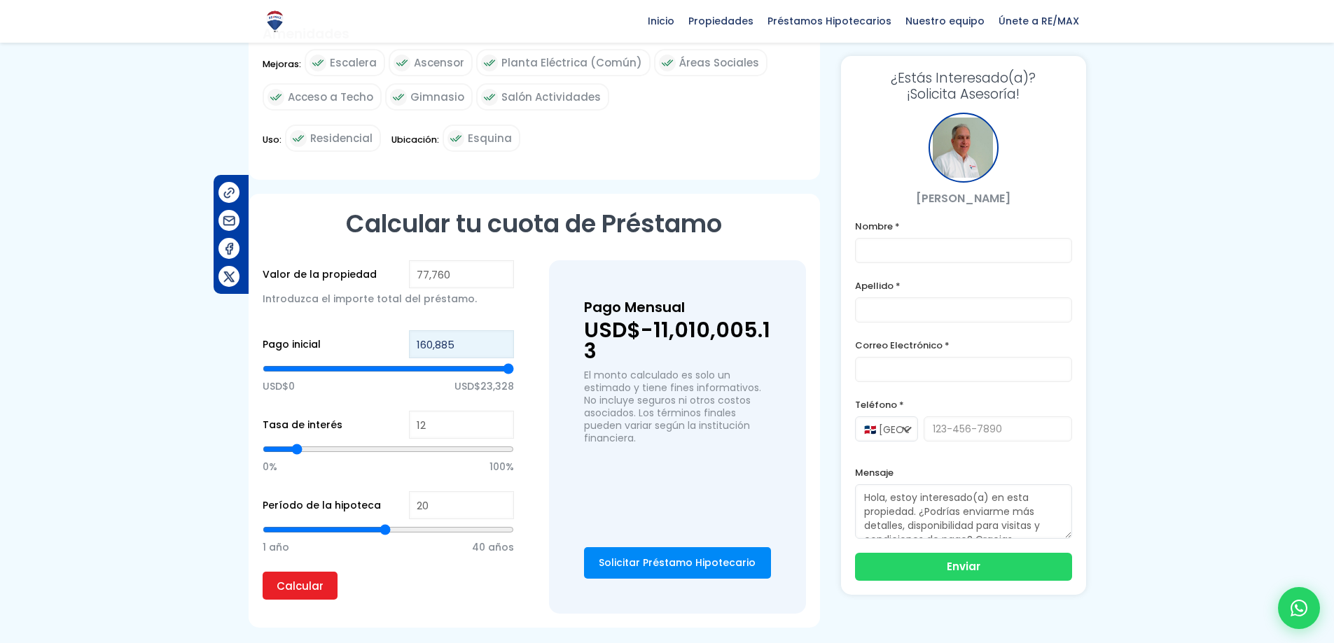
type input "77760"
click at [263, 572] on input "Calcular" at bounding box center [300, 586] width 75 height 28
type input "160,885"
type input "77760"
type input "16,088"
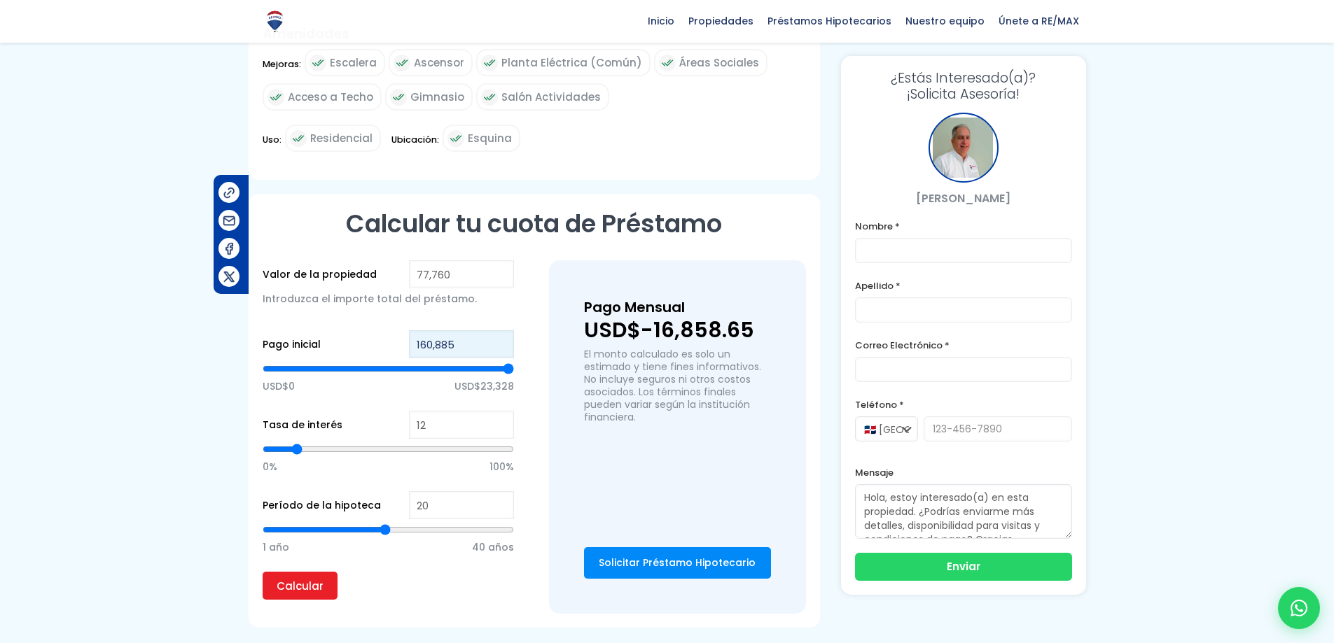
type input "16088"
type input "1,608"
type input "1608"
type input "160"
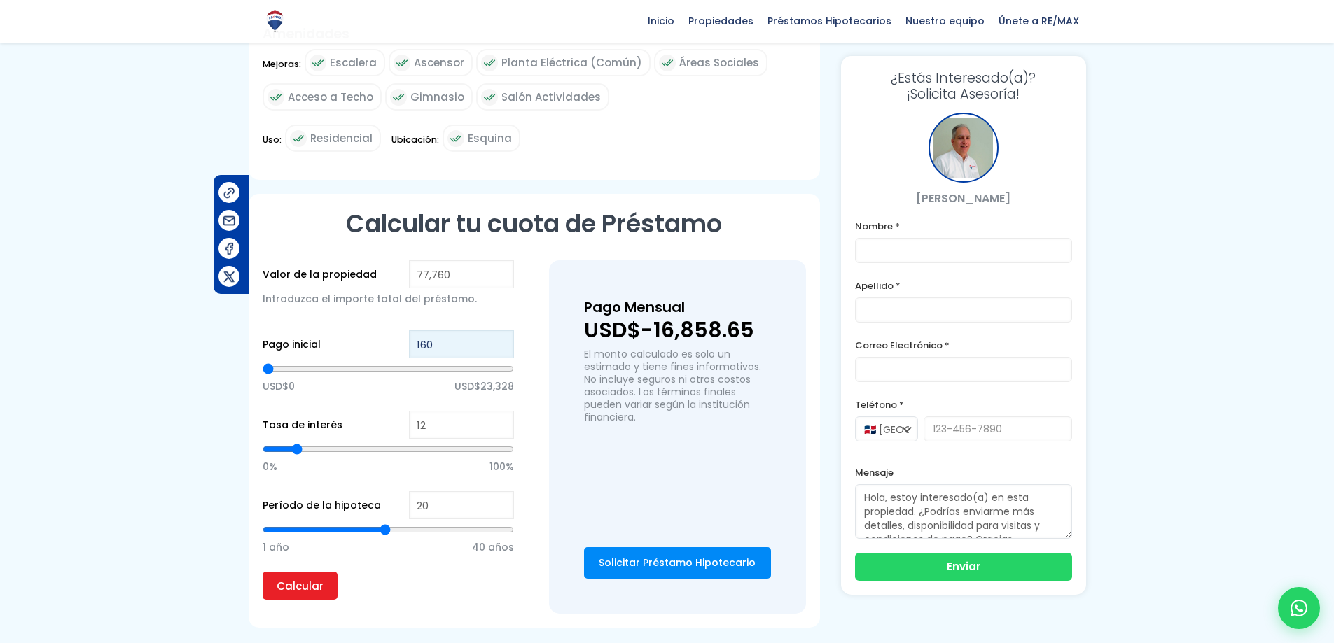
type input "16"
type input "1"
type input "0"
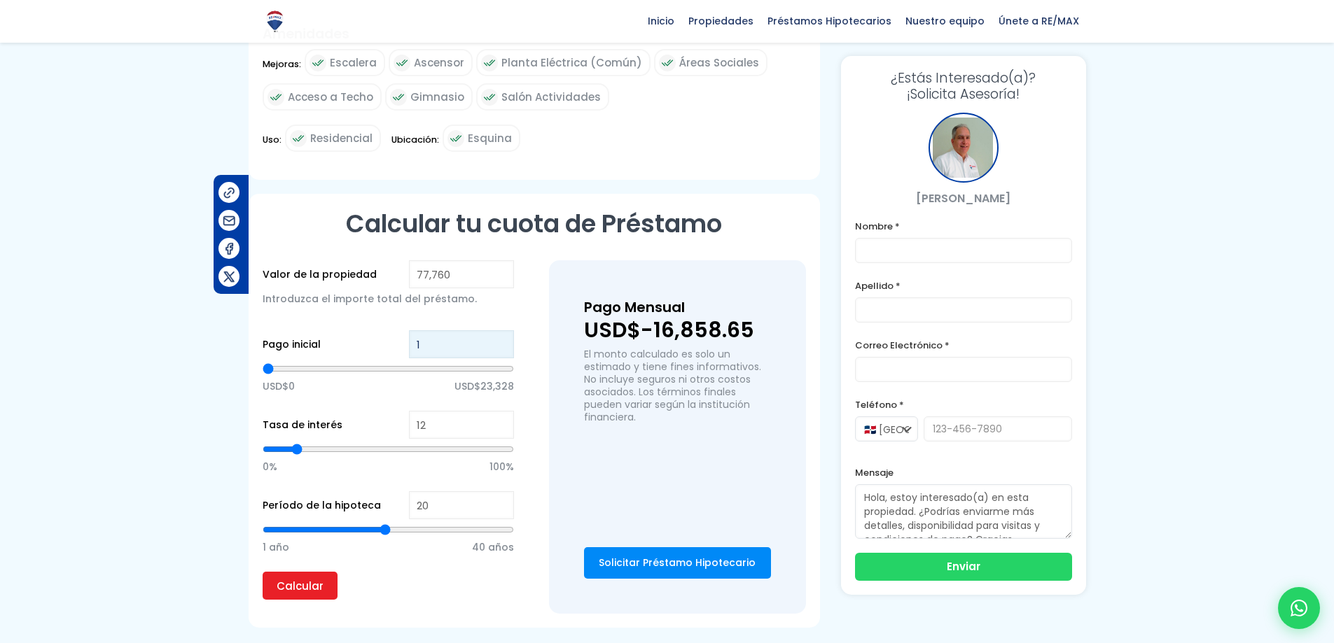
type input "0"
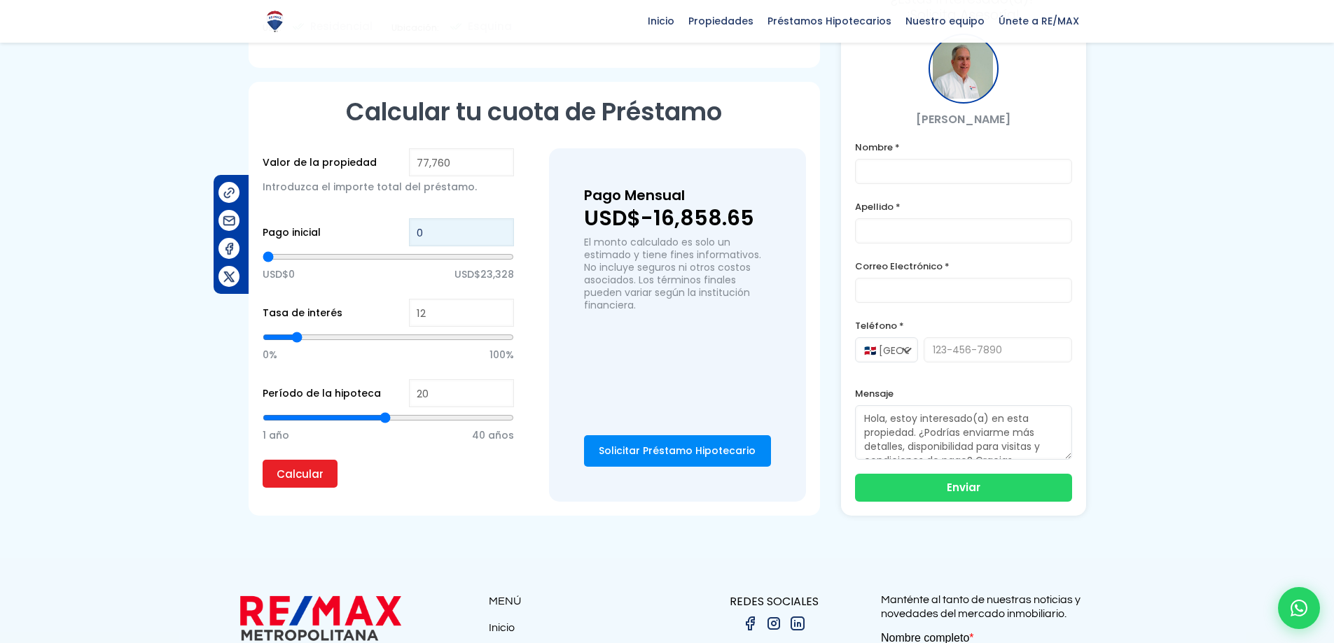
scroll to position [997, 0]
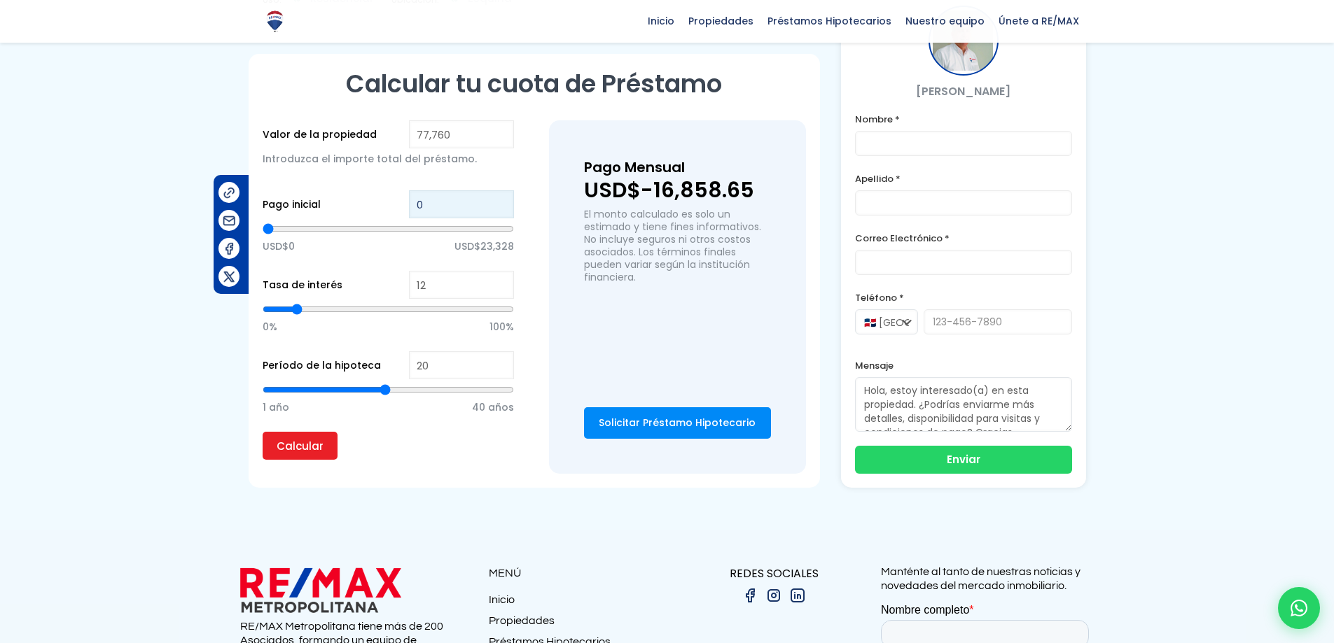
type input "0"
click at [431, 363] on input "20" at bounding box center [461, 366] width 105 height 28
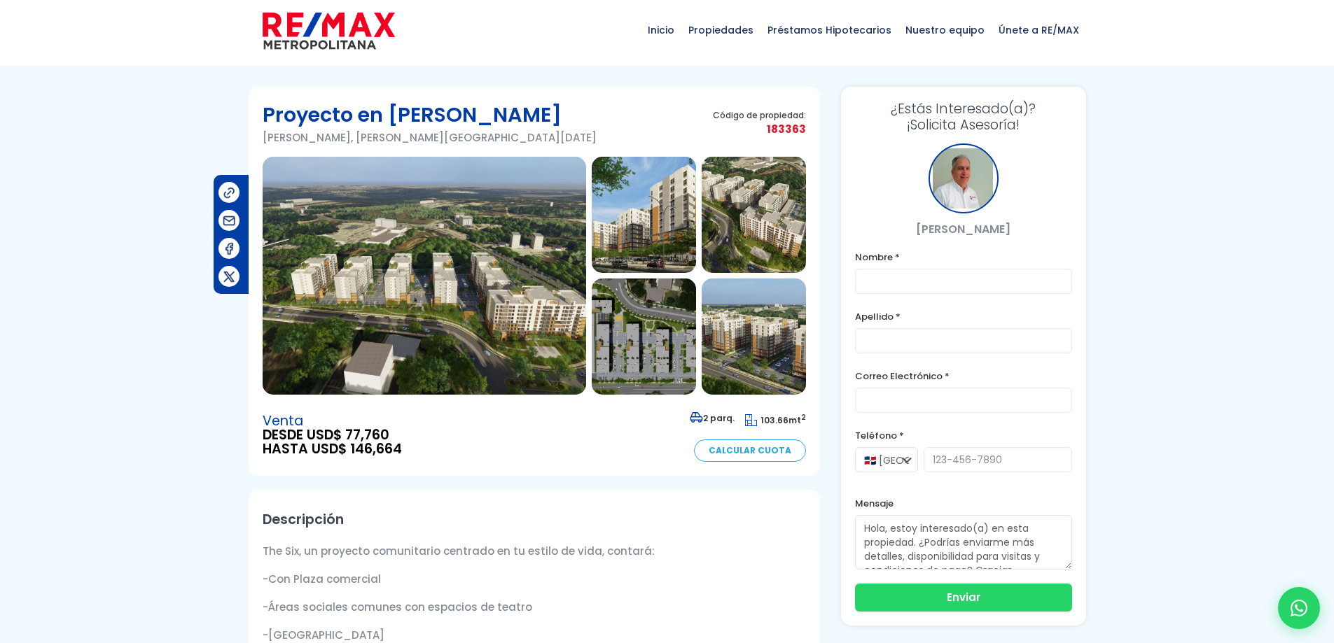
scroll to position [0, 0]
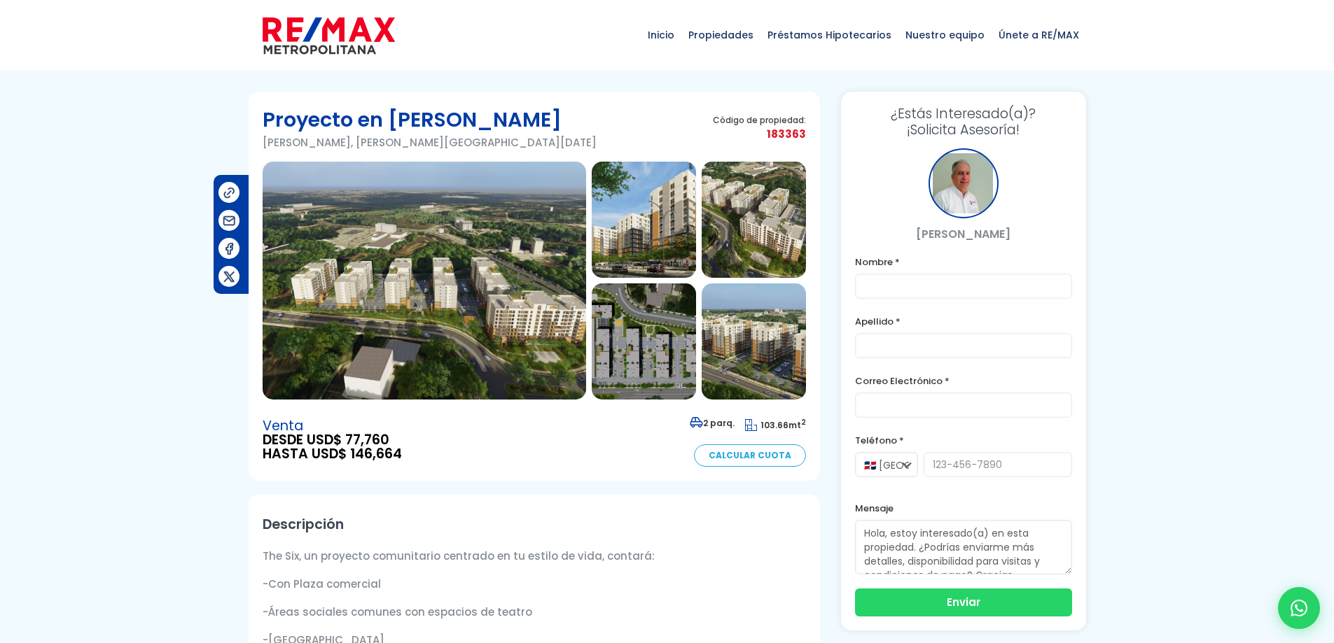
click at [826, 81] on span "Calculadora de préstamos" at bounding box center [830, 94] width 112 height 35
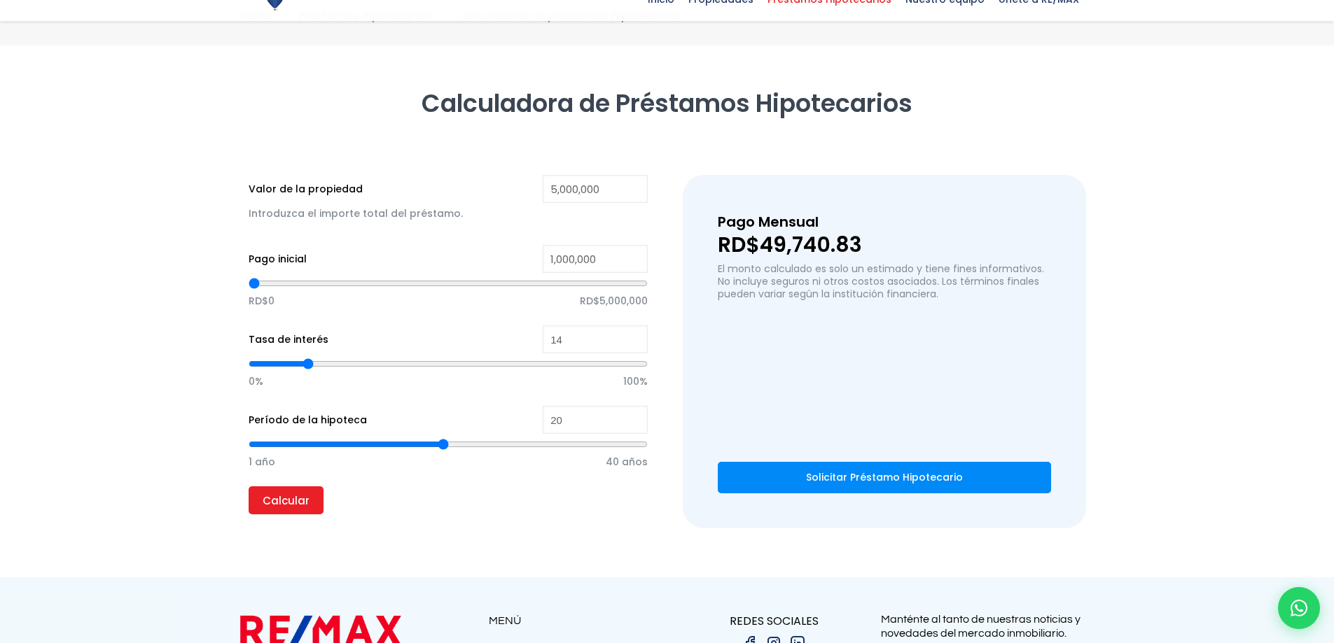
scroll to position [140, 0]
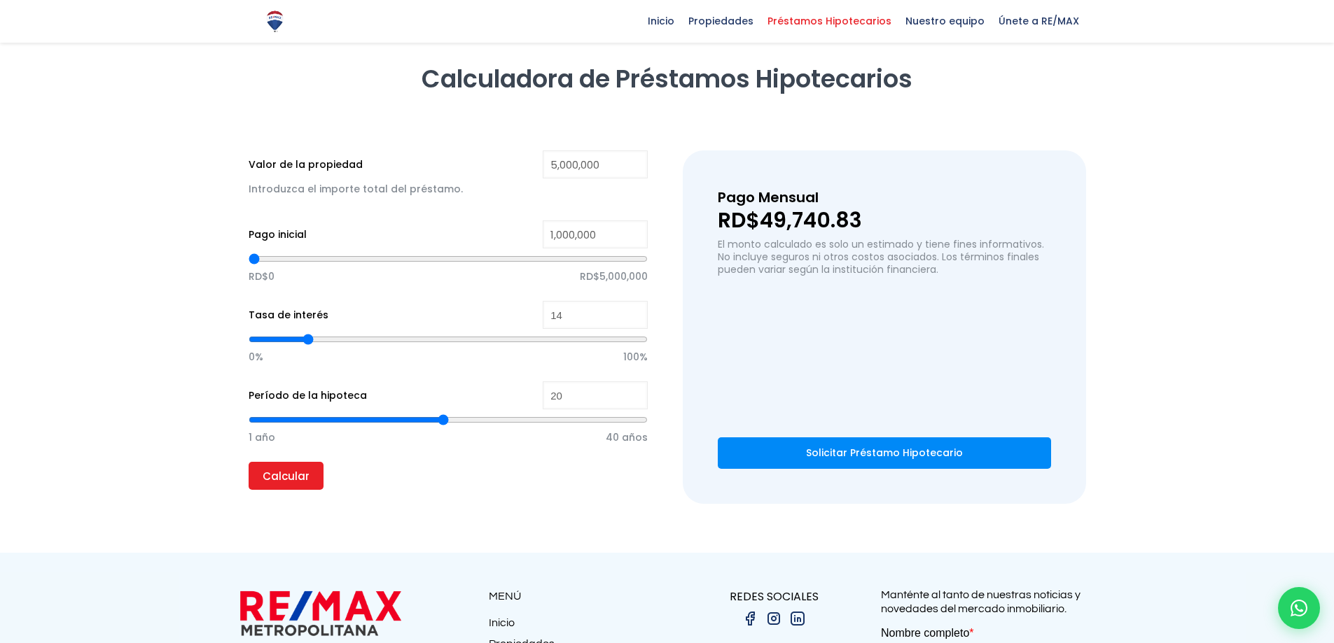
type input "19"
type input "18"
type input "17"
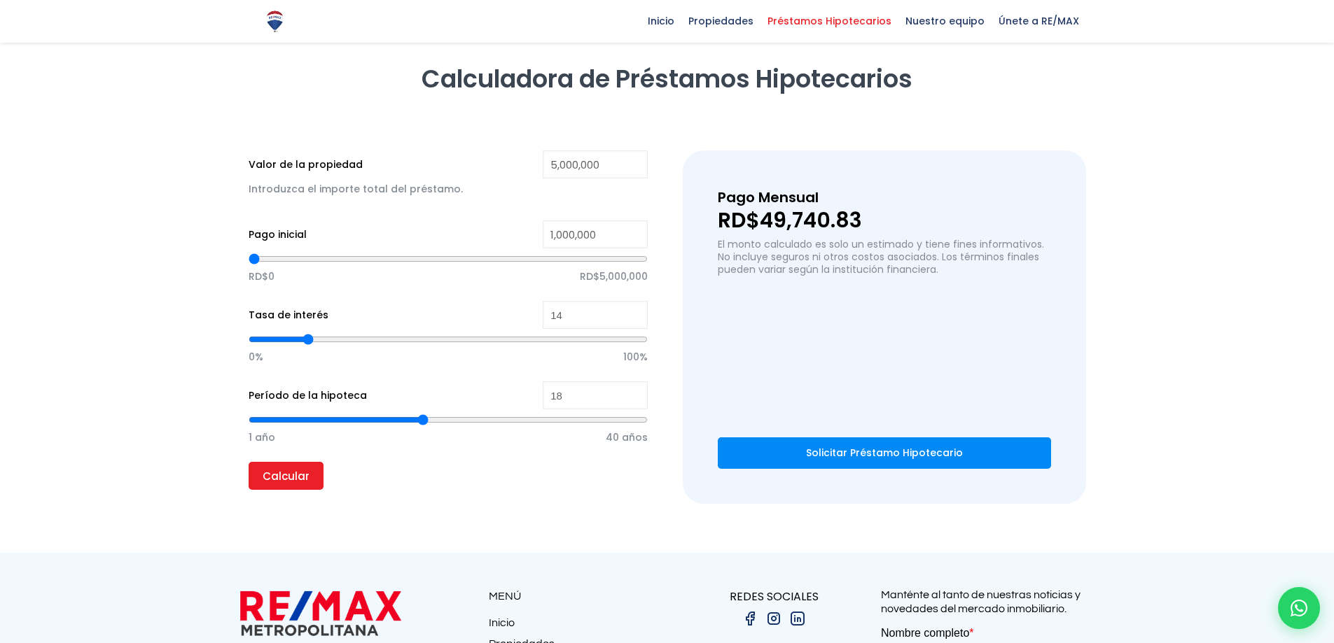
type input "17"
type input "16"
type input "15"
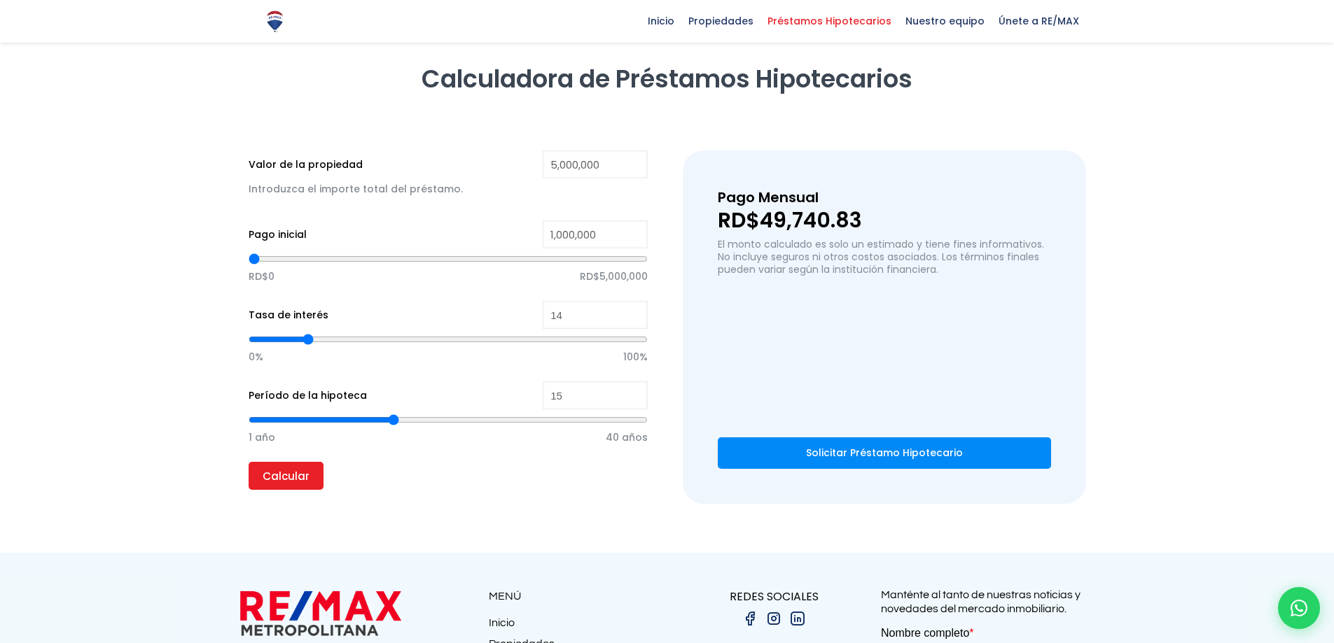
type input "14"
type input "13"
type input "12"
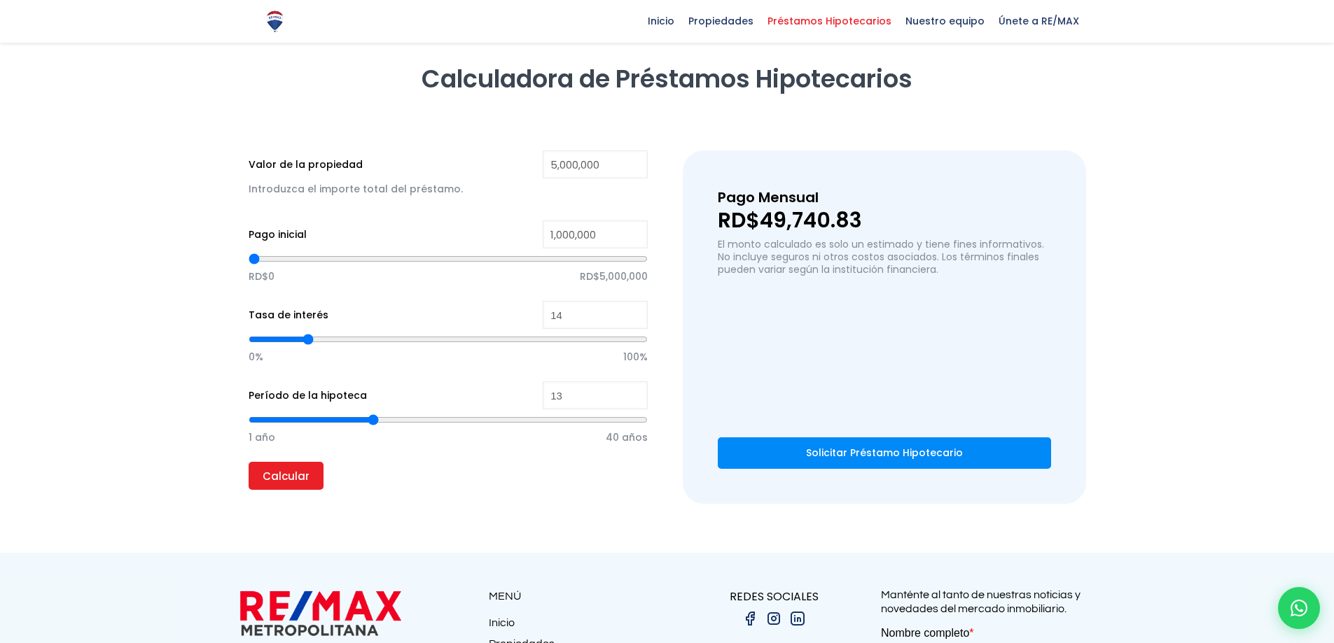
type input "12"
type input "11"
type input "10"
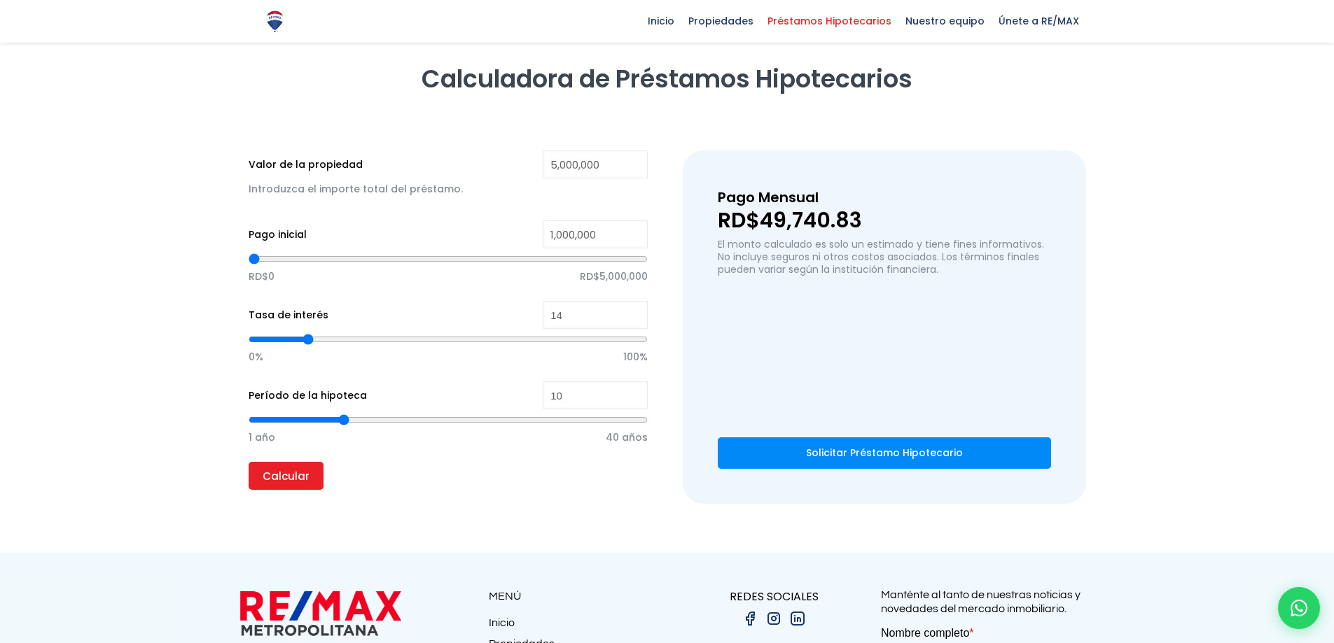
type input "9"
drag, startPoint x: 440, startPoint y: 422, endPoint x: 333, endPoint y: 417, distance: 107.2
type input "9"
click at [333, 417] on input "range" at bounding box center [449, 420] width 400 height 14
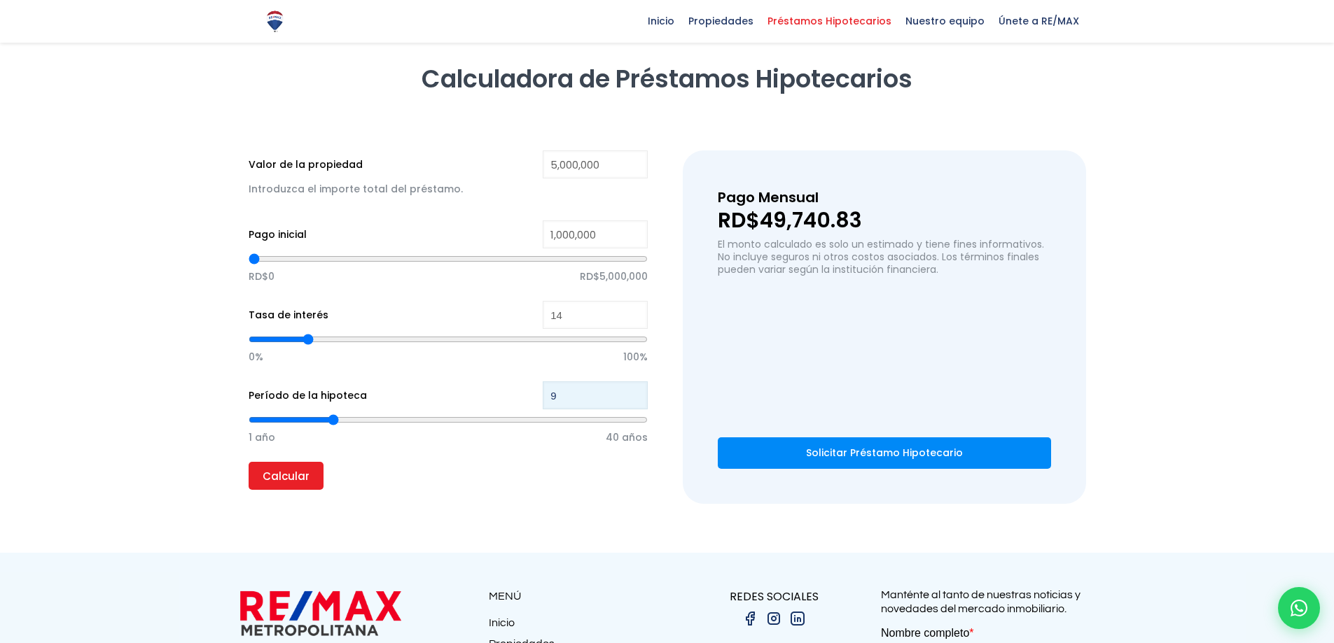
click at [577, 399] on input "9" at bounding box center [595, 396] width 105 height 28
type input "21"
type input "5"
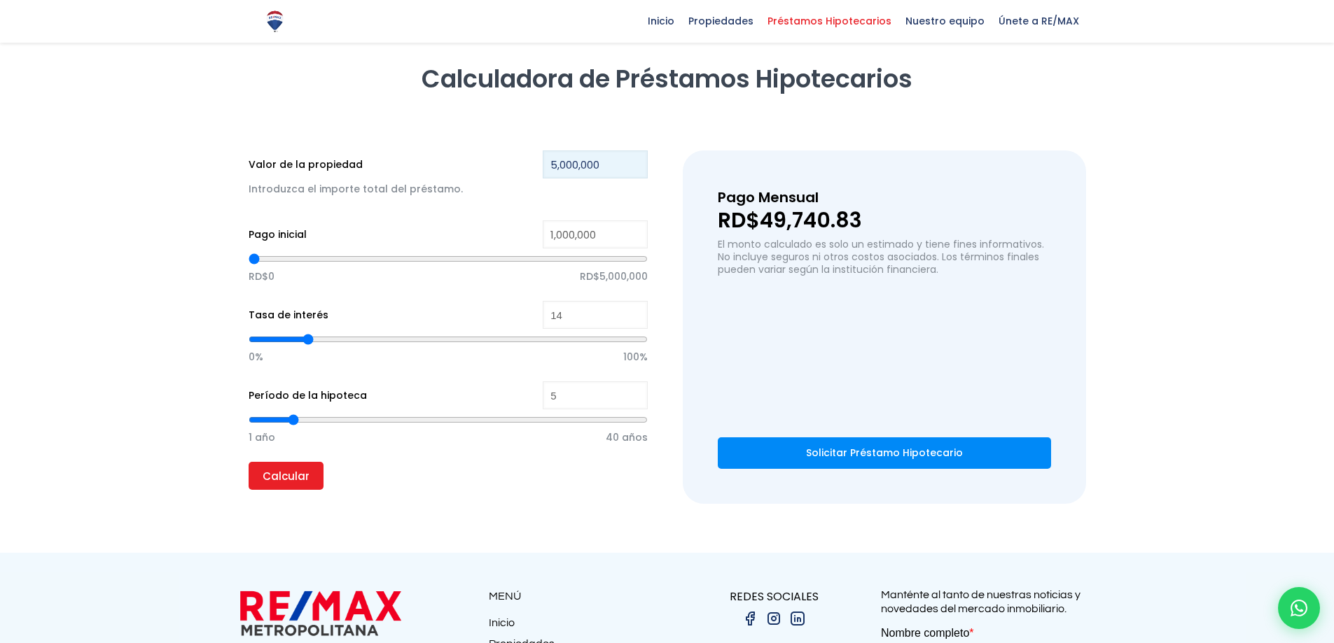
click at [635, 169] on input "5,000,000" at bounding box center [595, 165] width 105 height 28
click at [666, 523] on div "Calculadora de Préstamos Hipotecarios Valor de la propiedad 5,000,000 Introduzc…" at bounding box center [667, 283] width 837 height 483
click at [297, 486] on input "Calcular" at bounding box center [286, 476] width 75 height 28
click at [597, 381] on div "0% 100%" at bounding box center [449, 355] width 400 height 53
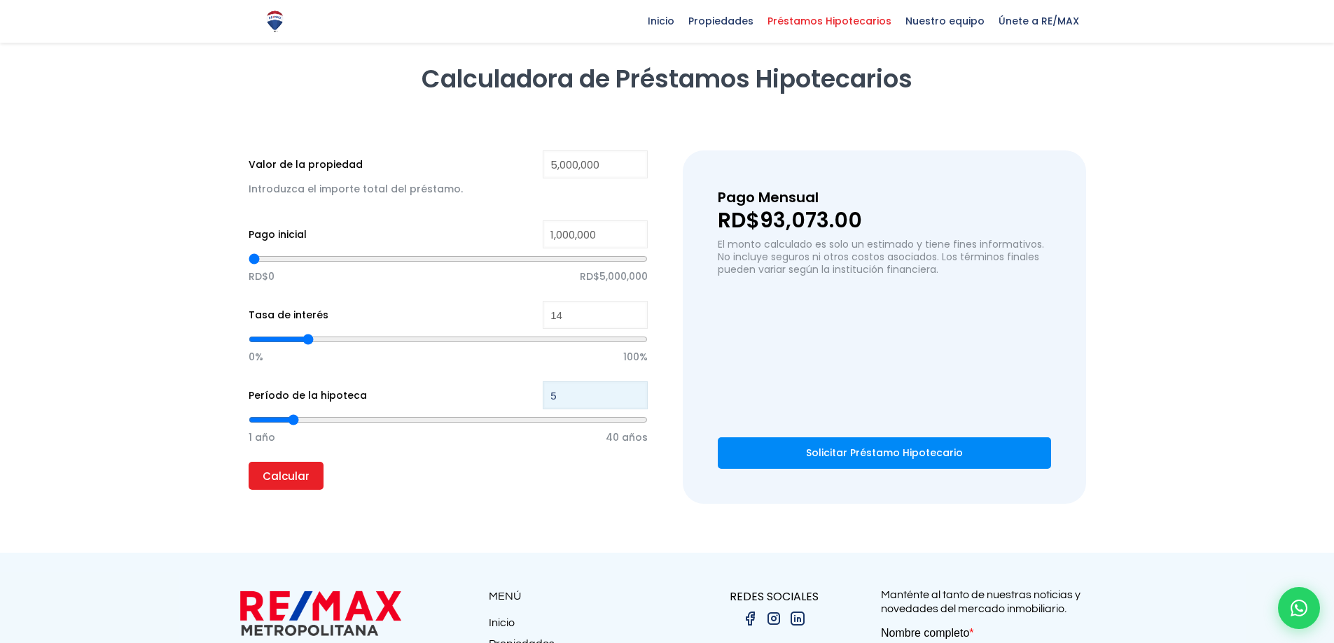
click at [599, 383] on input "5" at bounding box center [595, 396] width 105 height 28
type input "51"
type input "40"
type input "510"
type input "40"
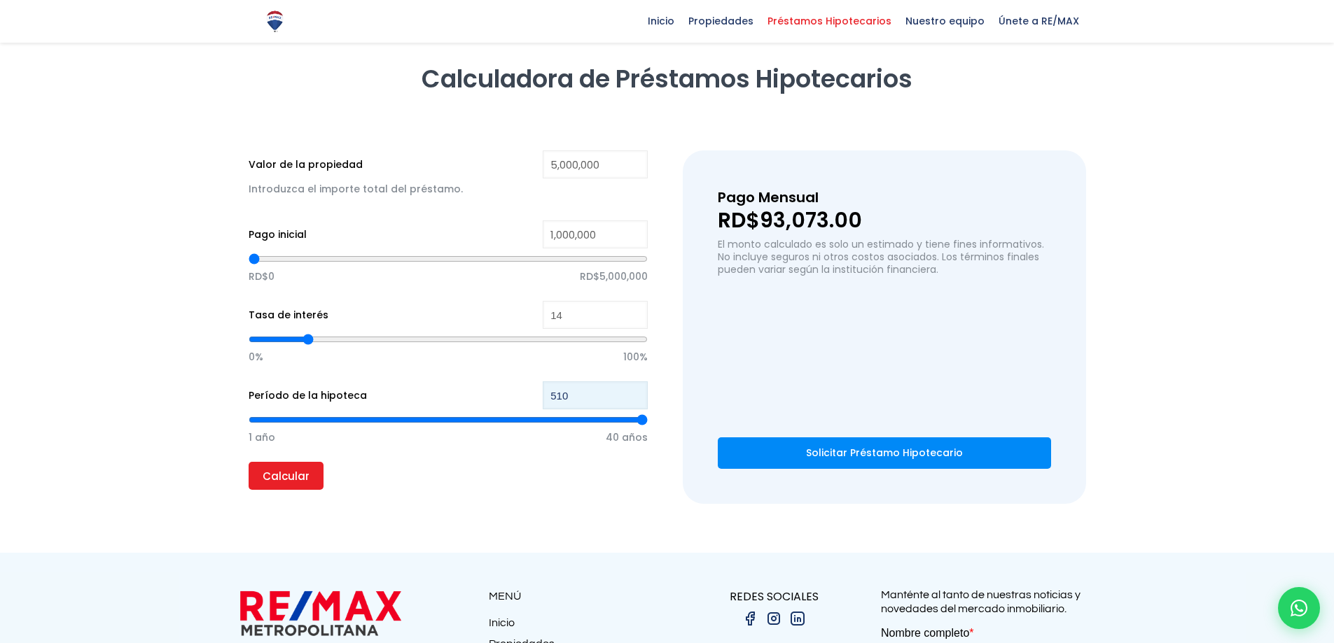
type input "51"
type input "40"
type input "5"
type input "21"
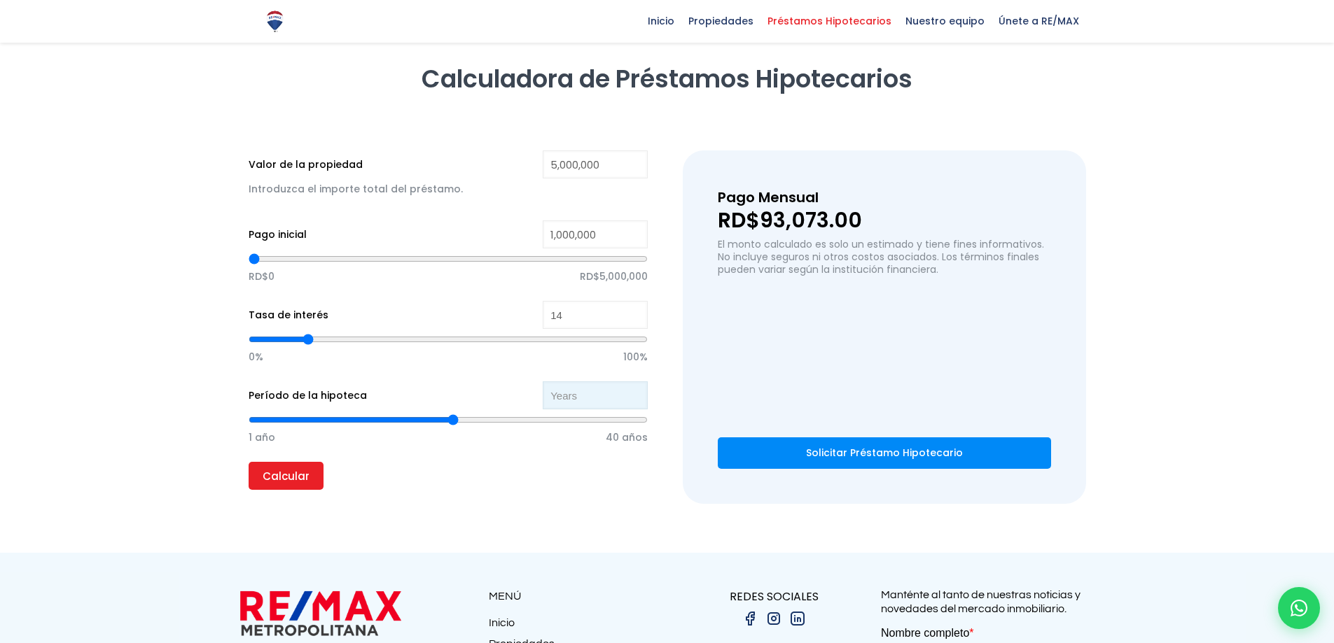
type input "1"
type input "10"
click at [249, 462] on input "Calcular" at bounding box center [286, 476] width 75 height 28
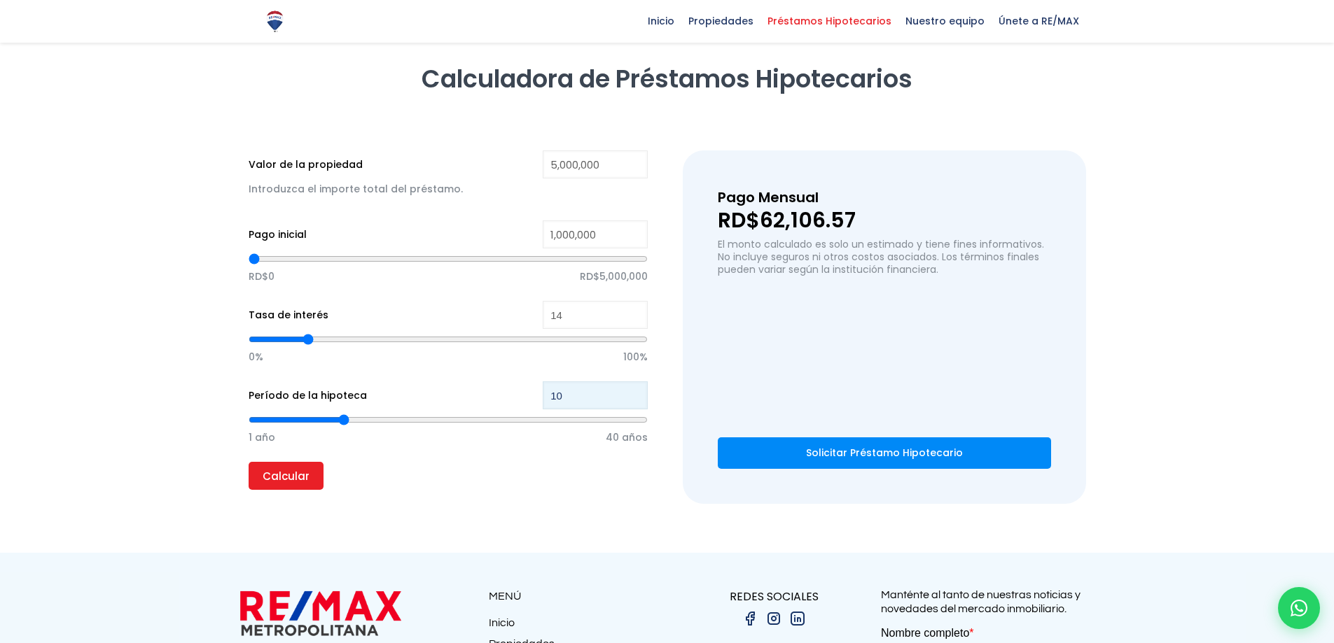
type input "1"
type input "21"
type input "1"
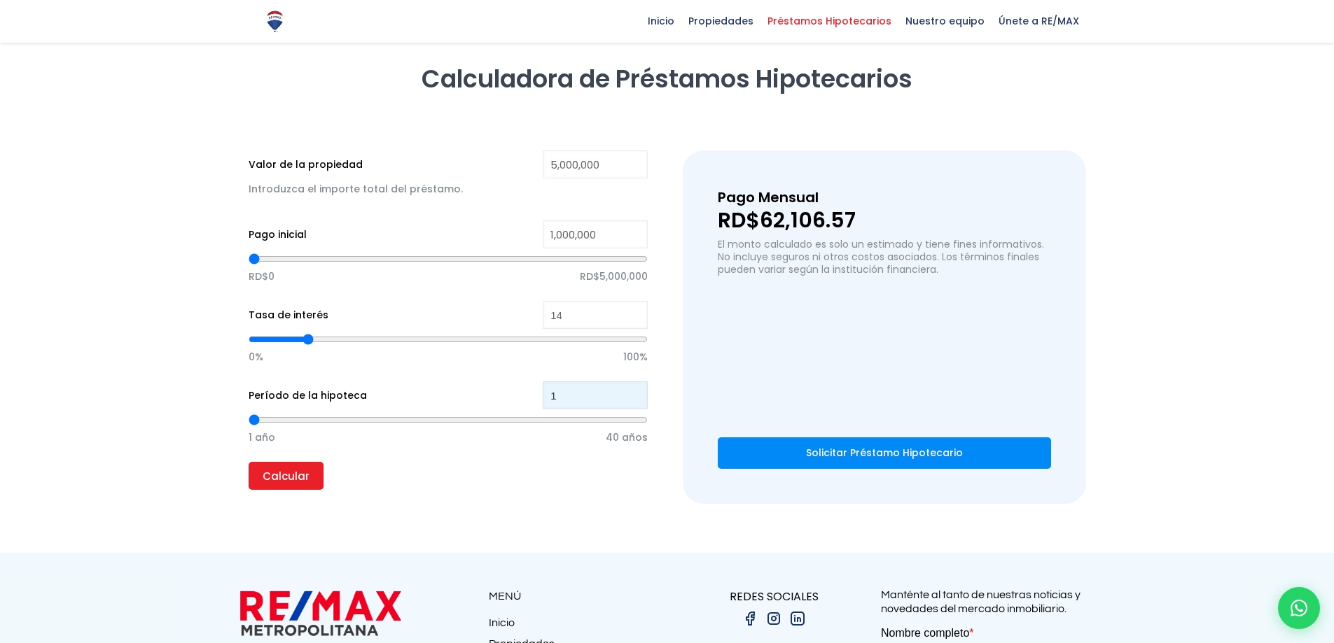
type input "15"
click at [249, 462] on input "Calcular" at bounding box center [286, 476] width 75 height 28
type input "1"
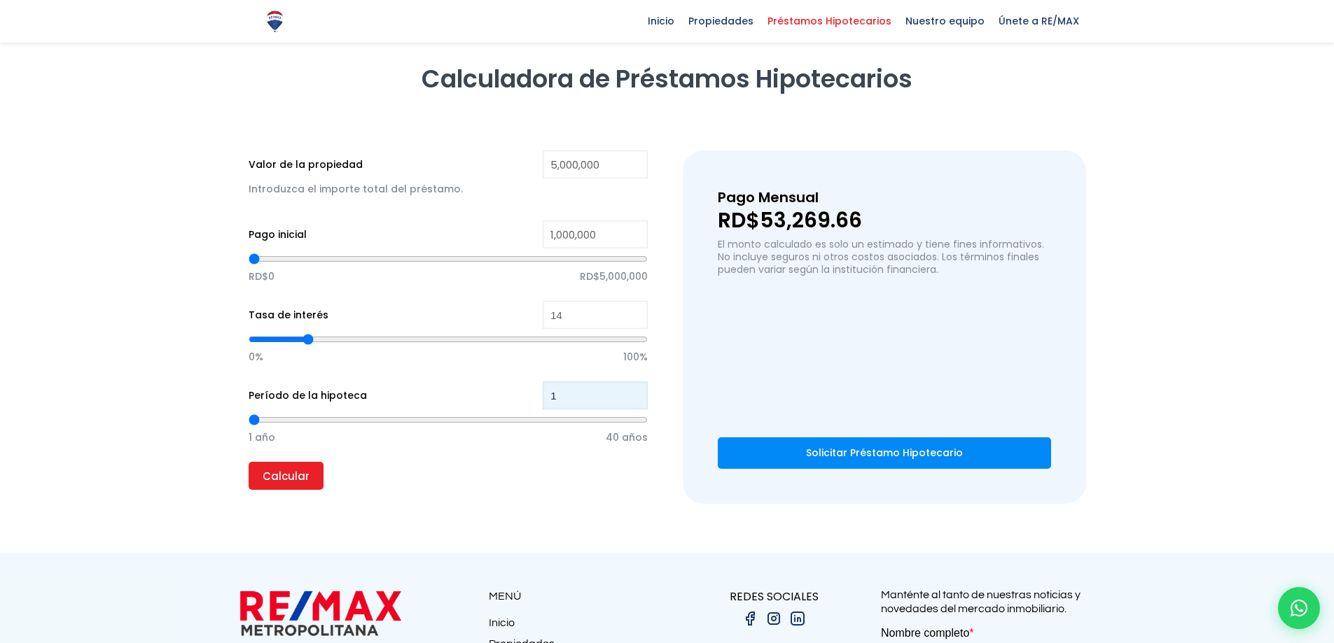
type input "21"
click at [639, 160] on input "5,000,000" at bounding box center [595, 165] width 105 height 28
type input "500,000"
type input "0"
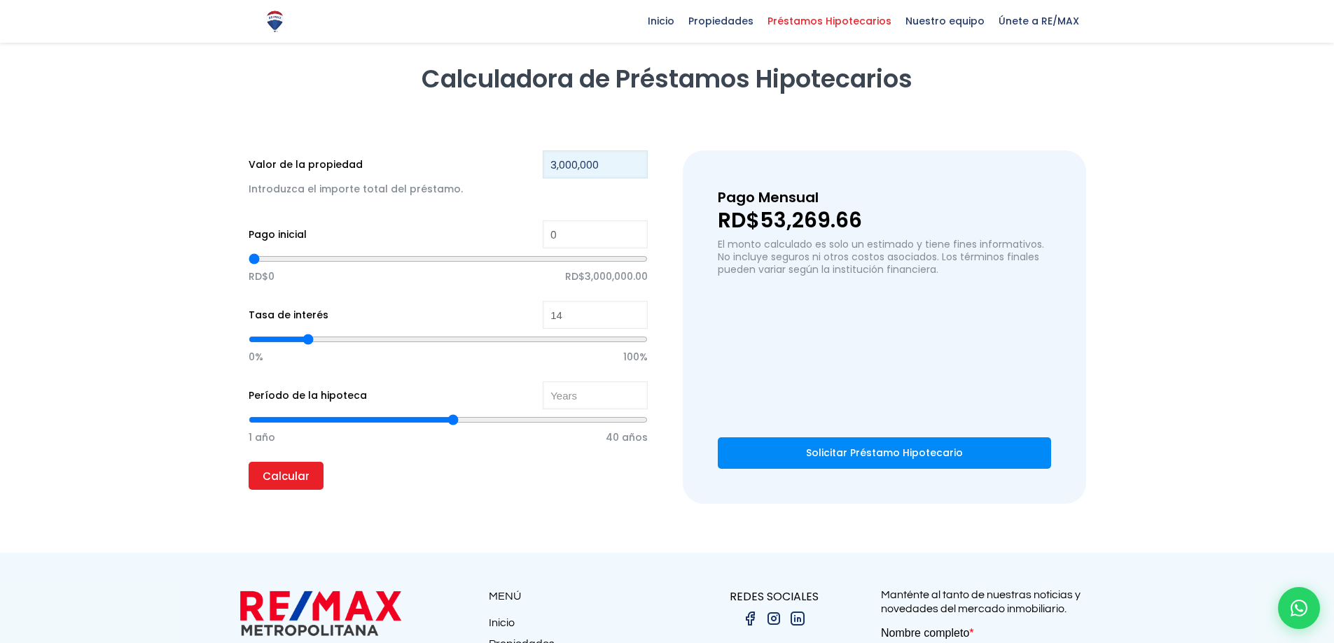
type input "3,000,000"
click at [249, 462] on input "Calcular" at bounding box center [286, 476] width 75 height 28
click at [627, 228] on input "0" at bounding box center [595, 235] width 105 height 28
type input "1"
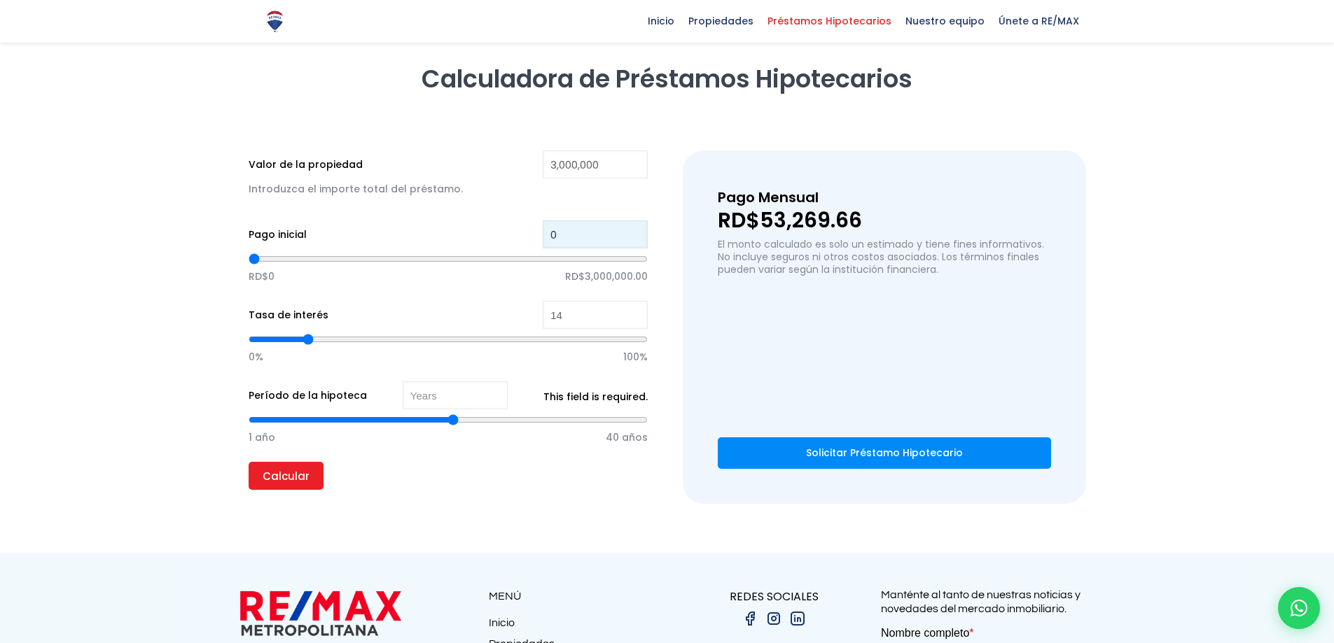
type input "1"
type input "10"
type input "100"
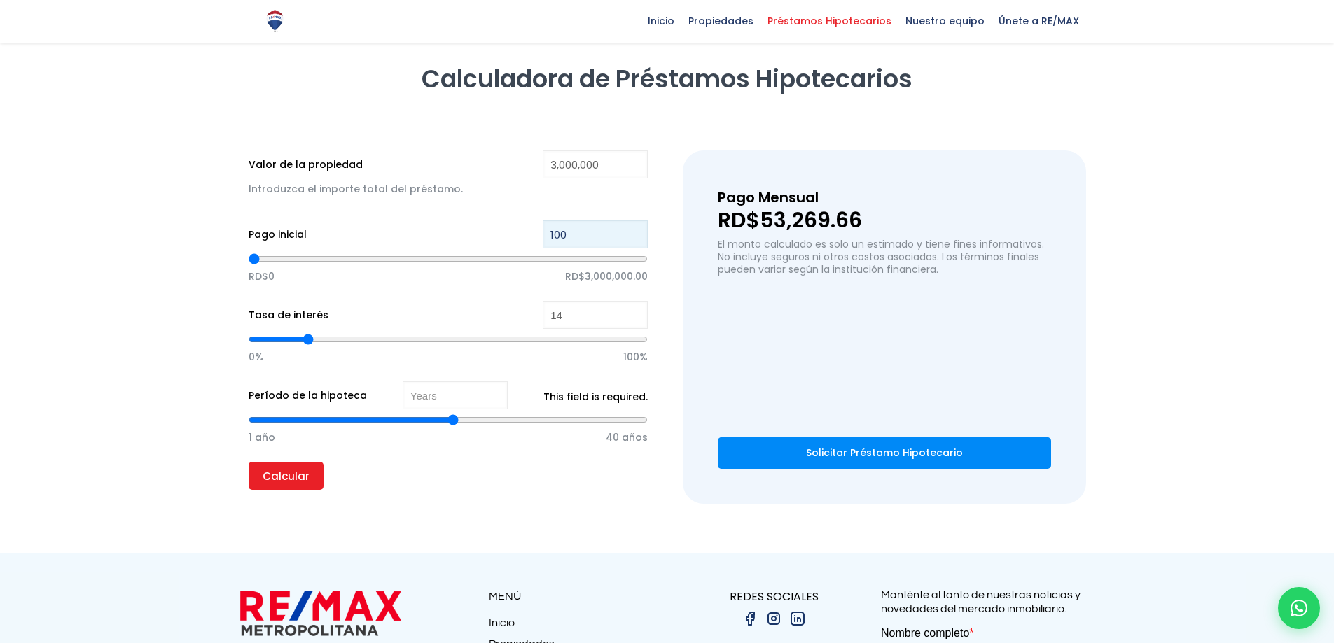
type input "1,000"
type input "1000"
type input "10,000"
type input "10000"
type input "100,000"
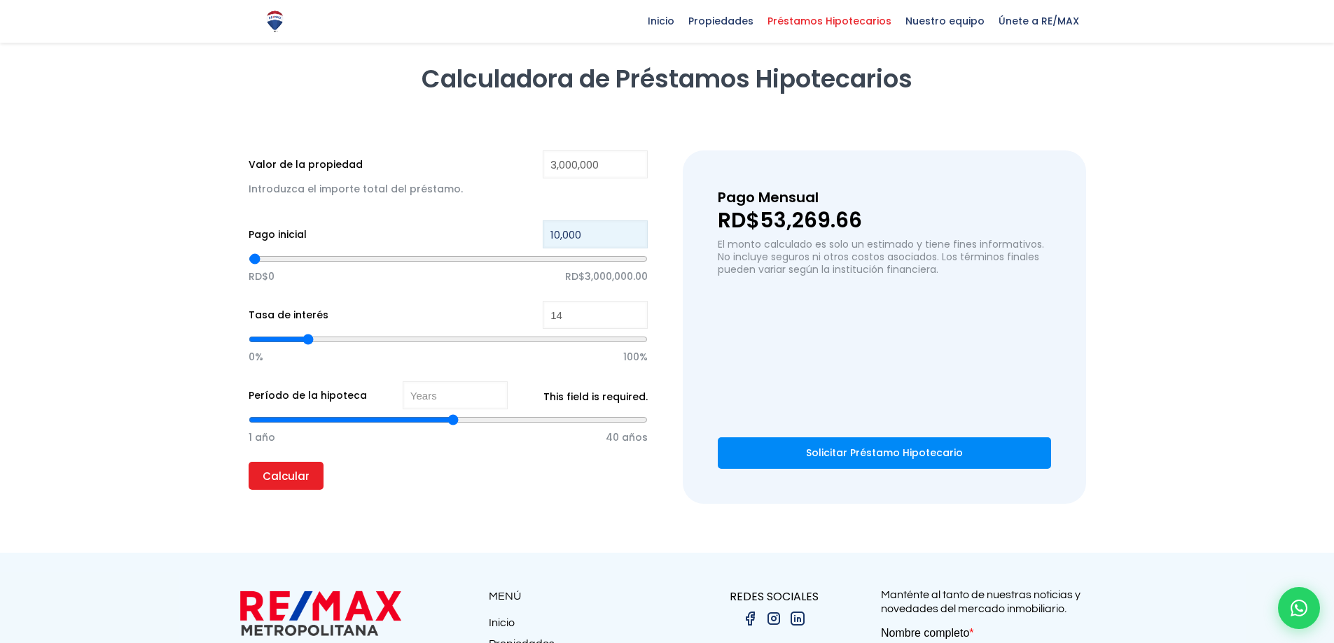
type input "100000"
type input "1,000,000"
type input "1000000"
type input "10,000,000"
type input "3000000"
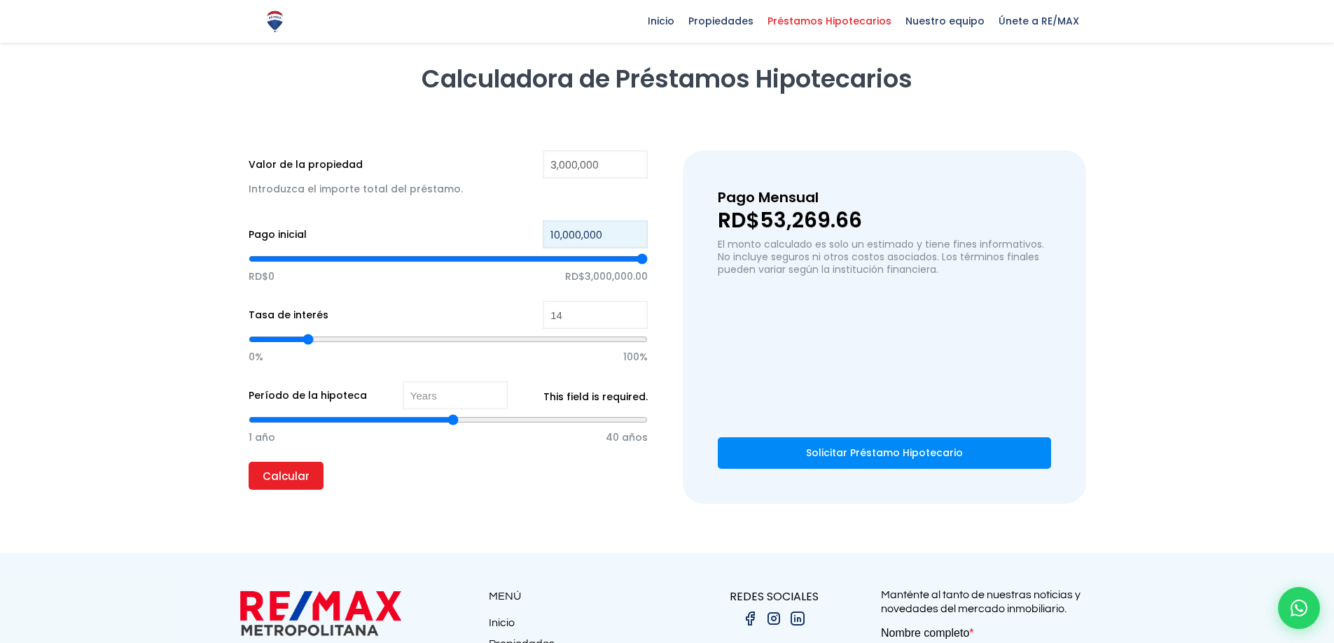
type input "1,000,000"
type input "1000000"
type input "10,000,000"
type input "3000000"
type input "100,000,000"
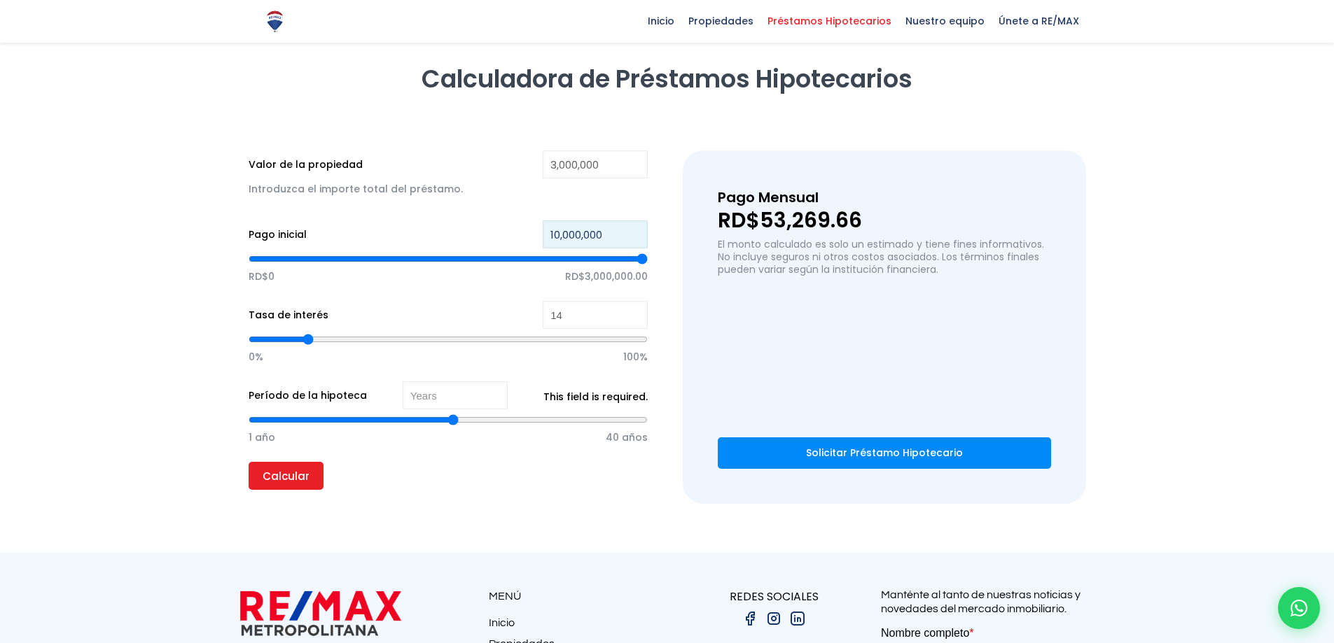
type input "3000000"
type input "1,000,000,000"
type input "3000000"
type input "100,000,000"
type input "3000000"
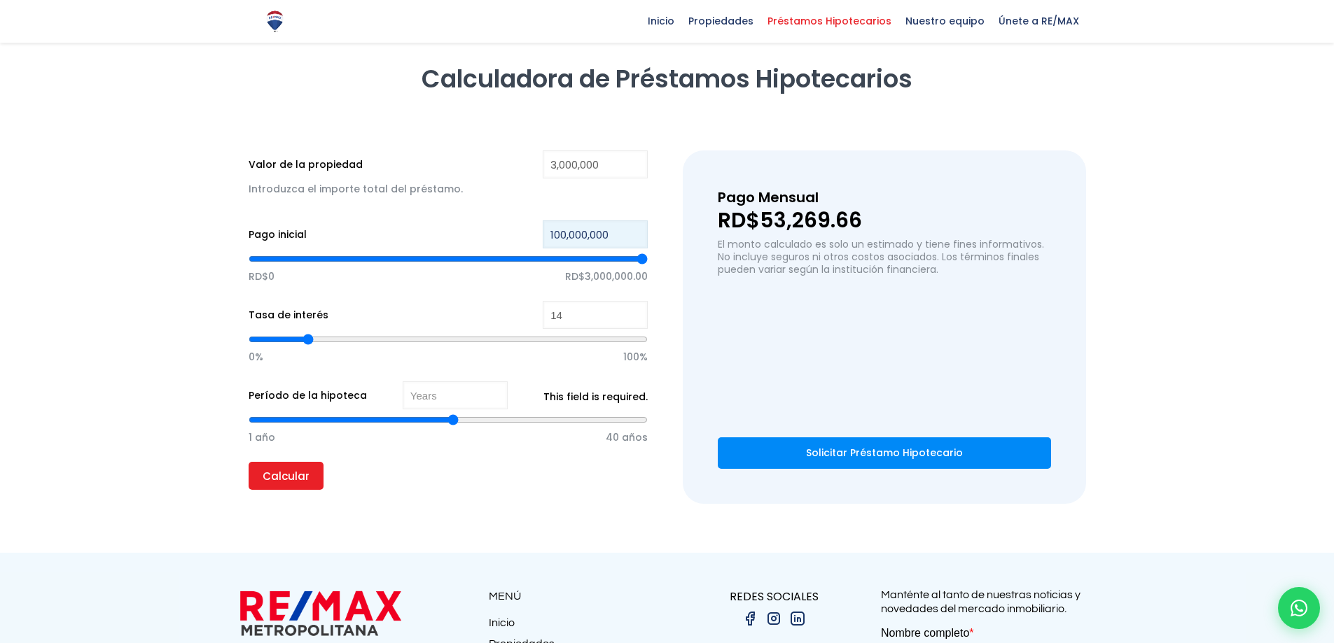
type input "10,000,000"
type input "3000000"
type input "1,000,000"
type input "1000000"
type input "1,000,000"
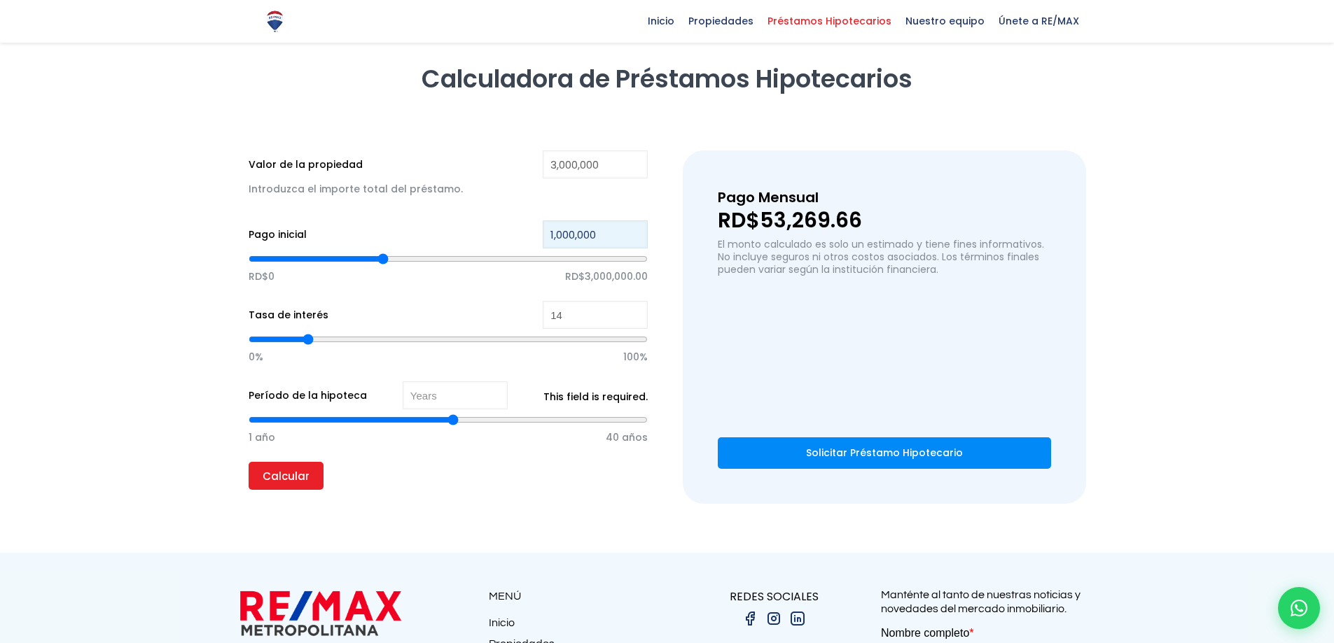
click at [249, 462] on input "Calcular" at bounding box center [286, 476] width 75 height 28
click at [477, 392] on input "Período de la hipoteca" at bounding box center [455, 396] width 105 height 28
type input "1"
type input "10"
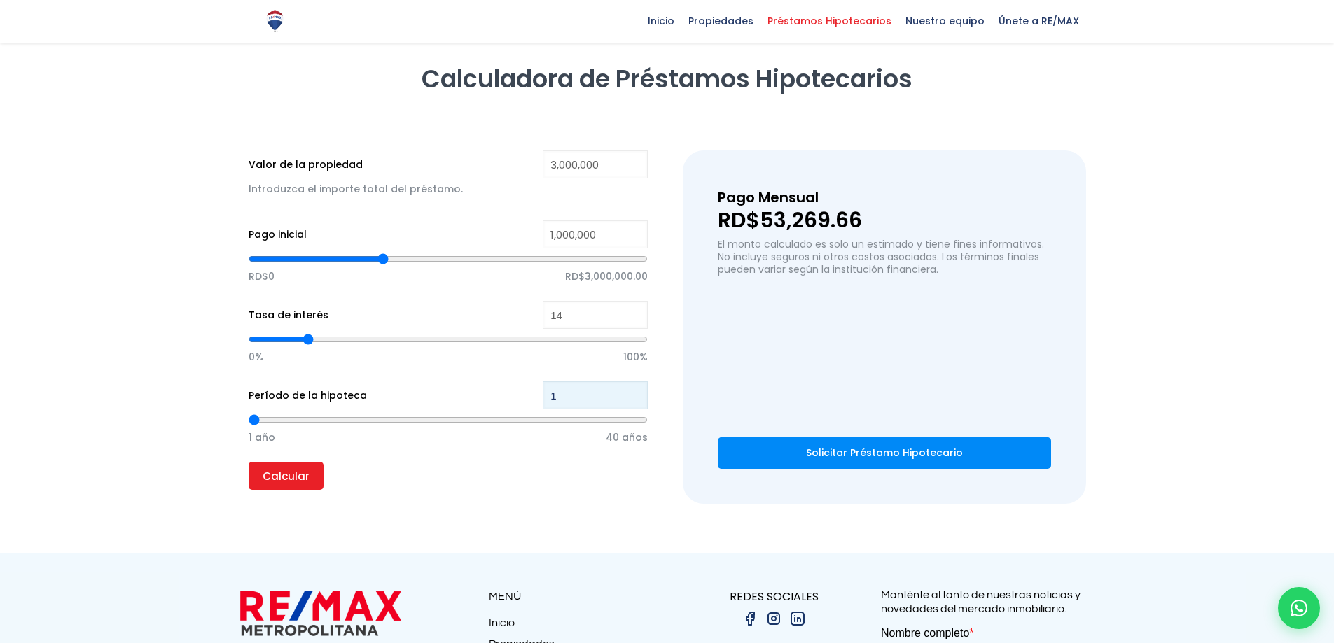
type input "10"
click at [249, 462] on input "Calcular" at bounding box center [286, 476] width 75 height 28
click at [292, 478] on input "Calcular" at bounding box center [286, 476] width 75 height 28
